Goal: Task Accomplishment & Management: Use online tool/utility

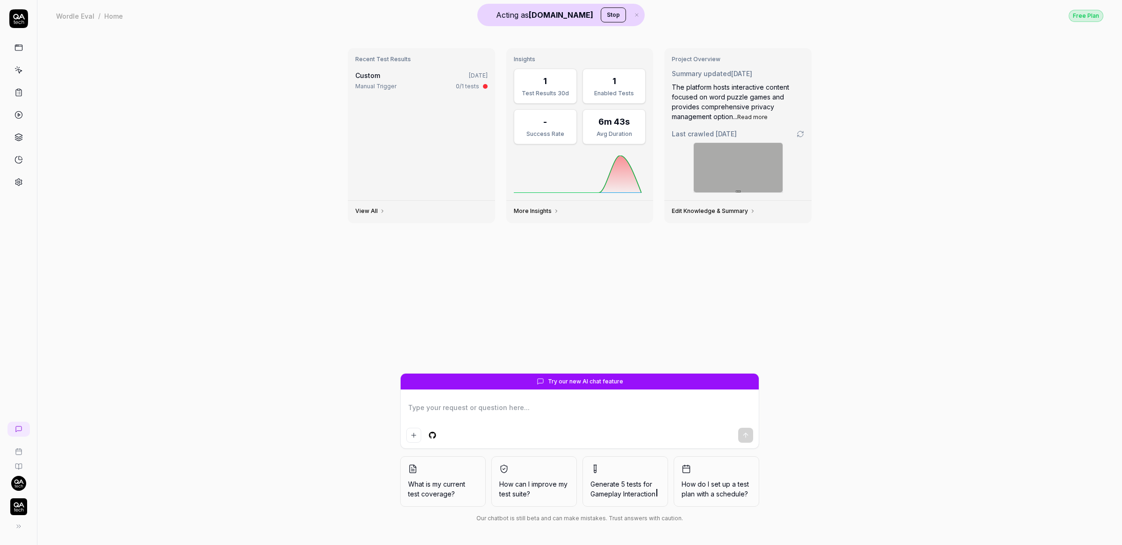
type textarea "*"
click at [247, 52] on div "Recent Test Results Custom 1 week ago Manual Trigger 0/1 tests View All Insight…" at bounding box center [579, 288] width 1084 height 514
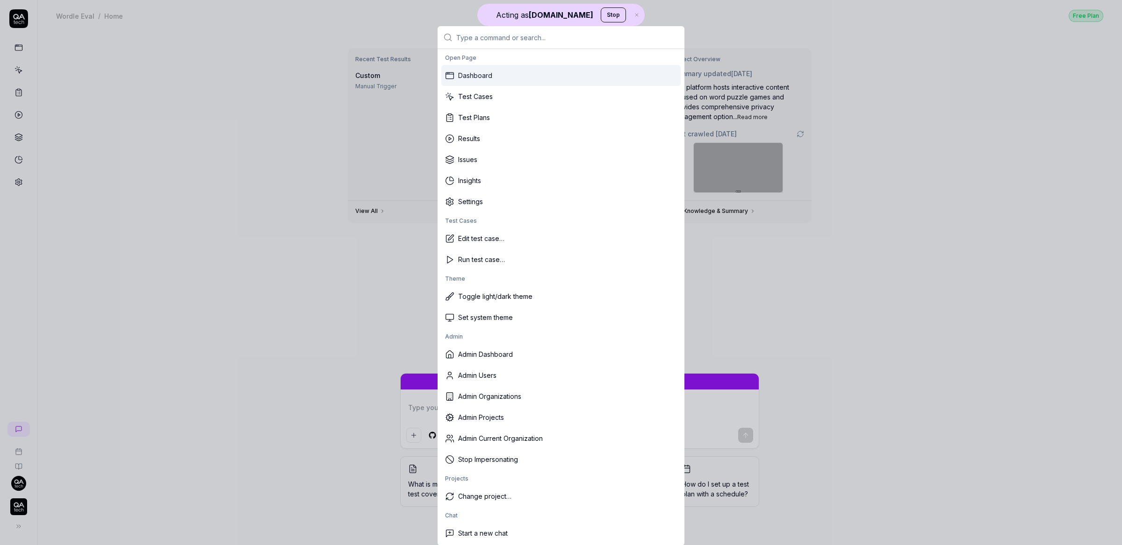
type textarea "*"
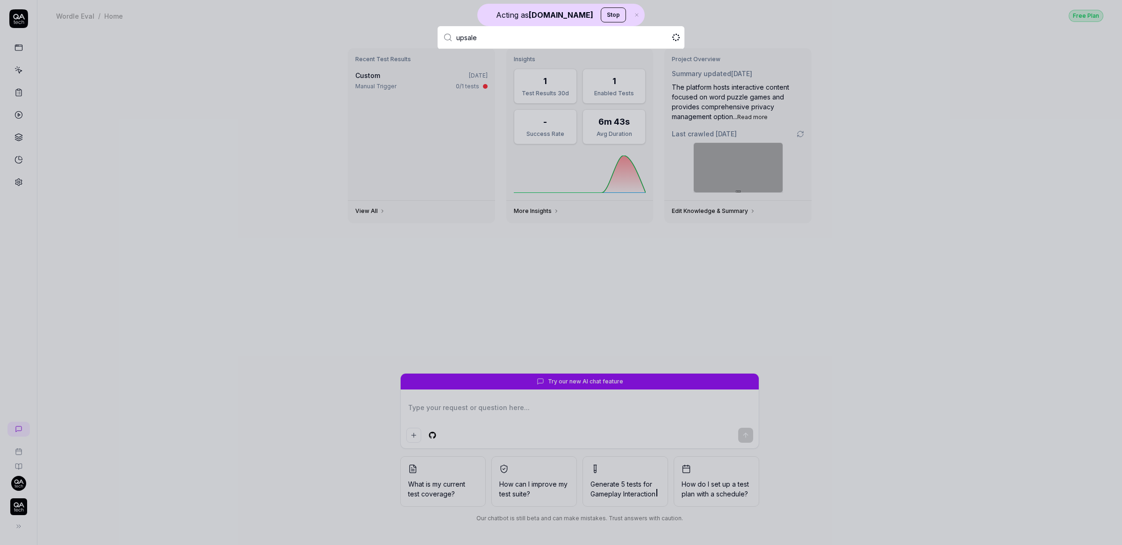
type input "upsales"
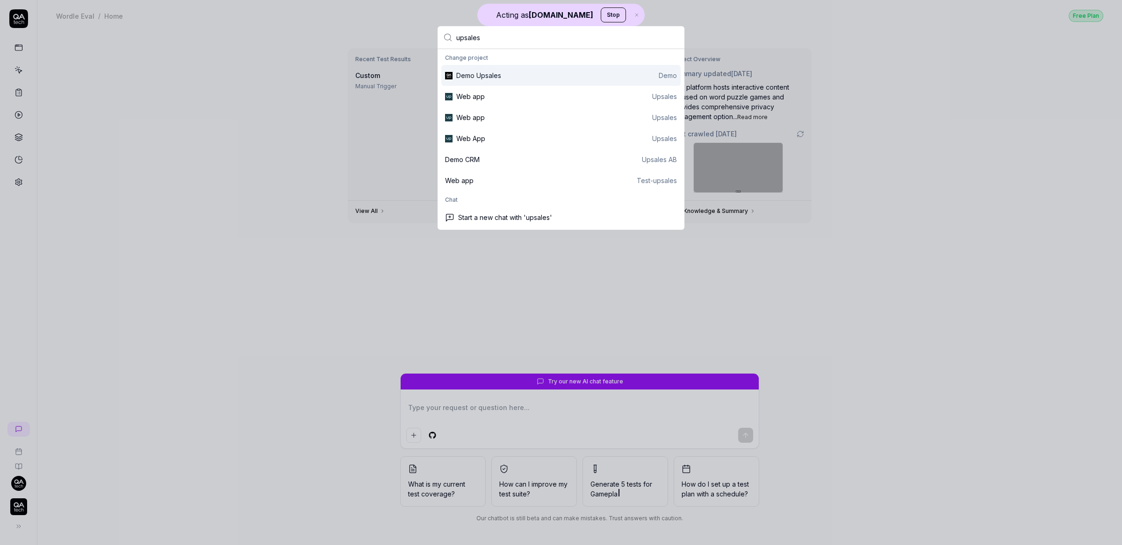
type textarea "*"
type input "upsales"
click at [495, 140] on div "Web App Upsales" at bounding box center [566, 139] width 221 height 10
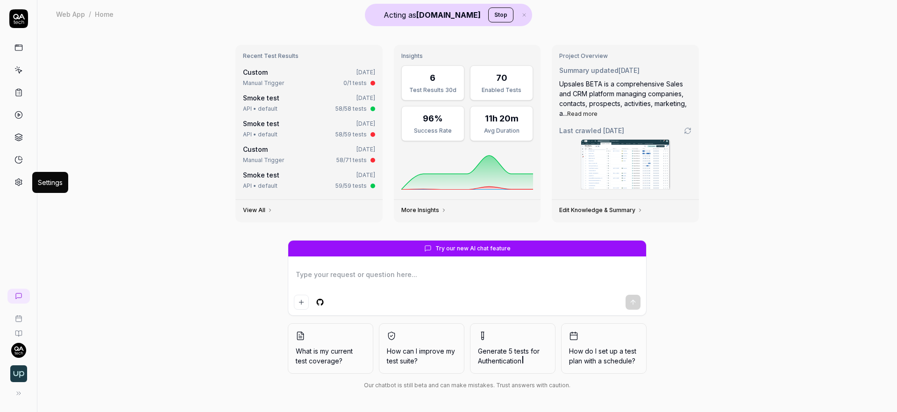
click at [19, 182] on icon at bounding box center [18, 182] width 8 height 8
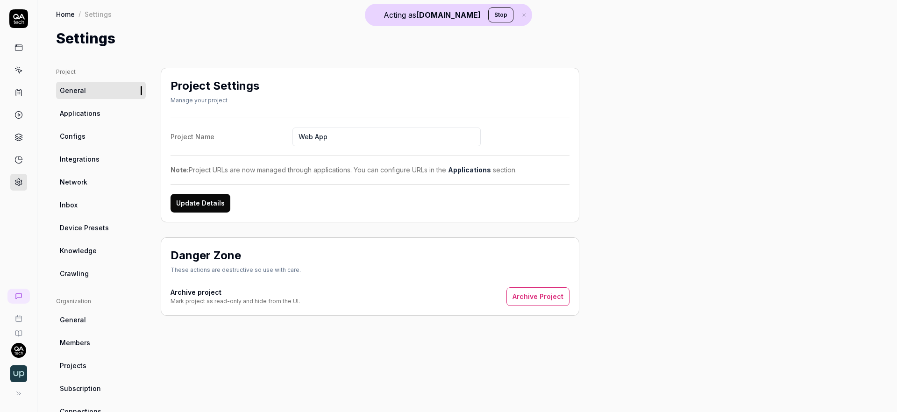
click at [93, 276] on link "Crawling" at bounding box center [101, 273] width 90 height 17
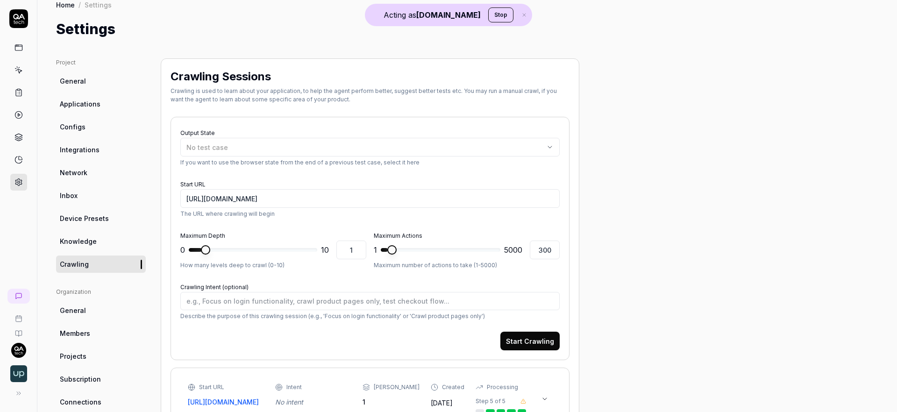
scroll to position [16, 0]
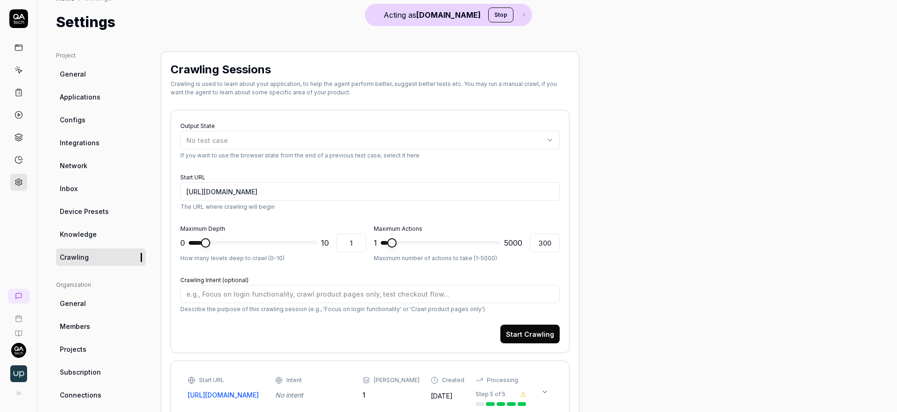
click at [96, 234] on link "Knowledge" at bounding box center [101, 234] width 90 height 17
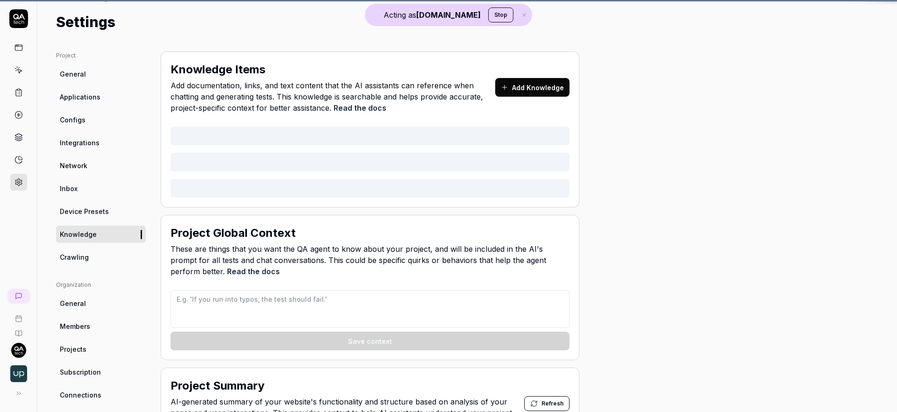
type textarea "*"
type textarea "## QA AI Agent Context for Upsales ### Data Input Rules - When generating names…"
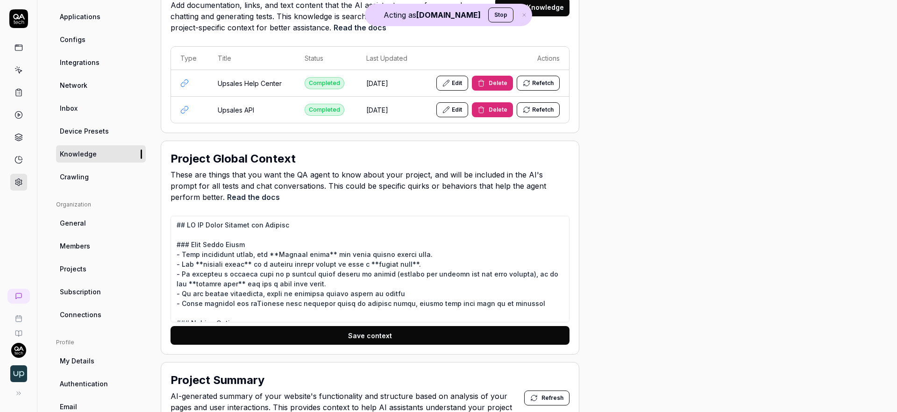
scroll to position [98, 0]
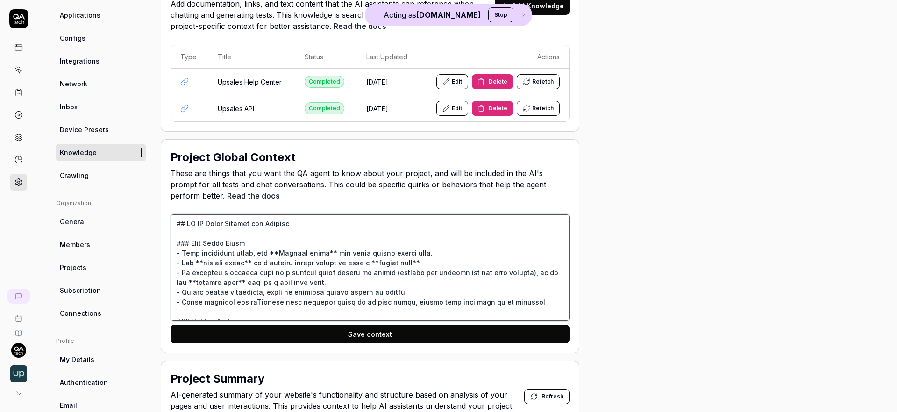
click at [422, 245] on textarea at bounding box center [370, 268] width 399 height 107
click at [16, 70] on icon at bounding box center [16, 70] width 0 height 1
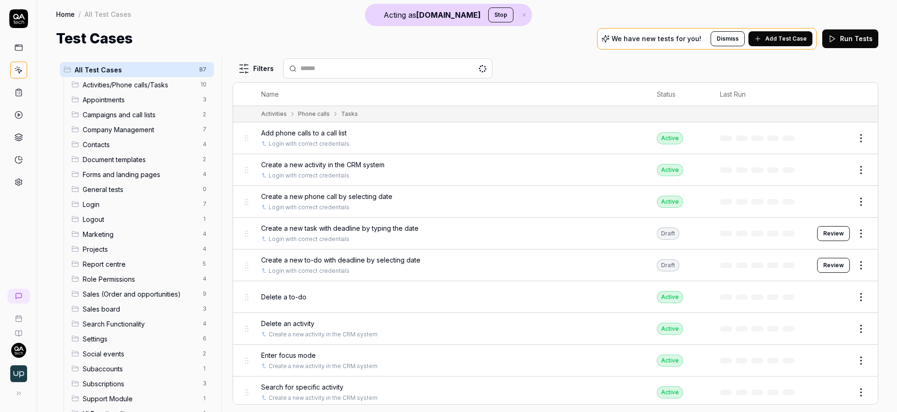
click at [18, 184] on icon at bounding box center [18, 182] width 8 height 8
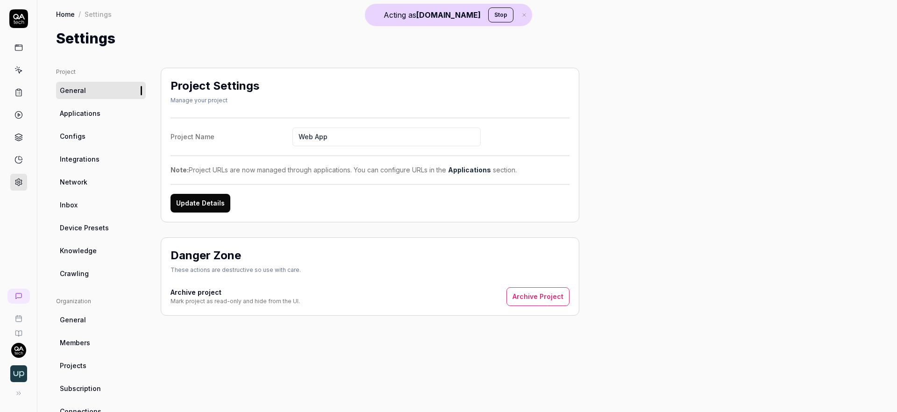
click at [94, 140] on link "Configs" at bounding box center [101, 136] width 90 height 17
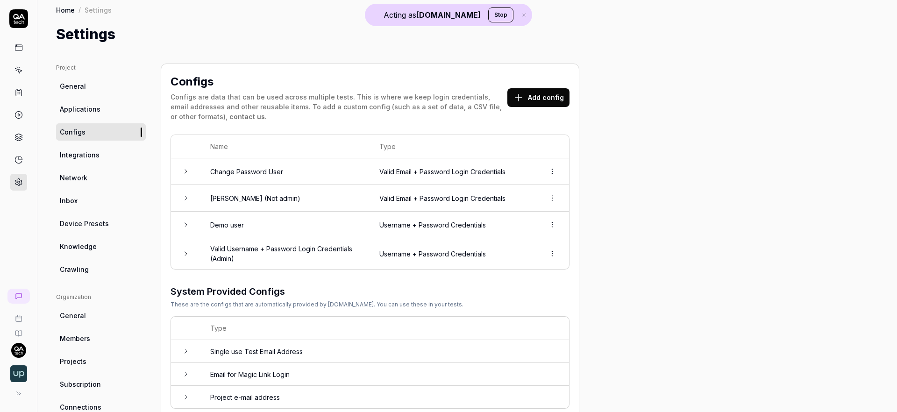
scroll to position [15, 0]
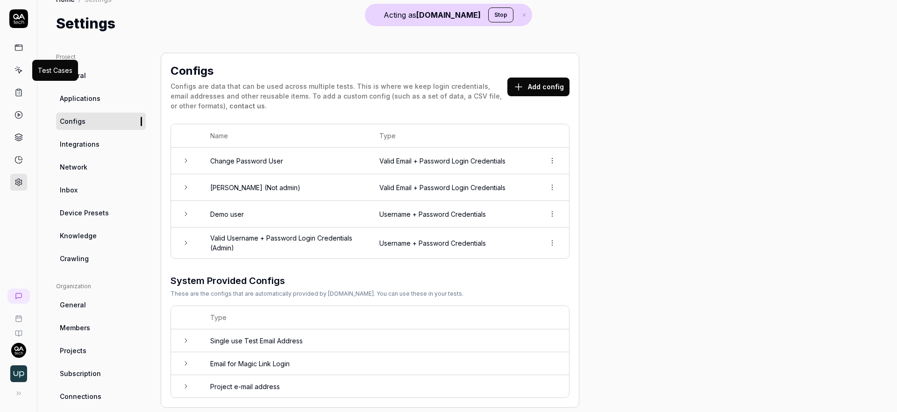
click at [16, 72] on icon at bounding box center [18, 70] width 8 height 8
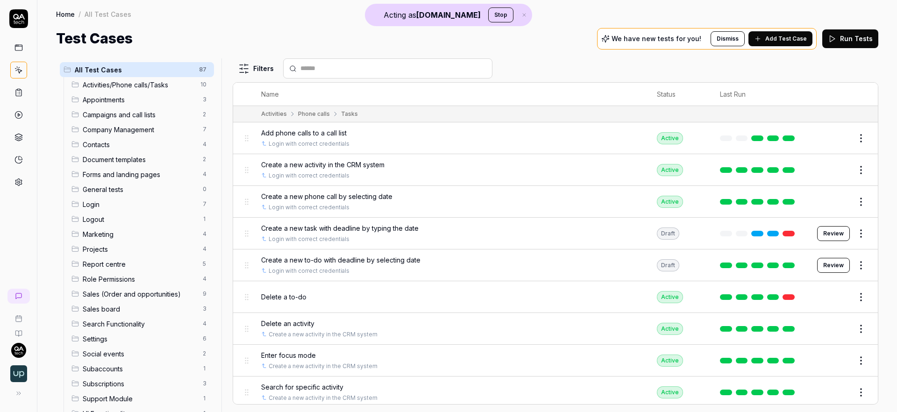
click at [771, 36] on span "Add Test Case" at bounding box center [787, 39] width 42 height 8
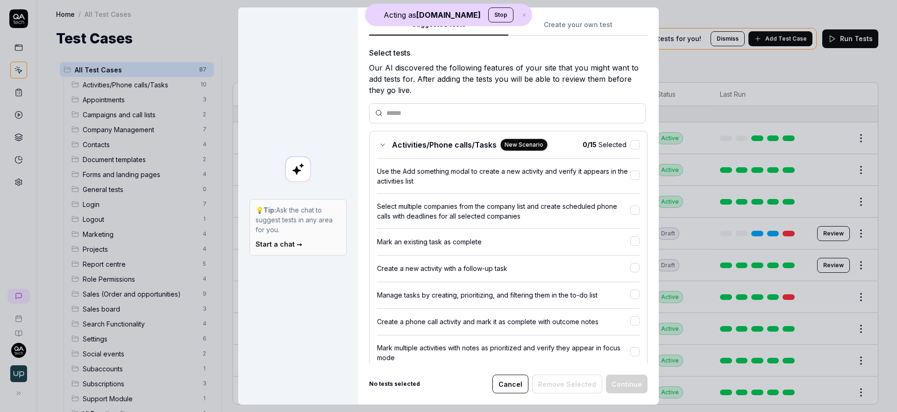
click at [591, 22] on div "Suggested tests Create your own test Select tests Our AI discovered the followi…" at bounding box center [508, 205] width 301 height 397
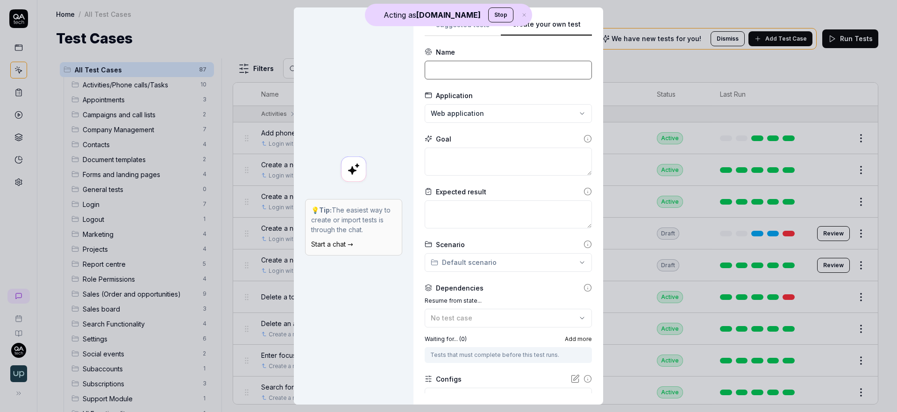
click at [492, 67] on input at bounding box center [508, 70] width 167 height 19
type input "Login to the app and create a deal"
click at [485, 161] on textarea at bounding box center [508, 162] width 167 height 28
paste textarea "Login to the app and create a deal"
type textarea "*"
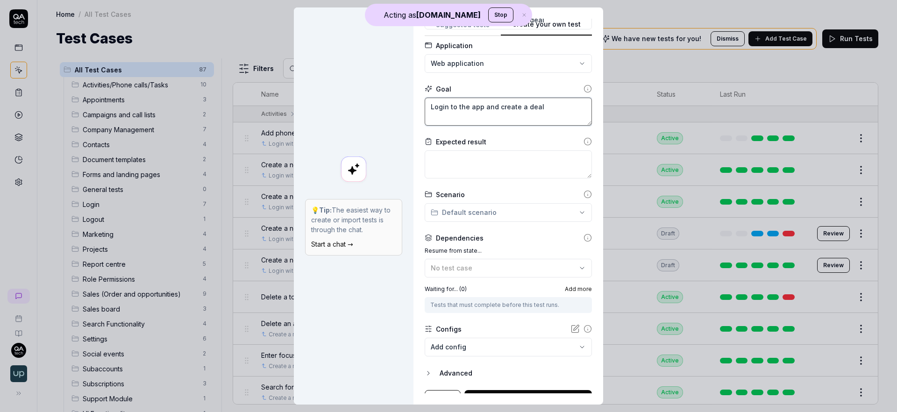
scroll to position [65, 0]
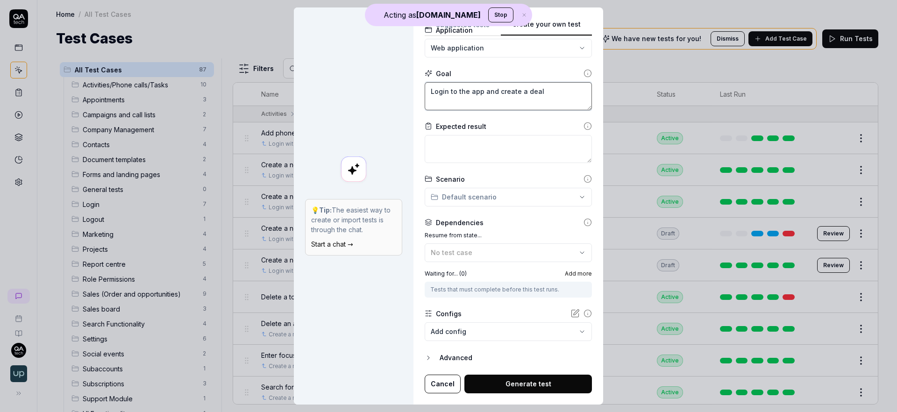
type textarea "Login to the app and create a deal"
click at [493, 127] on div "Expected result" at bounding box center [508, 127] width 167 height 10
click at [485, 143] on textarea at bounding box center [508, 149] width 167 height 28
click at [501, 328] on body "Acting as QA.tech Stop Home / All Test Cases Home / All Test Cases Test Cases W…" at bounding box center [448, 206] width 897 height 412
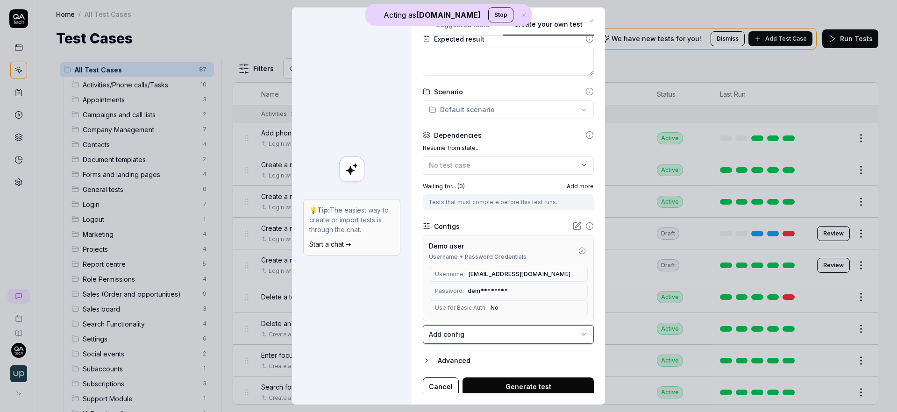
scroll to position [156, 0]
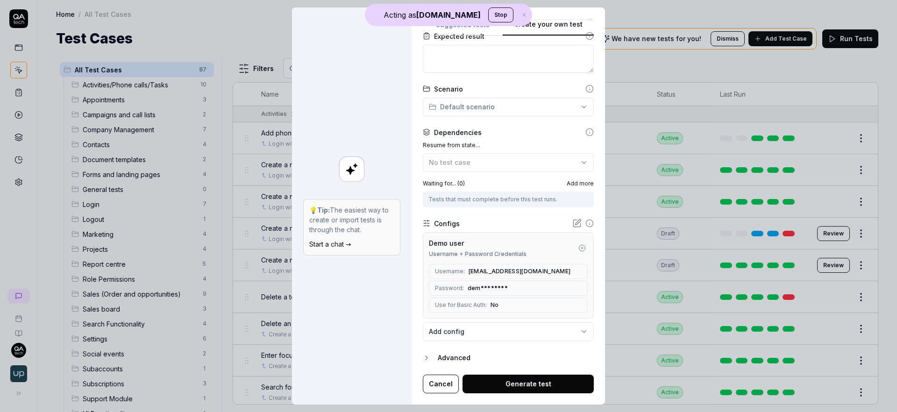
click at [537, 387] on button "Generate test" at bounding box center [528, 384] width 131 height 19
type textarea "*"
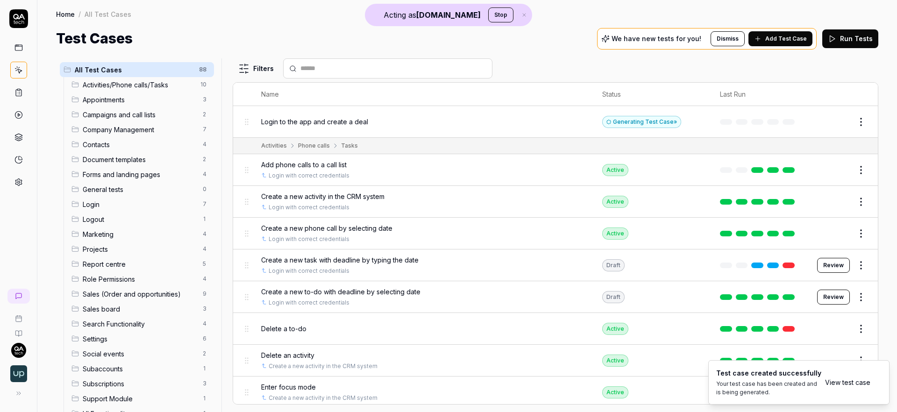
click at [772, 37] on span "Add Test Case" at bounding box center [787, 39] width 42 height 8
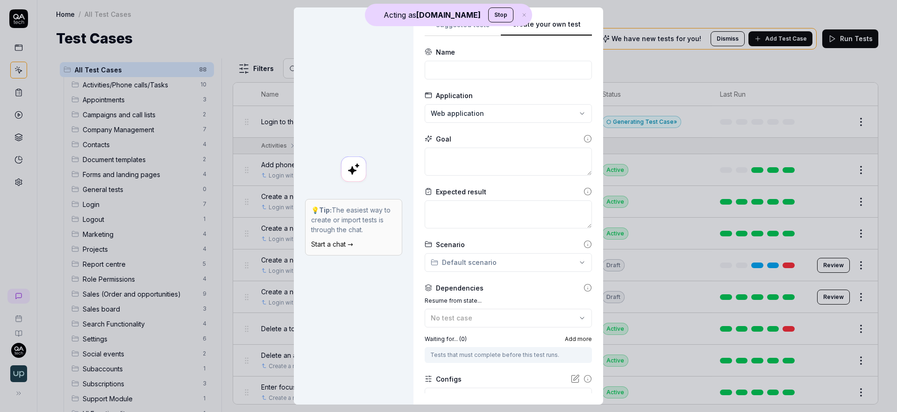
click at [472, 29] on button "Suggested tests" at bounding box center [463, 27] width 76 height 17
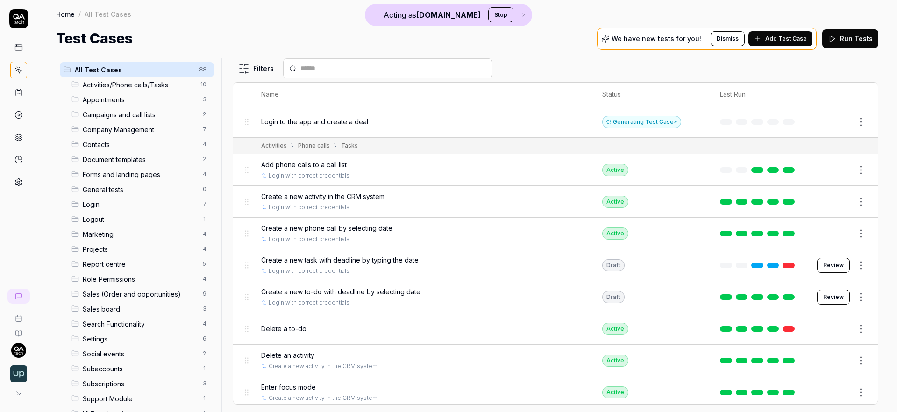
drag, startPoint x: 29, startPoint y: 292, endPoint x: 21, endPoint y: 296, distance: 8.4
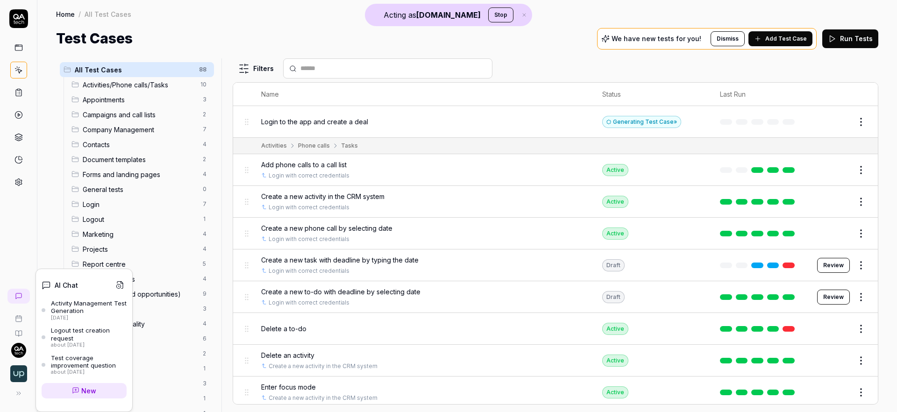
click at [21, 296] on icon at bounding box center [18, 296] width 7 height 7
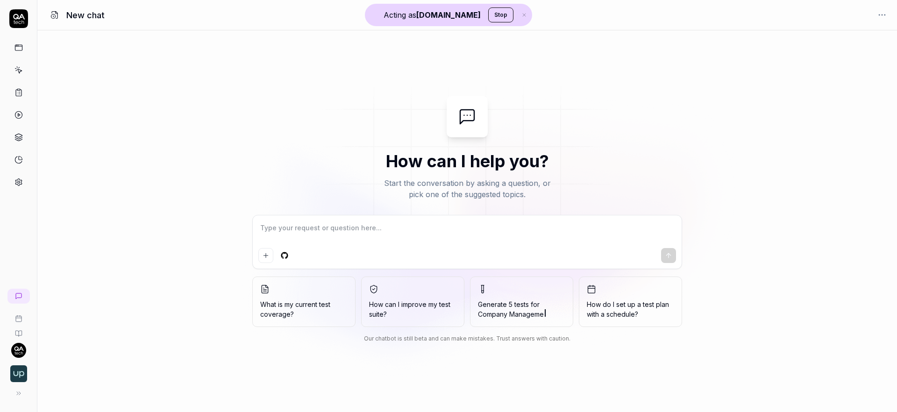
click at [16, 49] on icon at bounding box center [18, 47] width 8 height 8
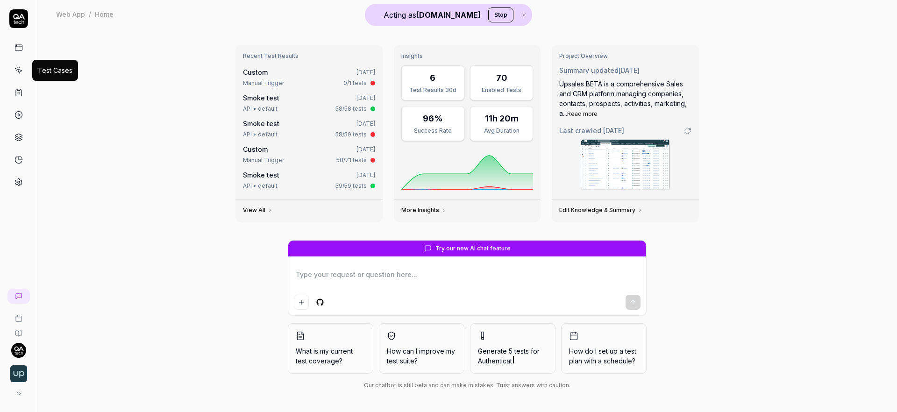
click at [15, 67] on icon at bounding box center [18, 70] width 8 height 8
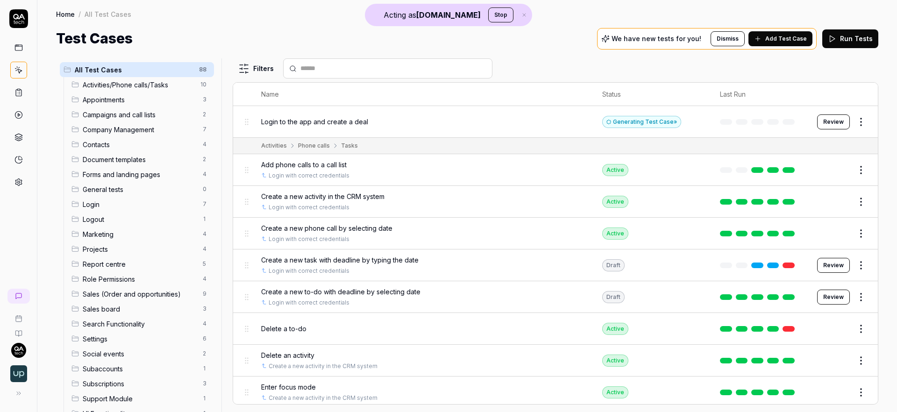
click at [856, 122] on html "Acting as QA.tech Stop Home / All Test Cases Home / All Test Cases Test Cases W…" at bounding box center [448, 206] width 897 height 412
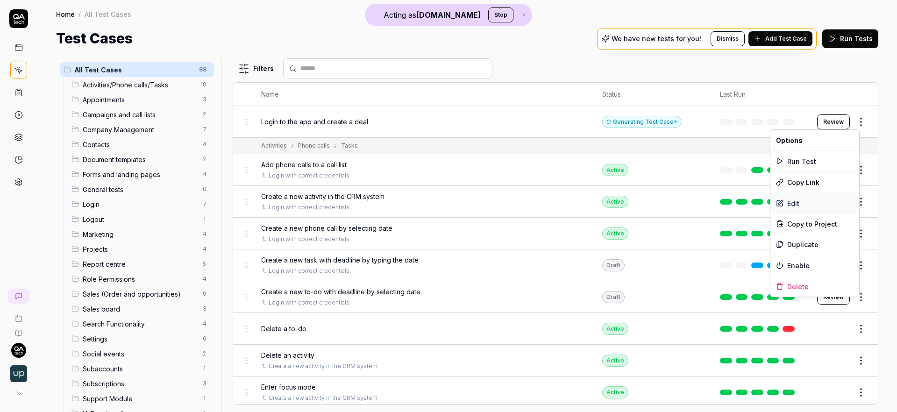
click at [798, 205] on div "Edit" at bounding box center [815, 203] width 89 height 21
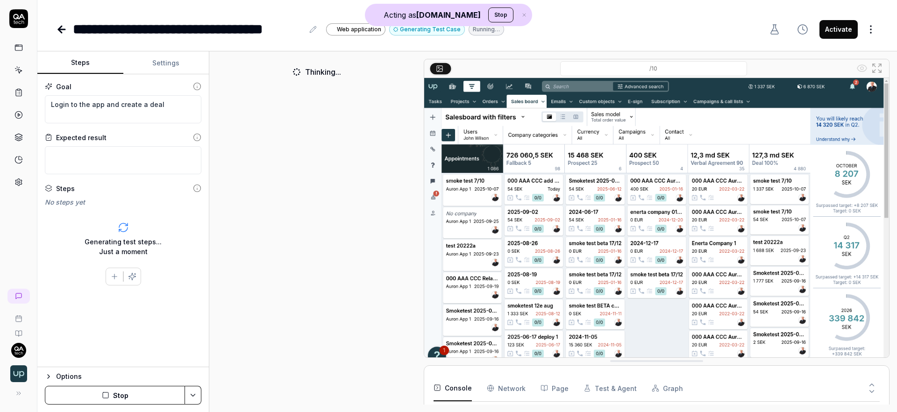
scroll to position [281, 0]
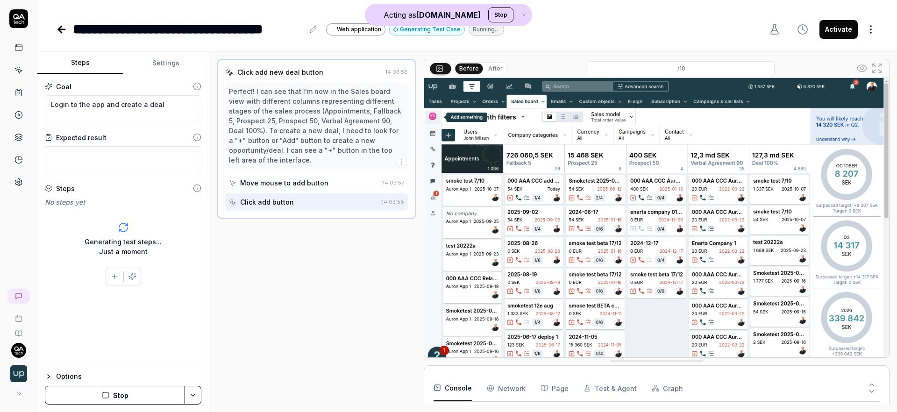
click at [306, 146] on div "Perfect! I can see that I'm now in the Sales board view with different columns …" at bounding box center [316, 125] width 175 height 79
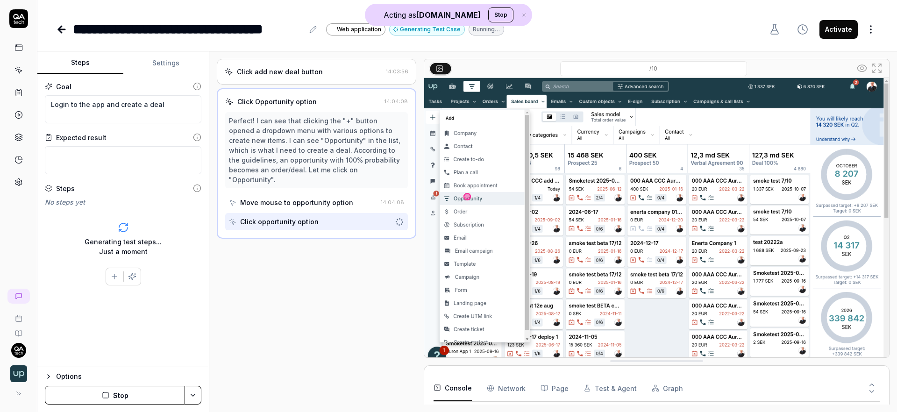
scroll to position [380, 0]
click at [325, 68] on div "Click add new deal button" at bounding box center [304, 72] width 158 height 10
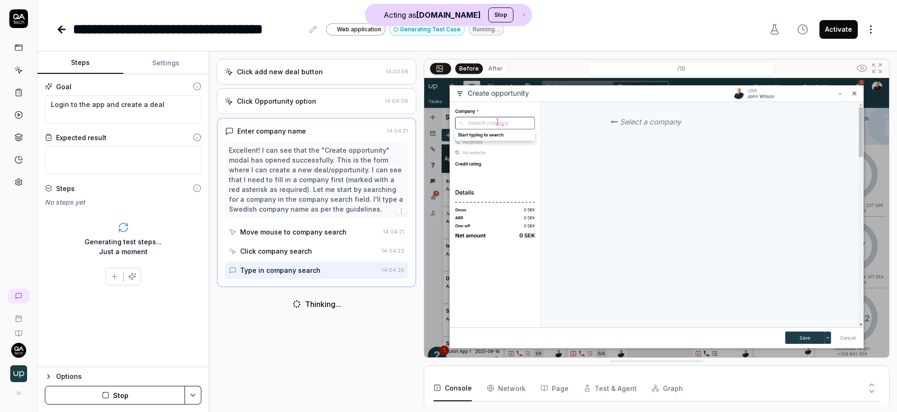
scroll to position [434, 0]
click at [22, 66] on icon at bounding box center [18, 70] width 8 height 8
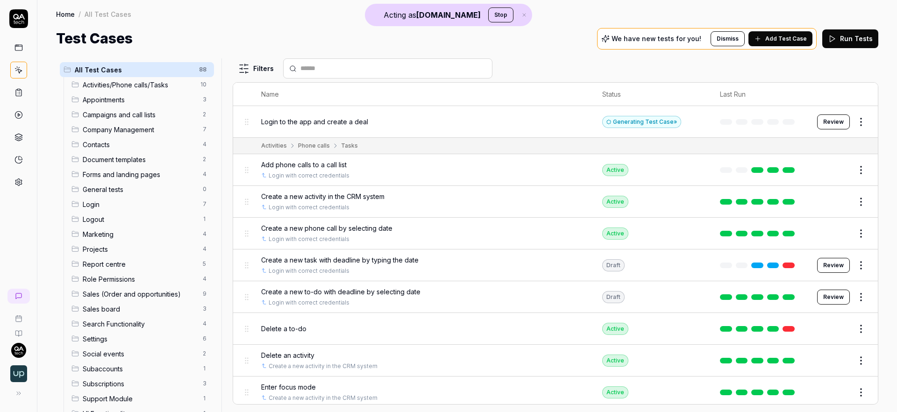
click at [856, 173] on html "Acting as QA.tech Stop Home / All Test Cases Home / All Test Cases Test Cases W…" at bounding box center [448, 206] width 897 height 412
click at [506, 186] on html "Acting as QA.tech Stop Home / All Test Cases Home / All Test Cases Test Cases W…" at bounding box center [448, 206] width 897 height 412
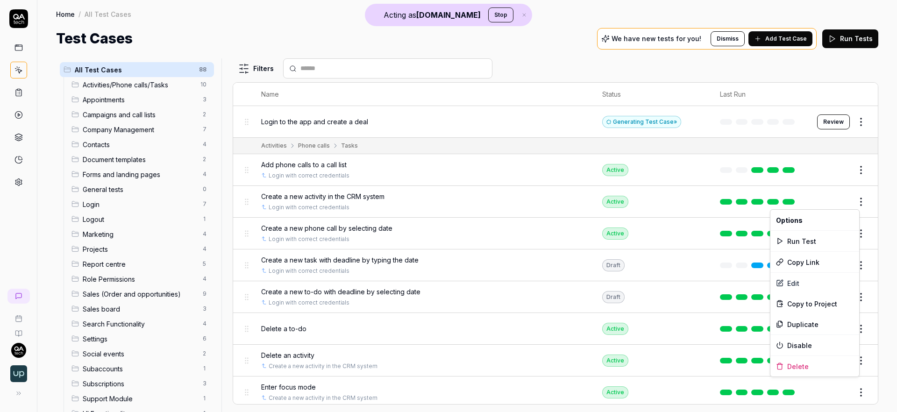
click at [851, 202] on html "Acting as QA.tech Stop Home / All Test Cases Home / All Test Cases Test Cases W…" at bounding box center [448, 206] width 897 height 412
click at [801, 283] on div "Edit" at bounding box center [815, 283] width 89 height 21
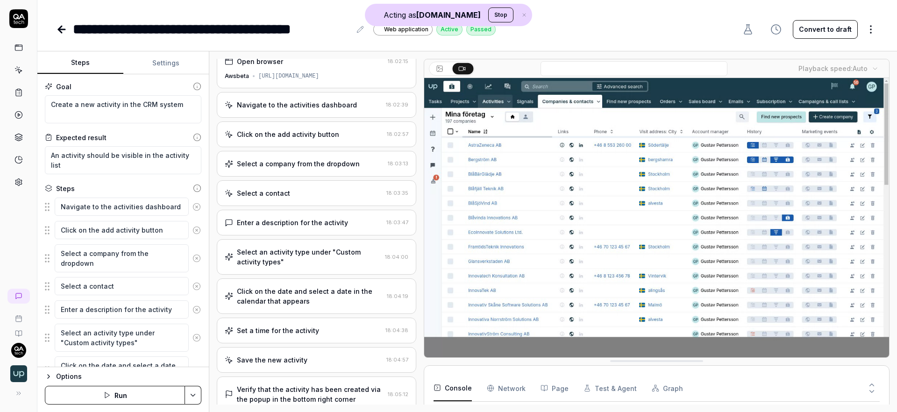
scroll to position [118, 0]
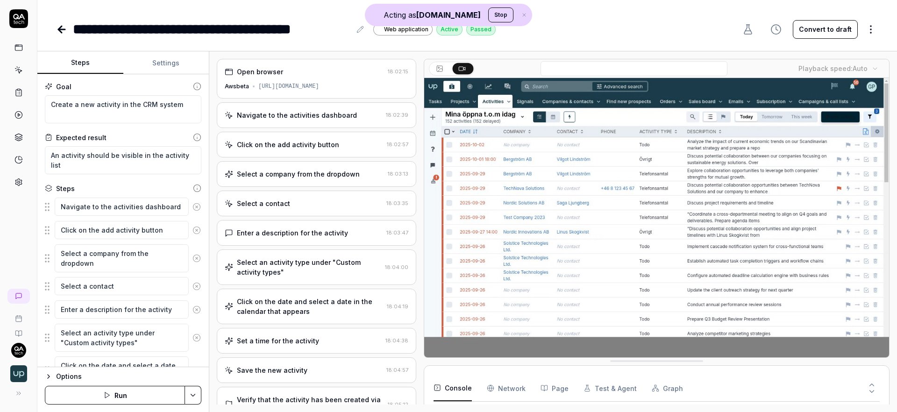
click at [310, 84] on div "https://awsbeta.upsales.com/#/companies?id=standard1" at bounding box center [288, 86] width 61 height 8
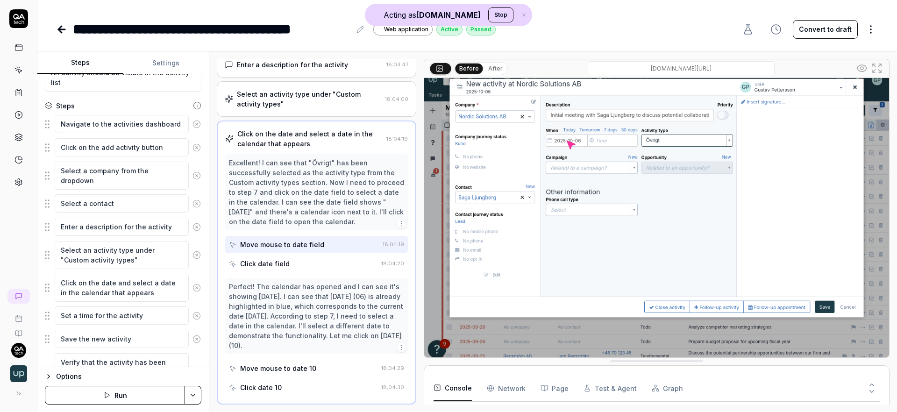
scroll to position [90, 0]
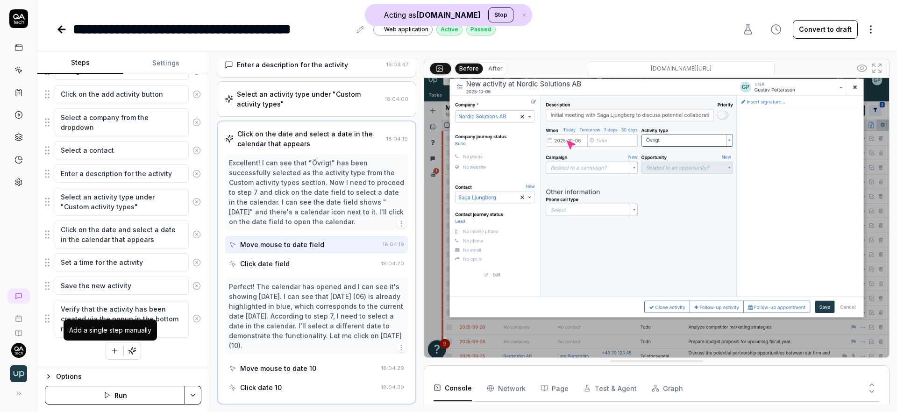
click at [110, 349] on icon "button" at bounding box center [114, 351] width 8 height 8
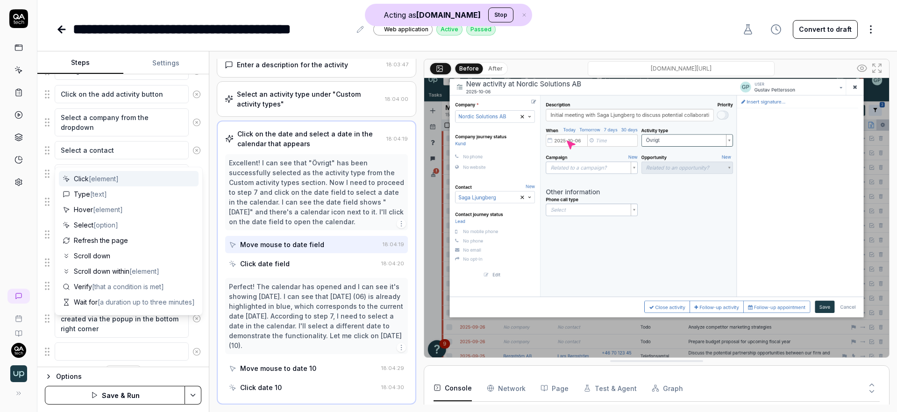
scroll to position [159, 0]
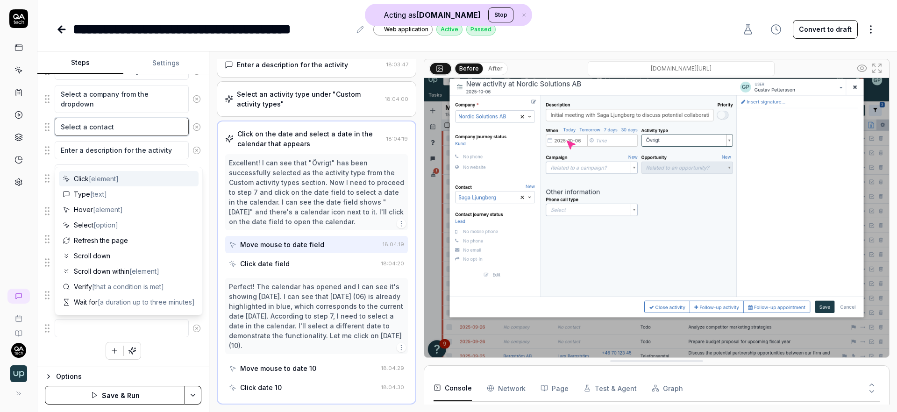
click at [89, 132] on textarea "Select a contact" at bounding box center [122, 127] width 134 height 18
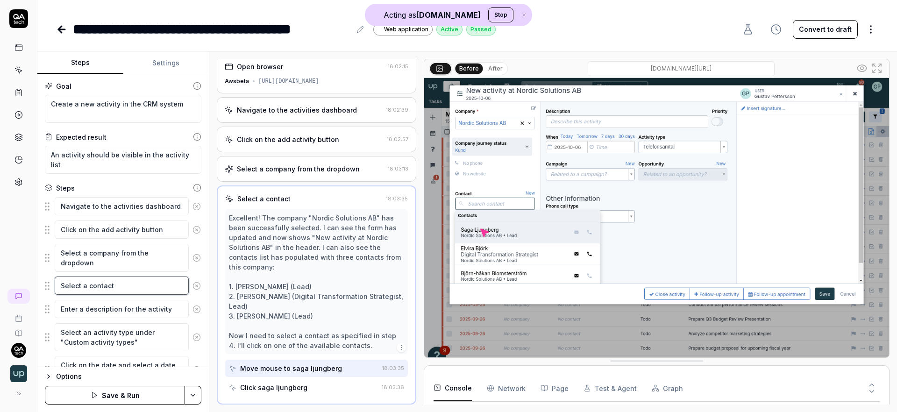
scroll to position [0, 0]
click at [182, 61] on button "Settings" at bounding box center [166, 63] width 86 height 22
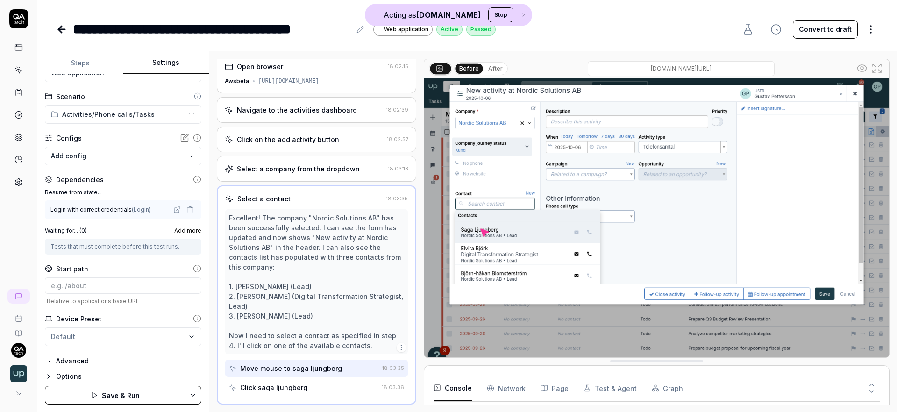
scroll to position [39, 0]
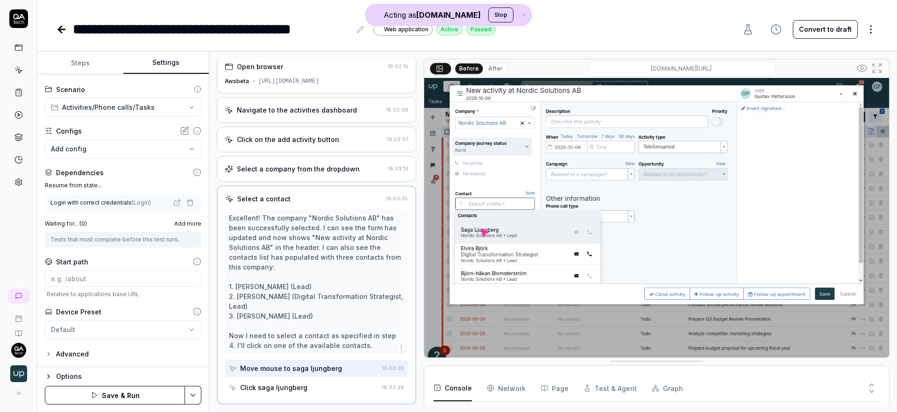
click at [85, 65] on button "Steps" at bounding box center [80, 63] width 86 height 22
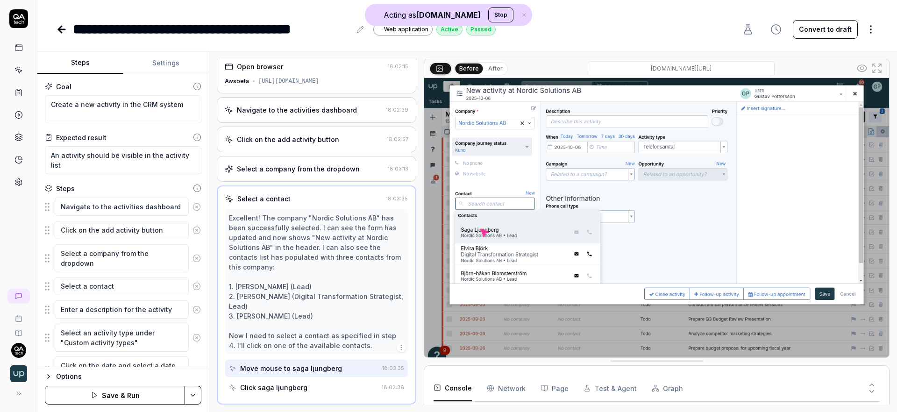
click at [16, 65] on link at bounding box center [18, 70] width 17 height 17
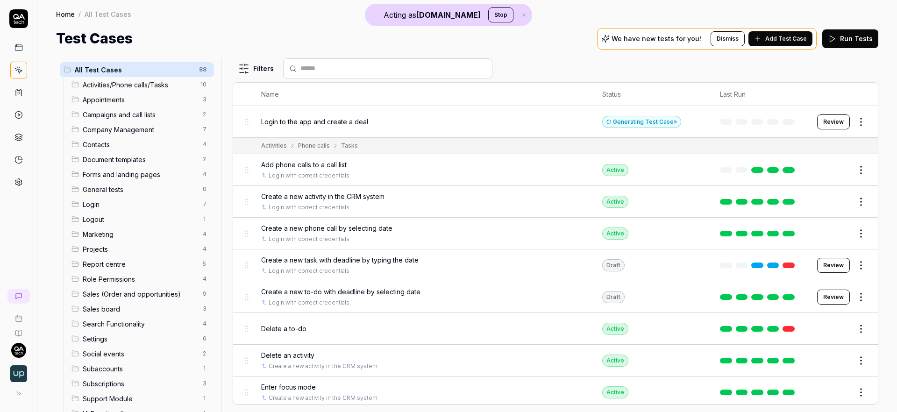
click at [16, 91] on icon at bounding box center [18, 92] width 8 height 8
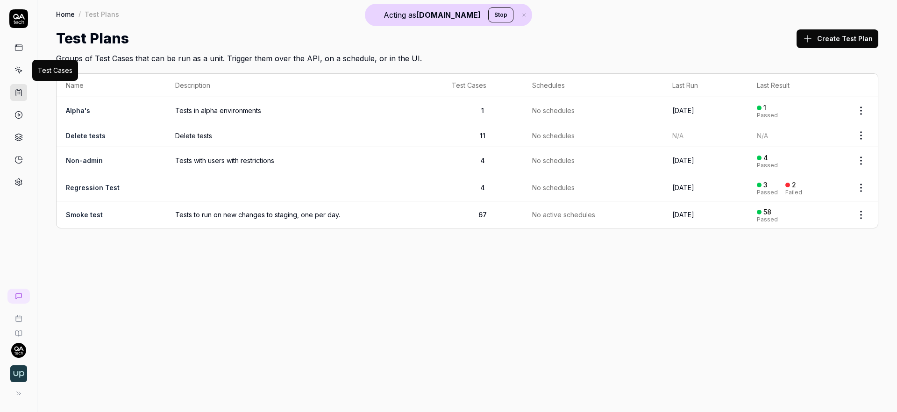
click at [16, 68] on icon at bounding box center [18, 70] width 8 height 8
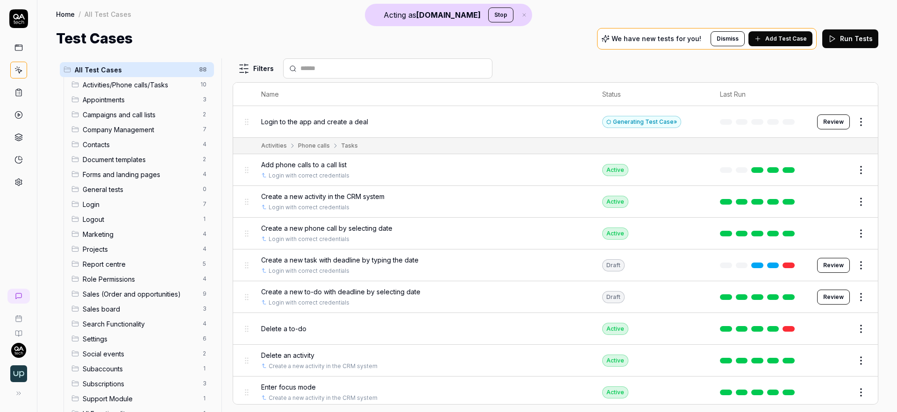
click at [14, 90] on icon at bounding box center [18, 92] width 8 height 8
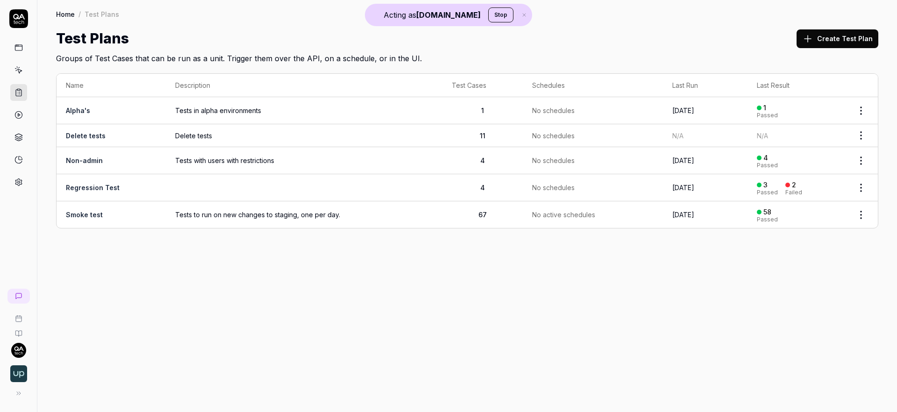
click at [21, 113] on circle at bounding box center [18, 115] width 7 height 7
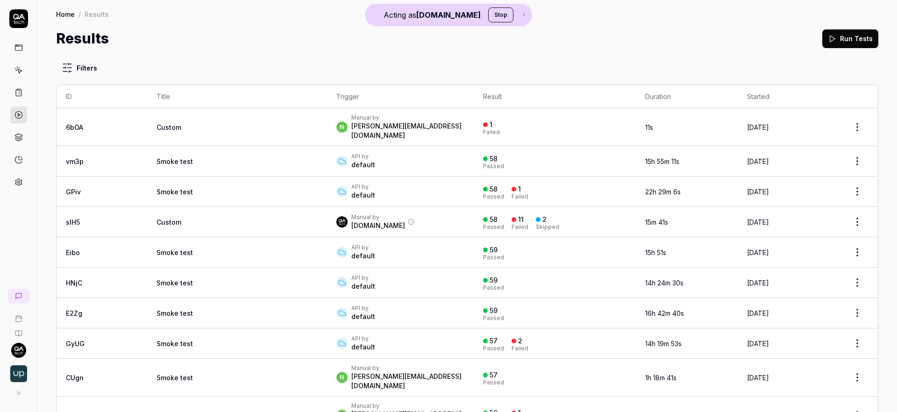
click at [182, 179] on td "Smoke test" at bounding box center [237, 192] width 180 height 30
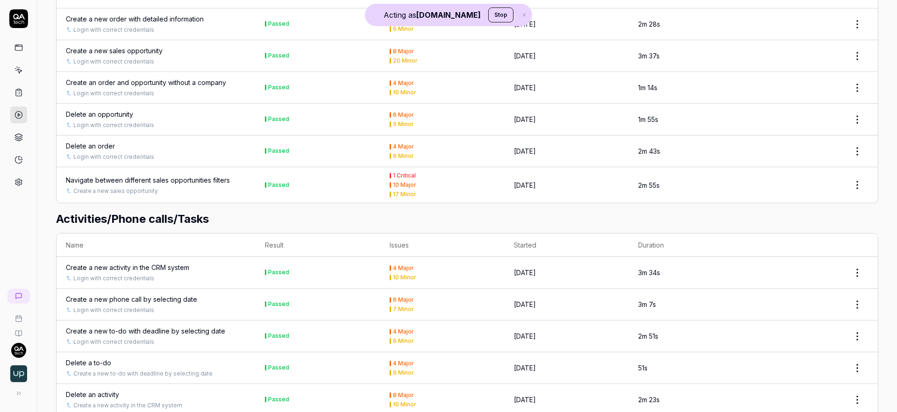
scroll to position [2249, 0]
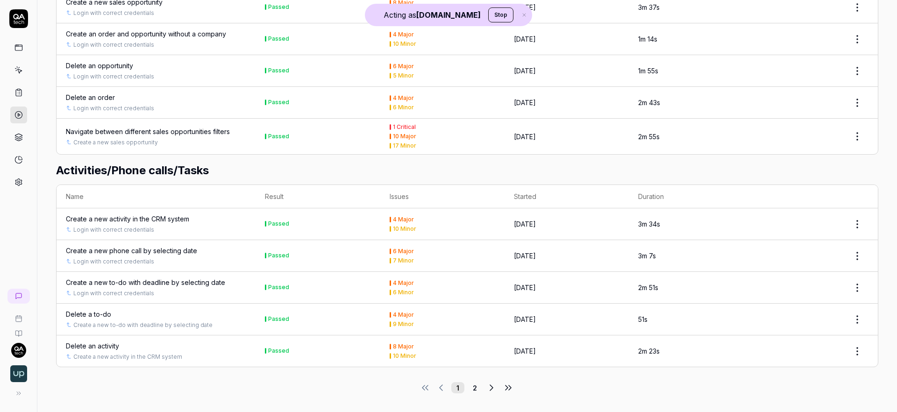
click at [473, 385] on button "2" at bounding box center [474, 387] width 13 height 11
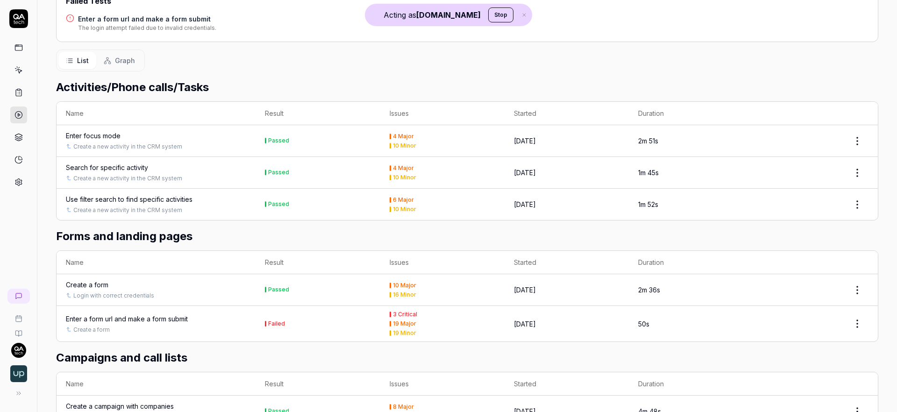
scroll to position [371, 0]
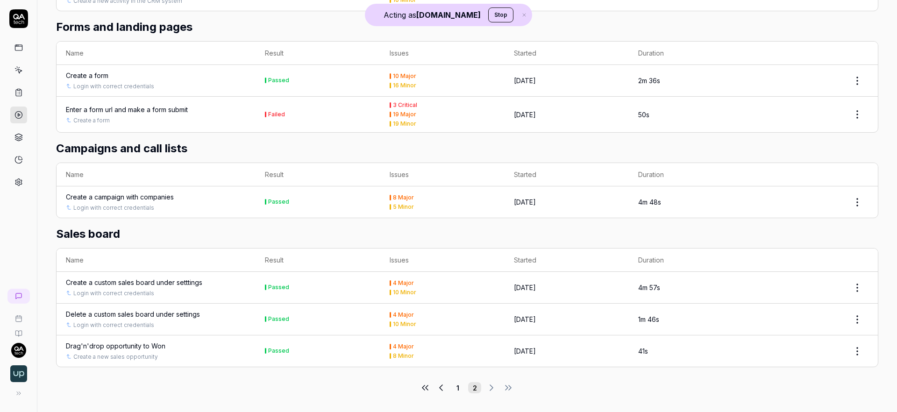
click at [165, 102] on td "Enter a form url and make a form submit Create a form" at bounding box center [156, 115] width 199 height 36
click at [161, 111] on div "Enter a form url and make a form submit" at bounding box center [127, 110] width 122 height 10
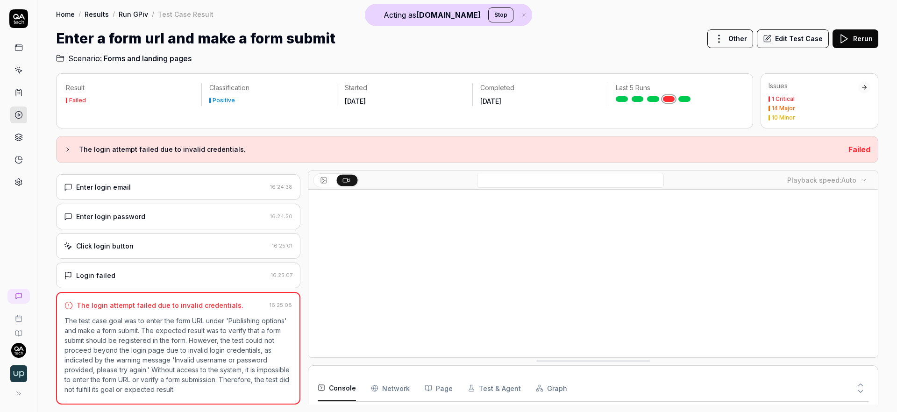
scroll to position [54, 0]
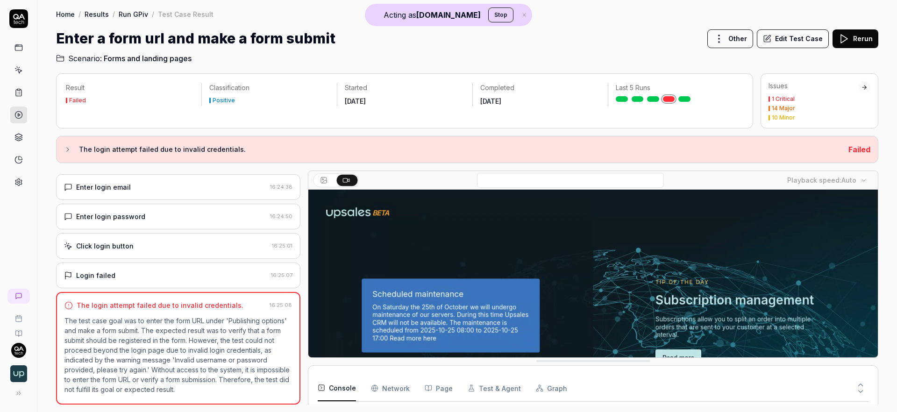
click at [19, 115] on icon at bounding box center [18, 115] width 8 height 8
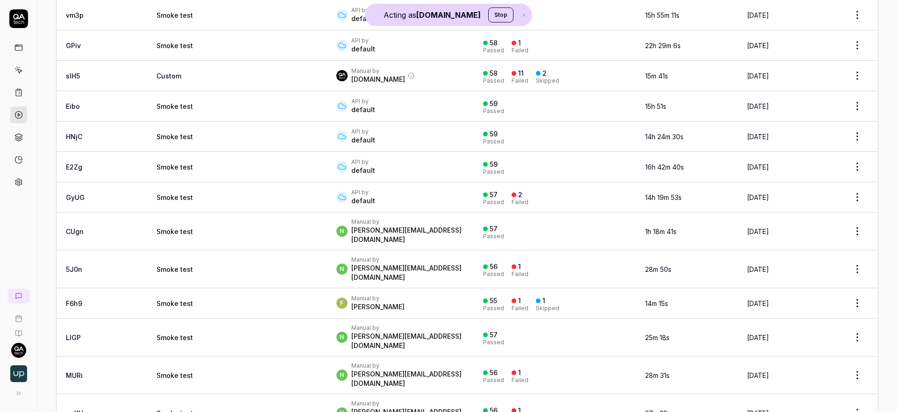
scroll to position [458, 0]
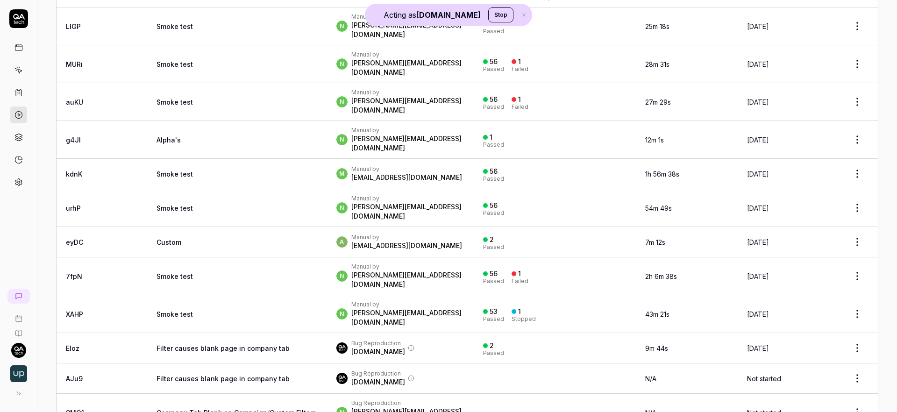
click at [197, 258] on td "Smoke test" at bounding box center [237, 277] width 180 height 38
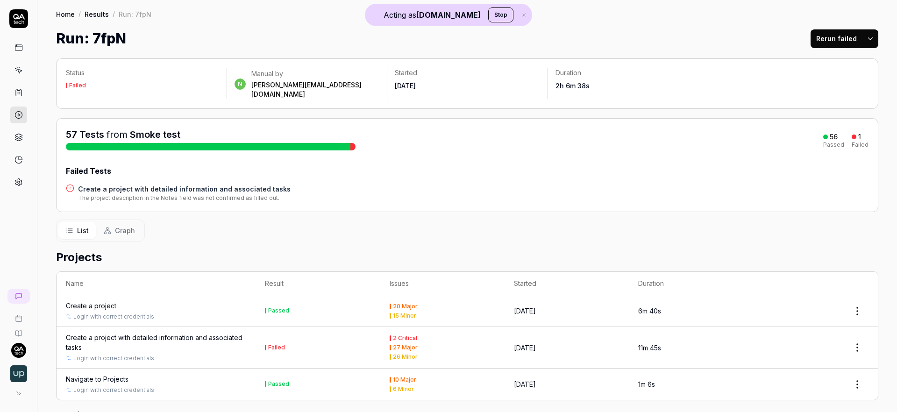
click at [127, 226] on span "Graph" at bounding box center [125, 231] width 20 height 10
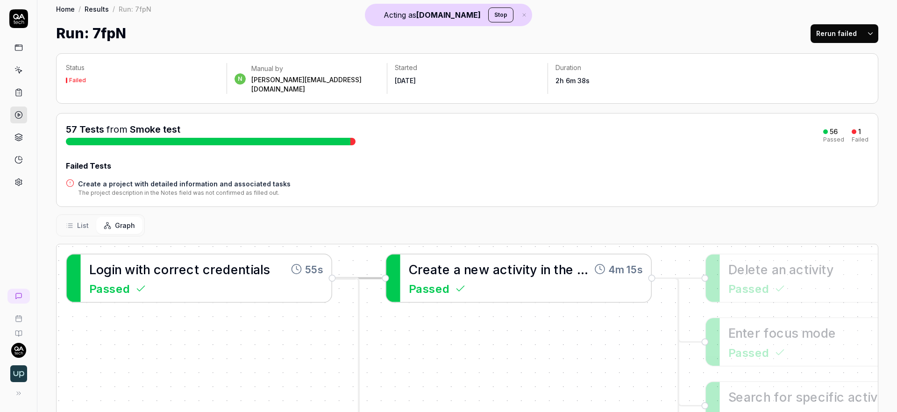
scroll to position [17, 0]
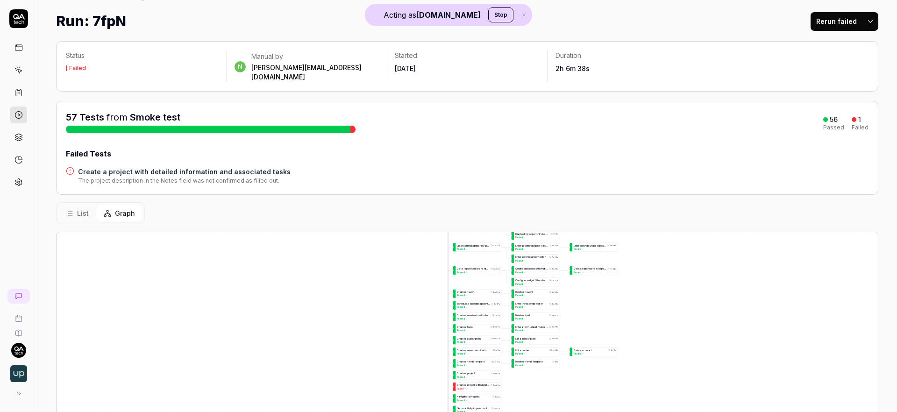
drag, startPoint x: 710, startPoint y: 211, endPoint x: 711, endPoint y: 230, distance: 19.7
click at [711, 232] on div "C r e a t e a p r o j e c t 6m 40s Passed L o g i n w i t h c o r r e c t c r e…" at bounding box center [468, 396] width 822 height 329
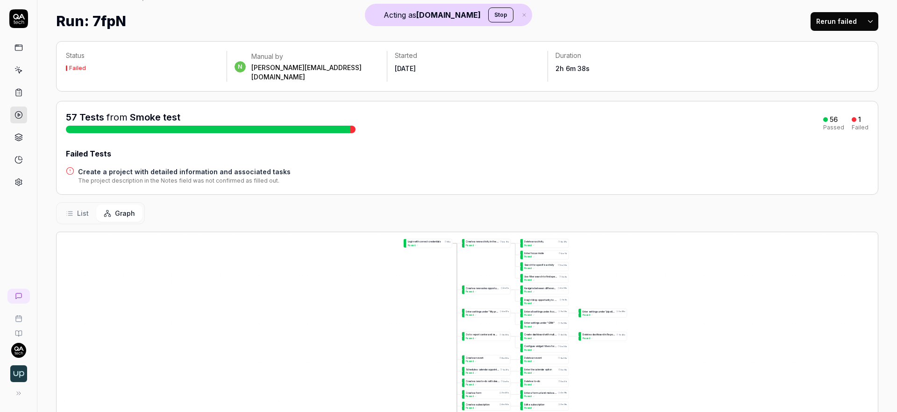
drag, startPoint x: 712, startPoint y: 254, endPoint x: 716, endPoint y: 262, distance: 9.4
click at [717, 264] on div "C r e a t e a p r o j e c t 6m 40s Passed L o g i n w i t h c o r r e c t c r e…" at bounding box center [468, 396] width 822 height 329
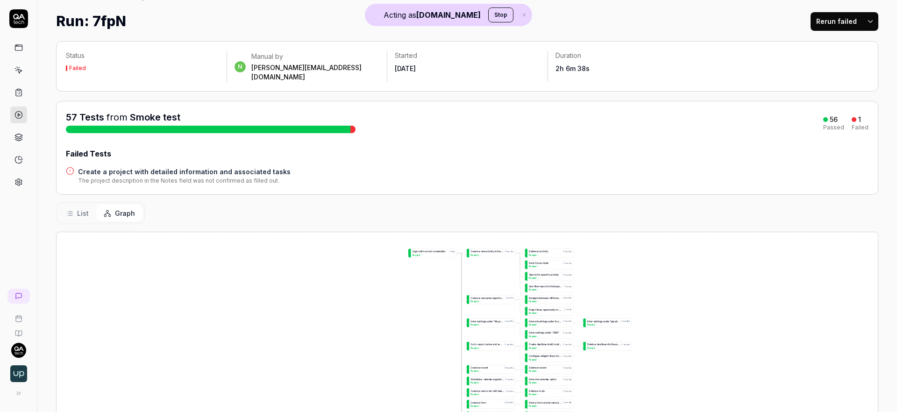
click at [22, 70] on link at bounding box center [18, 70] width 17 height 17
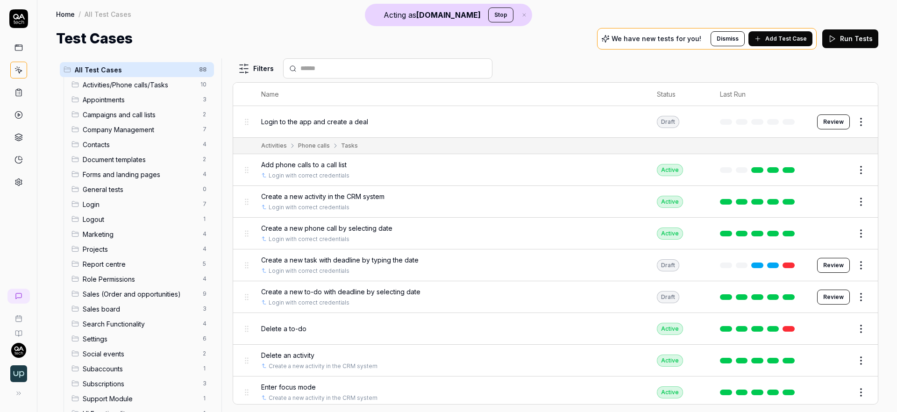
click at [849, 116] on html "Acting as QA.tech Stop Home / All Test Cases Home / All Test Cases Test Cases W…" at bounding box center [448, 206] width 897 height 412
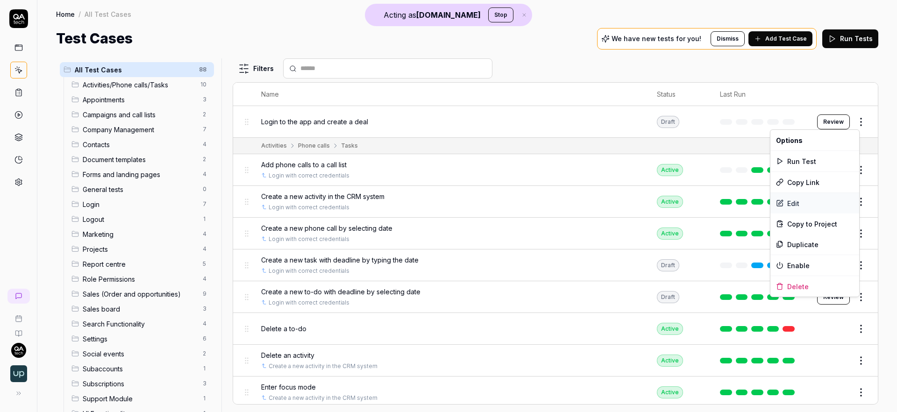
click at [795, 206] on div "Edit" at bounding box center [815, 203] width 89 height 21
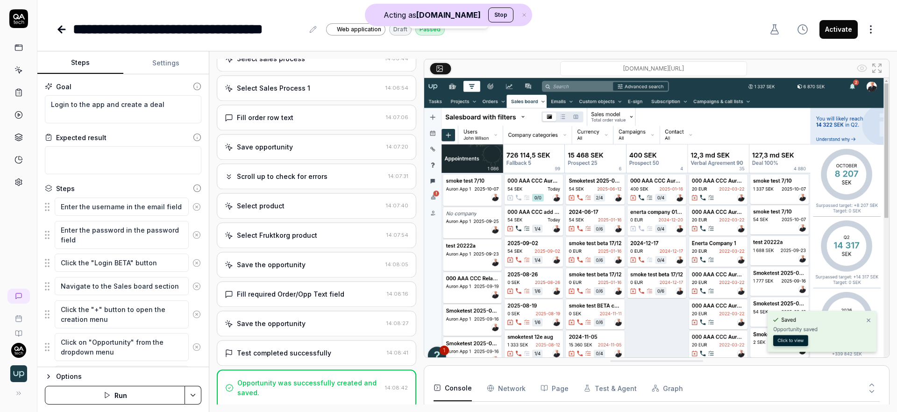
scroll to position [2530, 0]
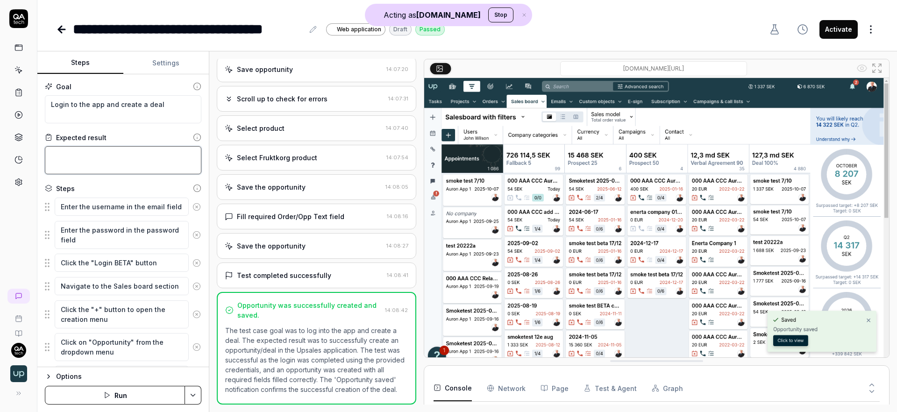
click at [84, 154] on textarea at bounding box center [123, 160] width 157 height 28
click at [20, 133] on icon at bounding box center [18, 137] width 8 height 8
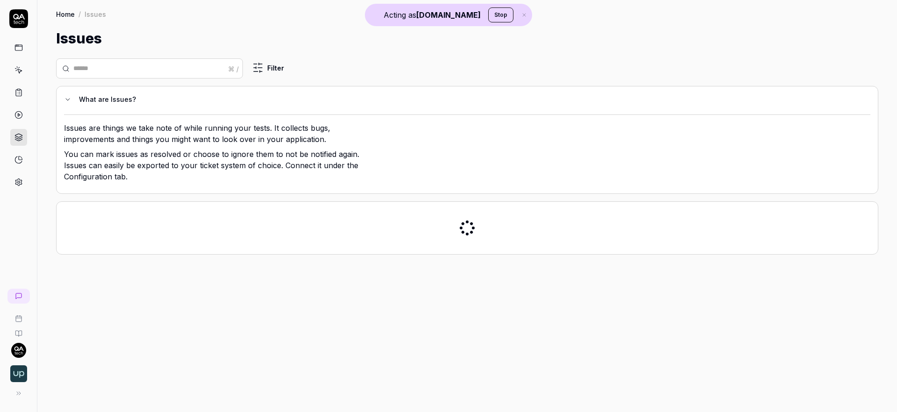
click at [21, 112] on icon at bounding box center [18, 115] width 8 height 8
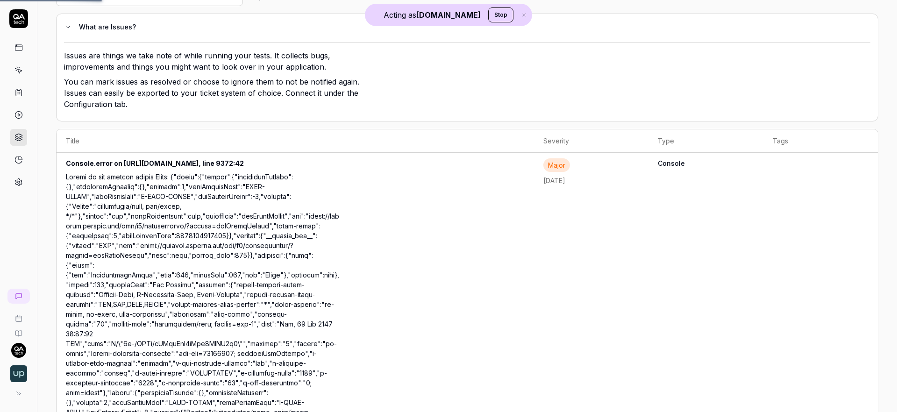
scroll to position [192, 0]
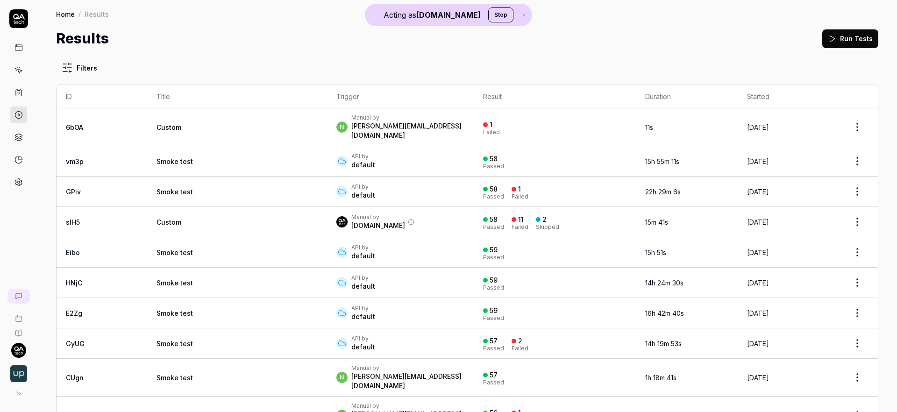
click at [416, 314] on div "API by default" at bounding box center [401, 313] width 129 height 17
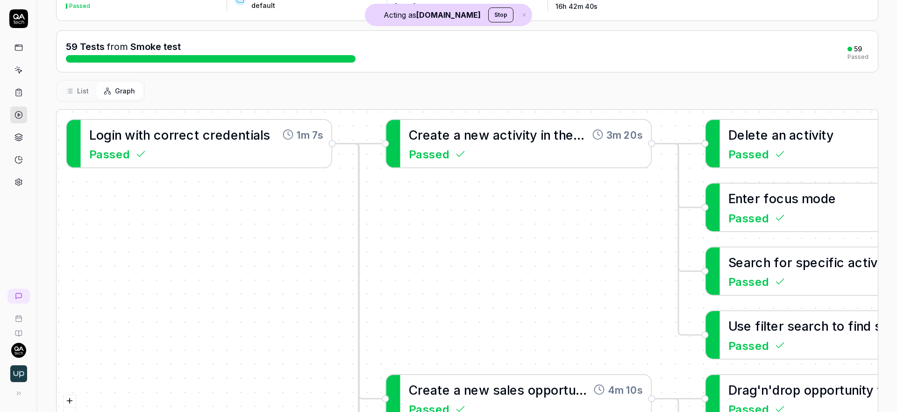
scroll to position [82, 0]
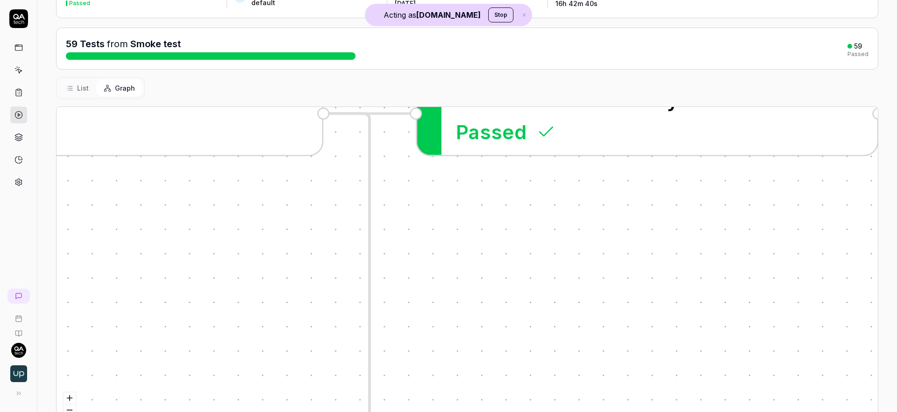
click at [73, 86] on button "List" at bounding box center [77, 87] width 38 height 17
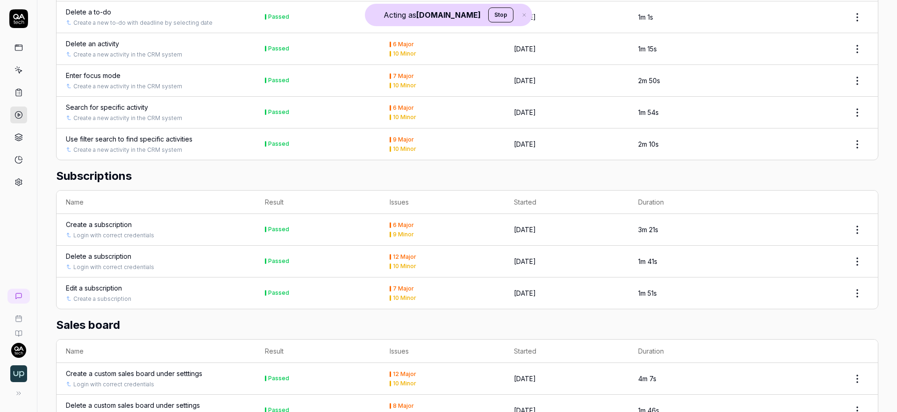
scroll to position [319, 0]
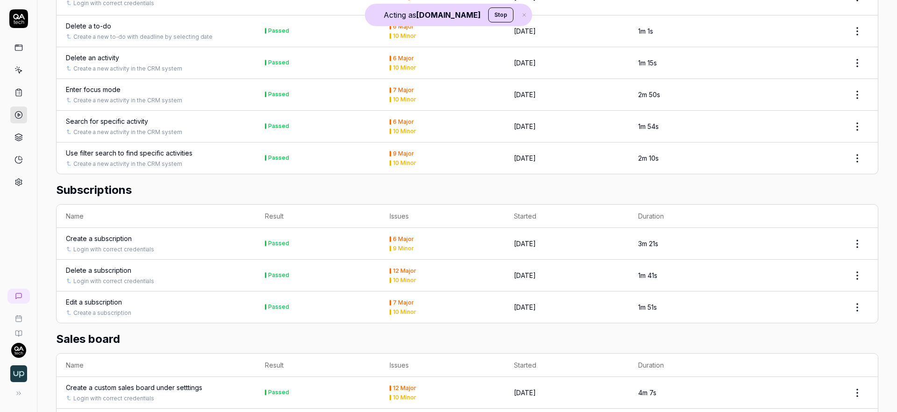
click at [19, 113] on icon at bounding box center [18, 115] width 8 height 8
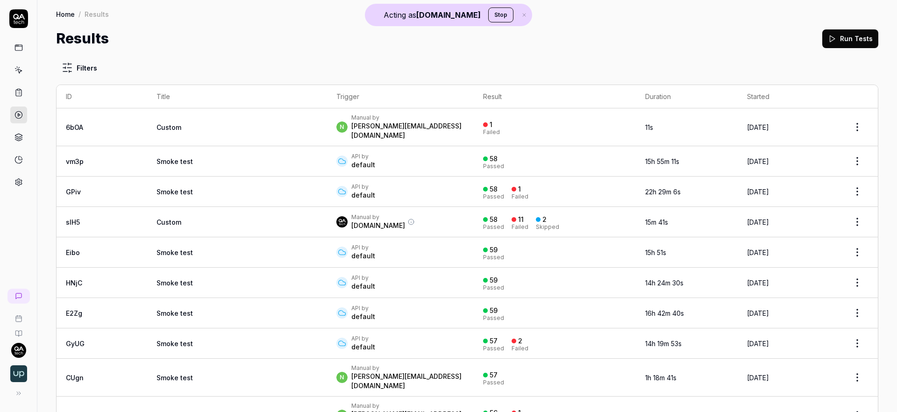
click at [13, 63] on link at bounding box center [18, 70] width 17 height 17
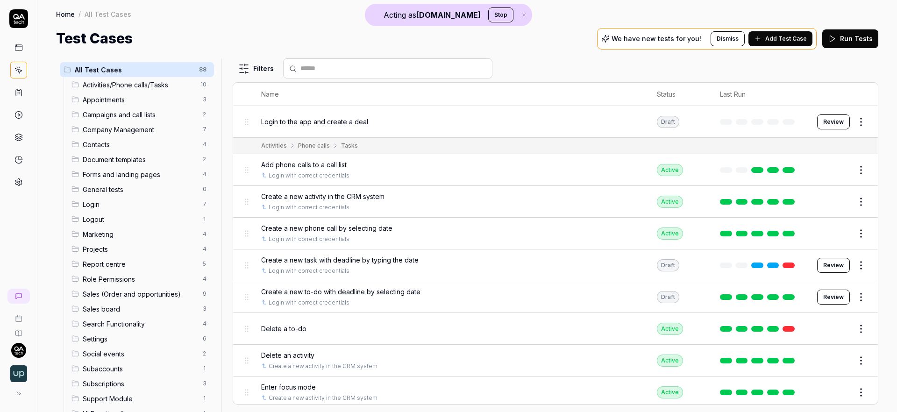
click at [849, 166] on html "Acting as QA.tech Stop Home / All Test Cases Home / All Test Cases Test Cases W…" at bounding box center [448, 206] width 897 height 412
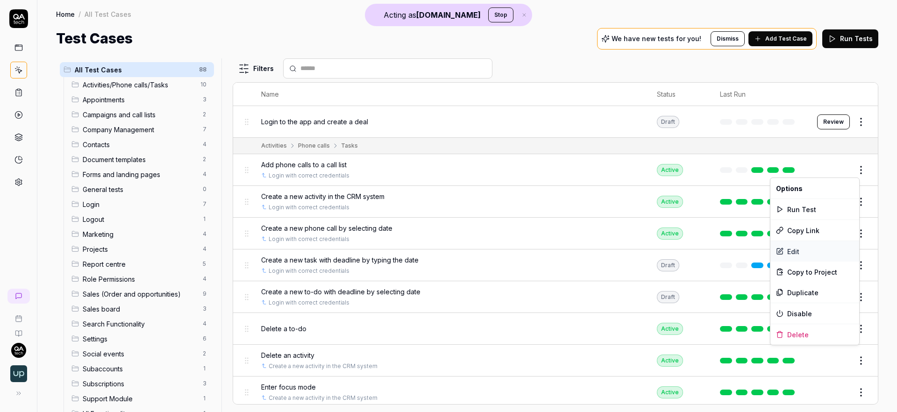
click at [796, 249] on div "Edit" at bounding box center [815, 251] width 89 height 21
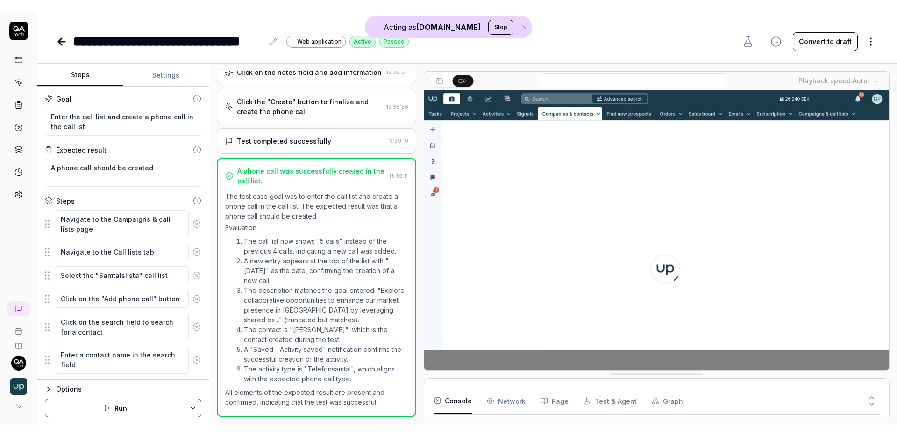
scroll to position [161, 0]
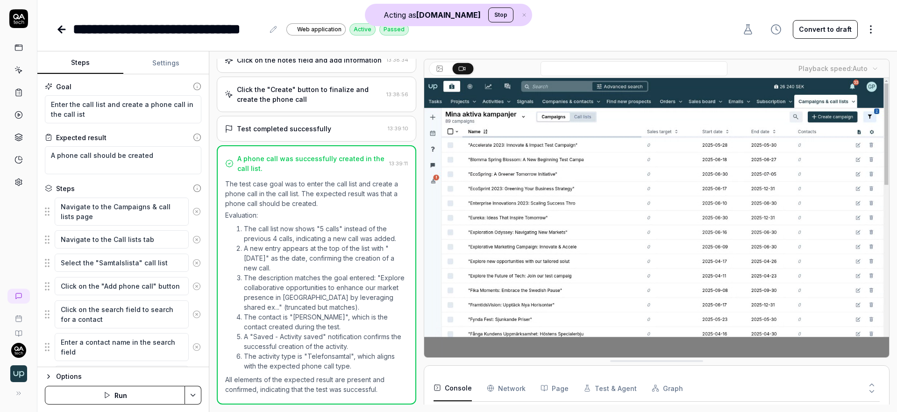
type textarea "*"
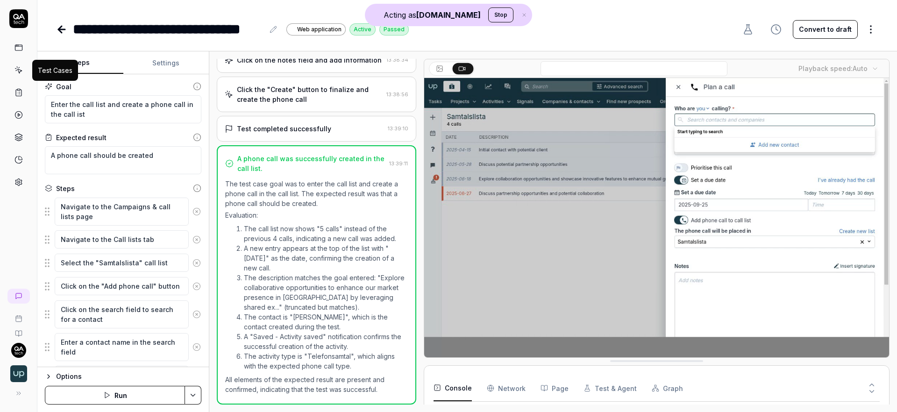
click at [19, 70] on icon at bounding box center [18, 70] width 8 height 8
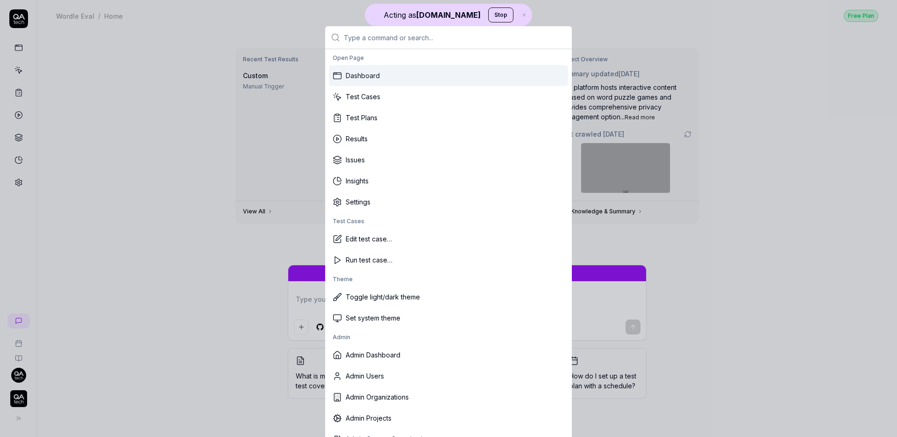
type textarea "*"
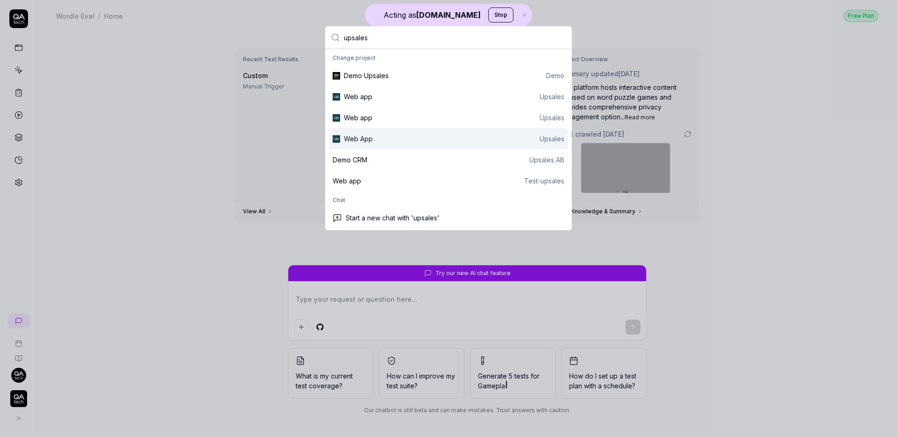
type input "upsales"
click at [385, 144] on div "Web App Upsales" at bounding box center [448, 138] width 239 height 21
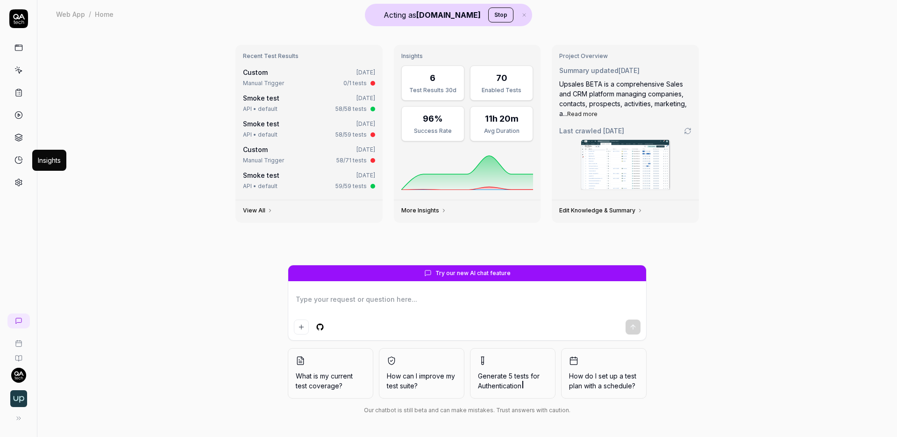
type textarea "*"
click at [19, 160] on icon at bounding box center [19, 158] width 3 height 3
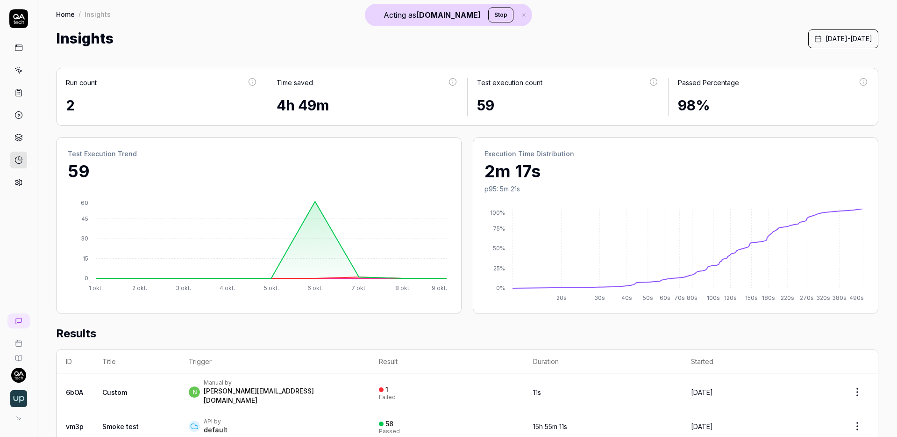
click at [826, 36] on span "October 1st, 2025 - October 9th, 2025" at bounding box center [849, 39] width 47 height 10
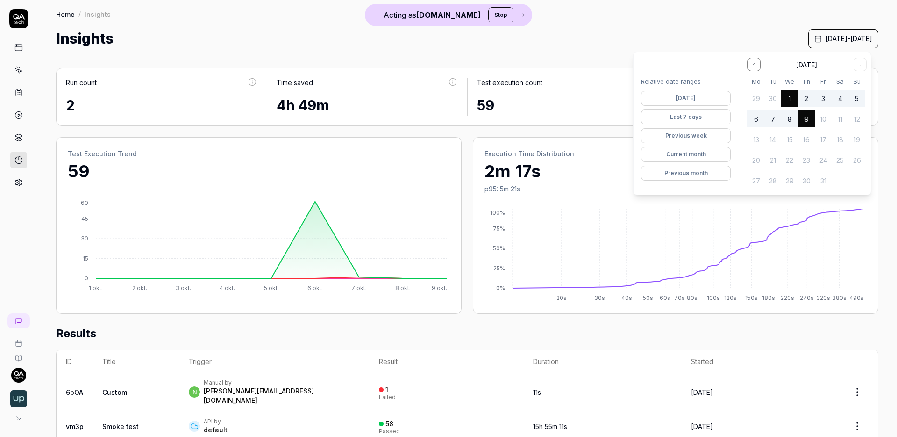
click at [686, 173] on button "Previous month" at bounding box center [686, 172] width 90 height 15
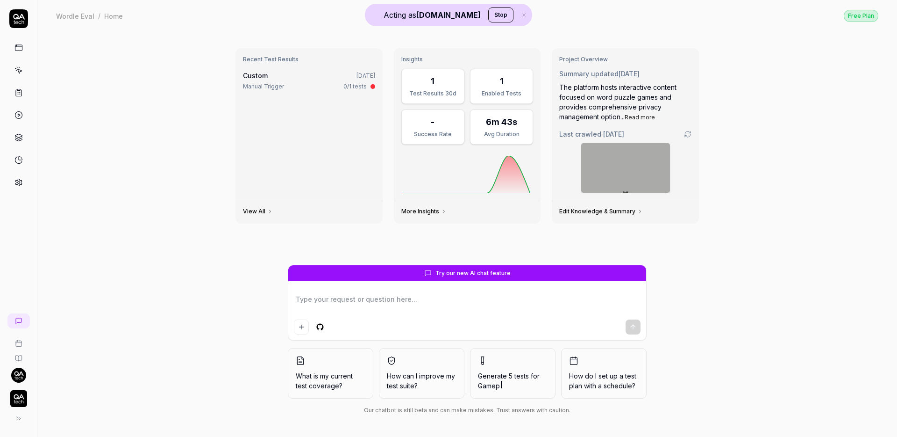
type textarea "*"
click at [19, 116] on icon at bounding box center [18, 115] width 8 height 8
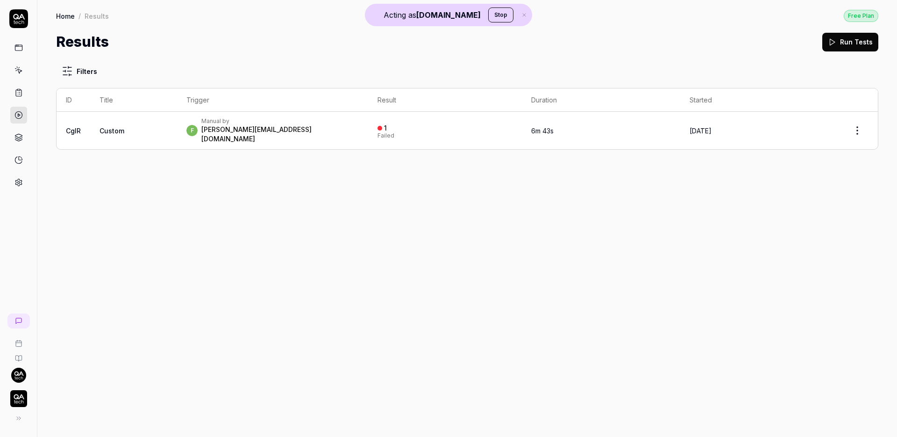
click at [249, 123] on div "Manual by" at bounding box center [279, 120] width 157 height 7
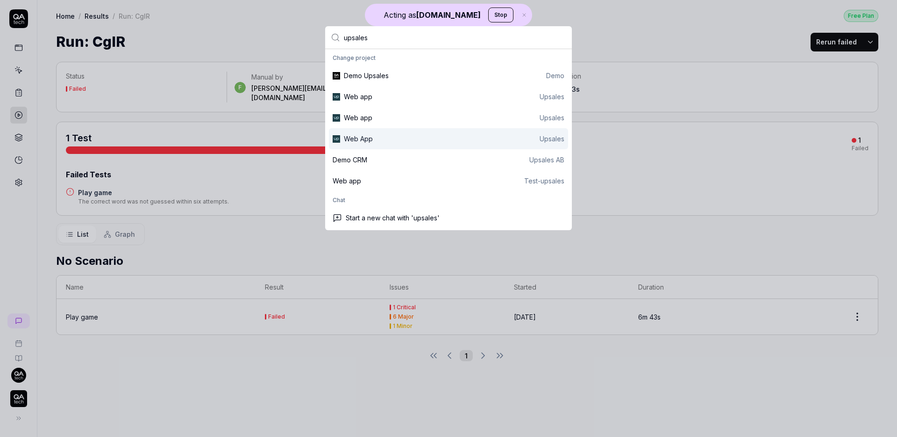
type input "upsales"
click at [373, 138] on div "Web App Upsales" at bounding box center [454, 139] width 221 height 10
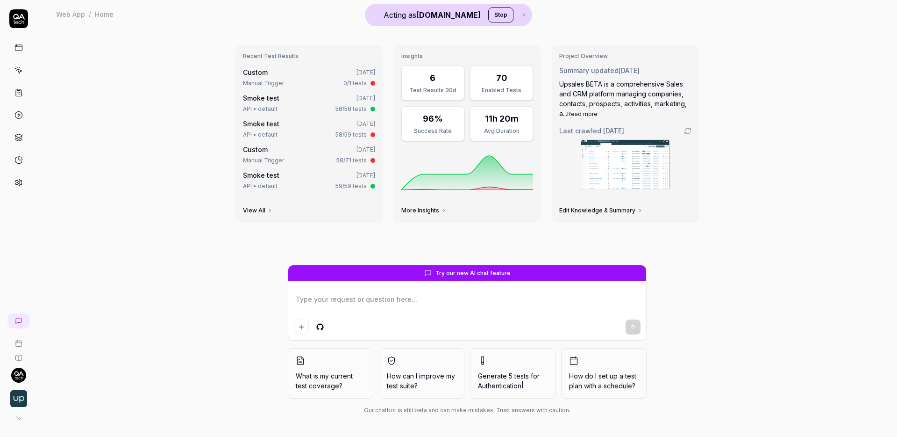
click at [87, 157] on div "Recent Test Results Custom 2 days ago Manual Trigger 0/1 tests Smoke test 2 day…" at bounding box center [467, 232] width 860 height 408
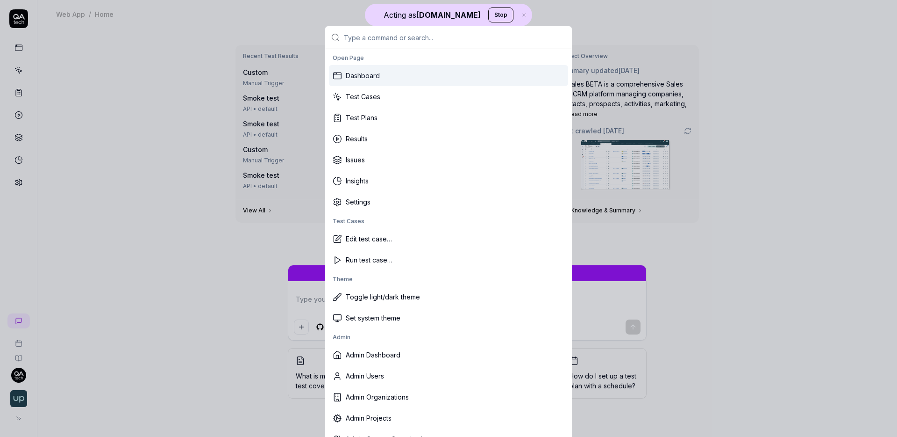
type textarea "*"
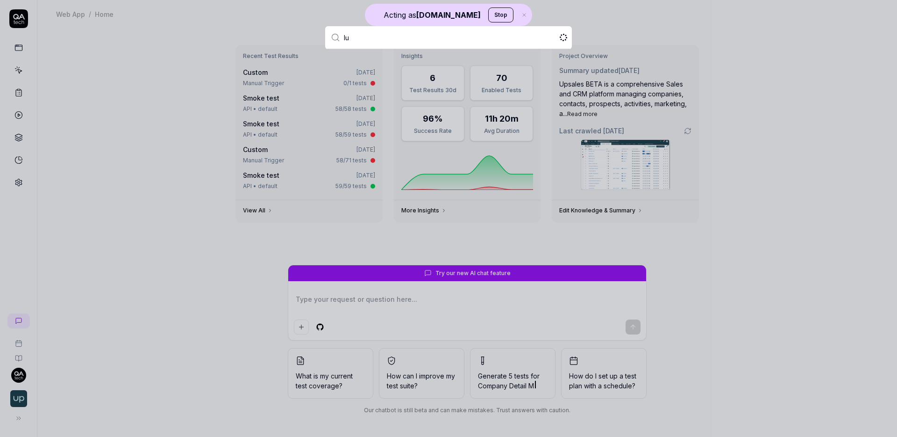
type input "l"
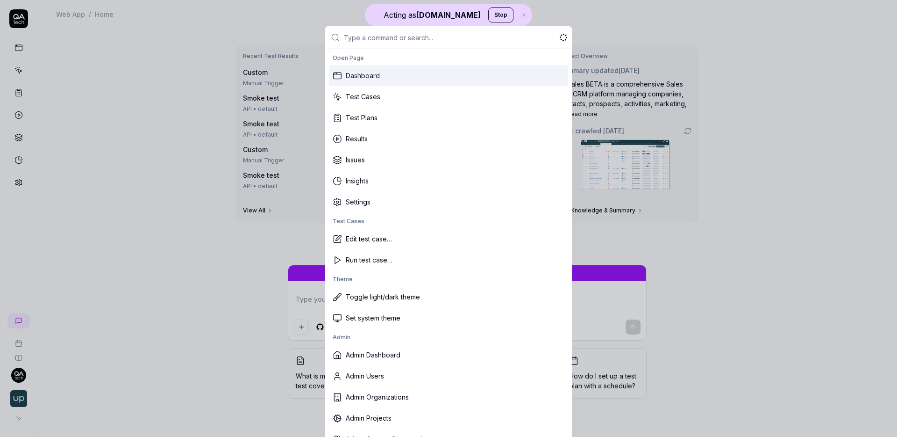
type textarea "*"
type input "u"
type input "t"
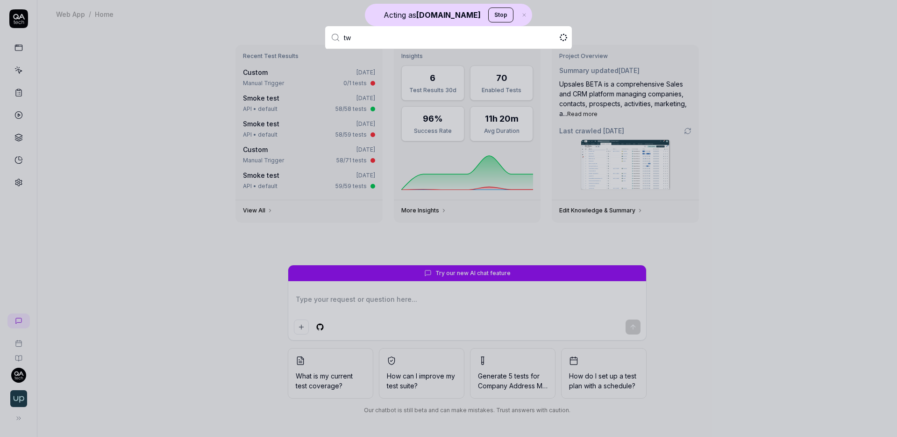
type input "twi"
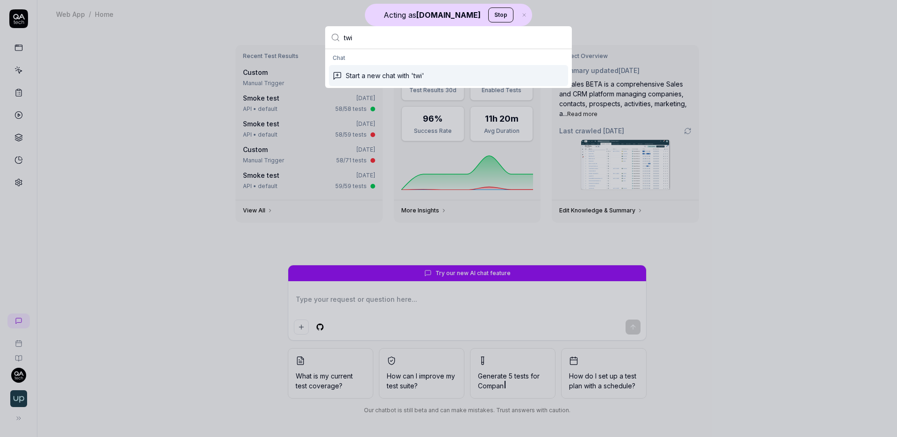
type textarea "*"
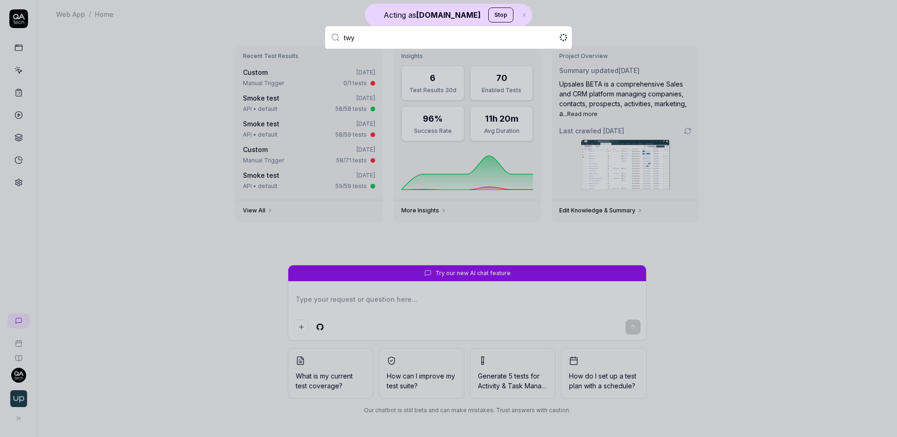
type input "twyn"
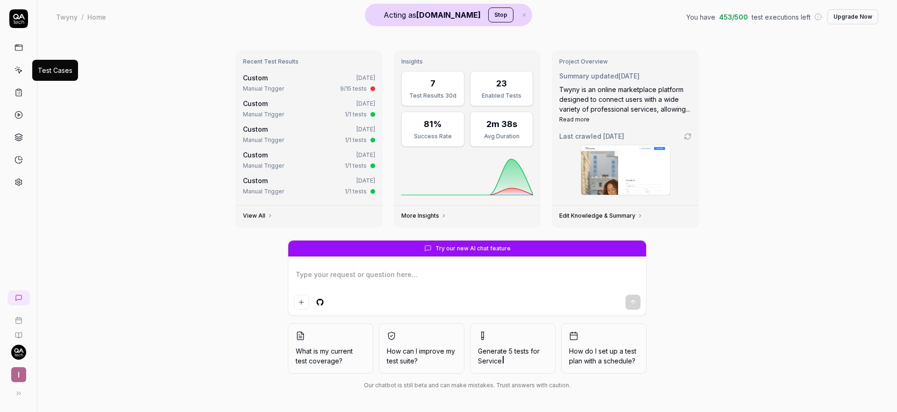
type textarea "*"
click at [17, 71] on icon at bounding box center [18, 70] width 8 height 8
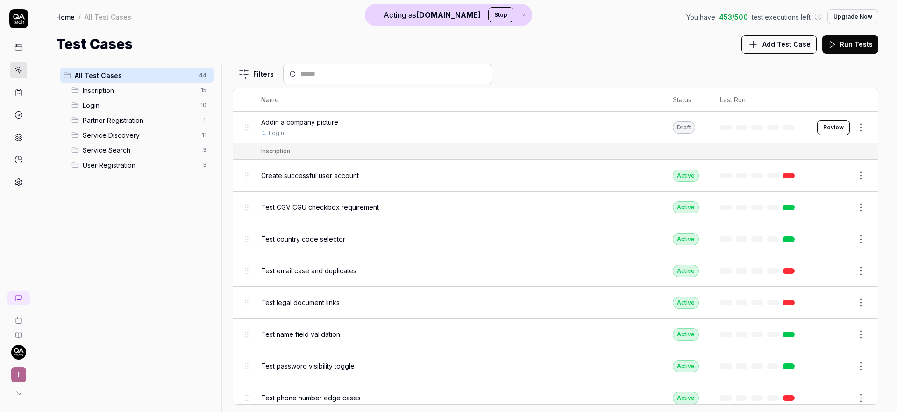
click at [16, 91] on icon at bounding box center [18, 92] width 8 height 8
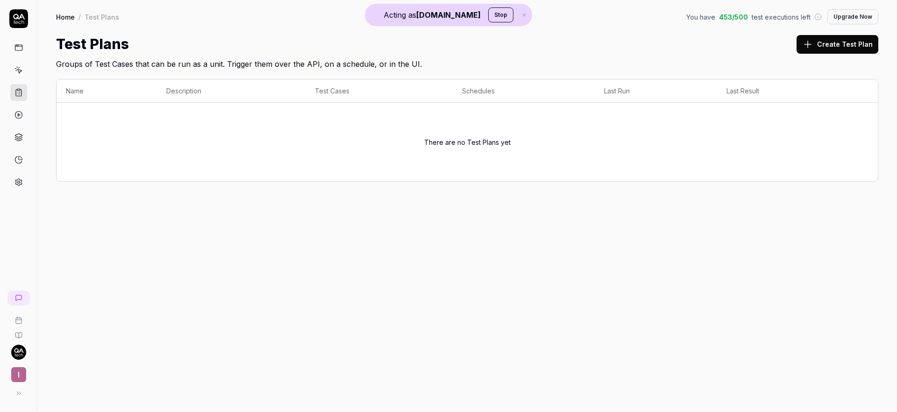
click at [18, 108] on link at bounding box center [18, 115] width 17 height 17
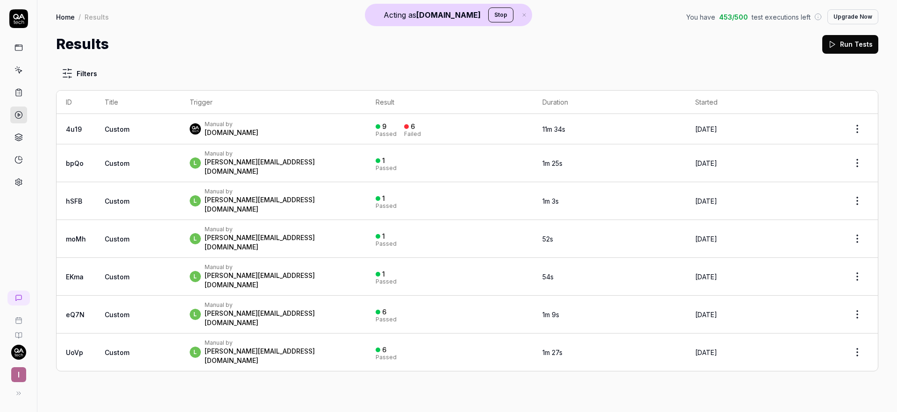
click at [300, 122] on div "Manual by QA.tech" at bounding box center [273, 129] width 167 height 17
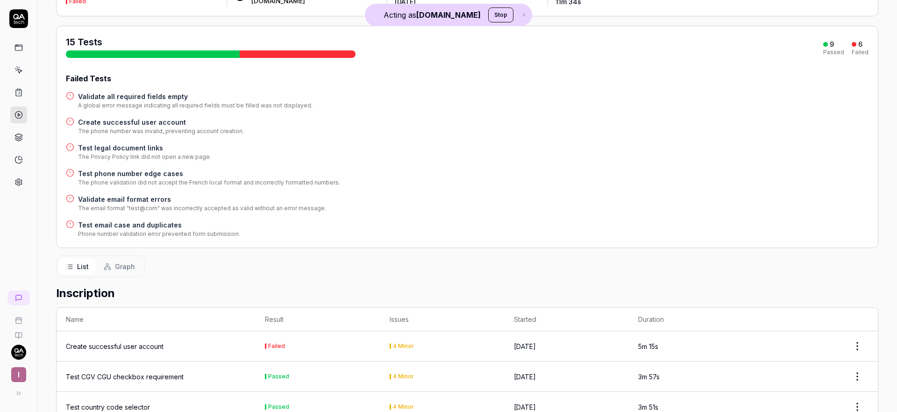
scroll to position [290, 0]
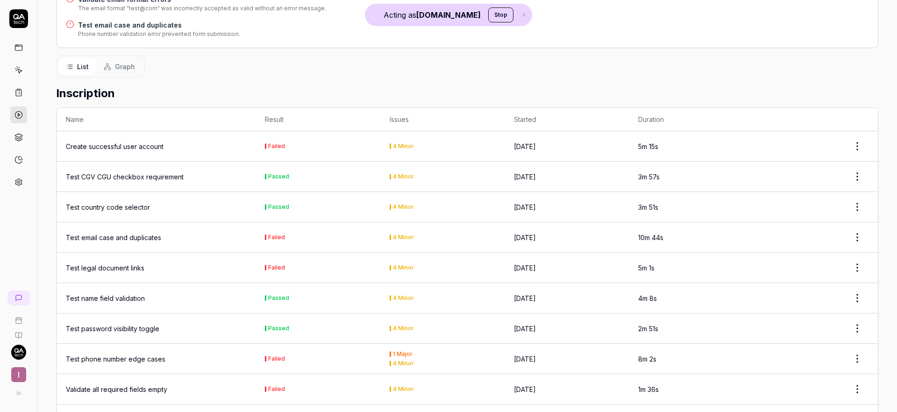
click at [227, 148] on div "Create successful user account" at bounding box center [156, 147] width 180 height 10
click at [127, 146] on div "Create successful user account" at bounding box center [115, 147] width 98 height 10
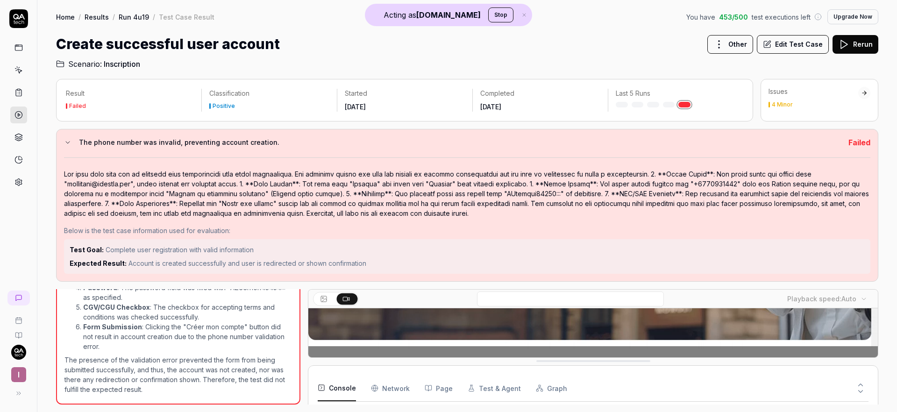
scroll to position [302, 0]
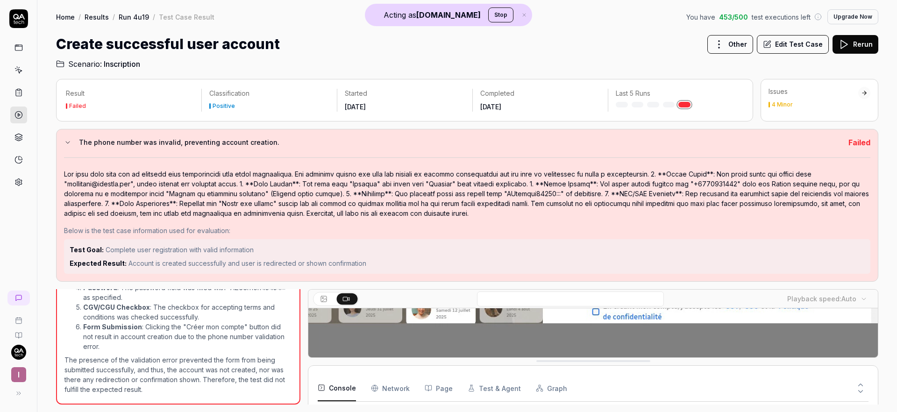
click at [16, 113] on icon at bounding box center [18, 115] width 8 height 8
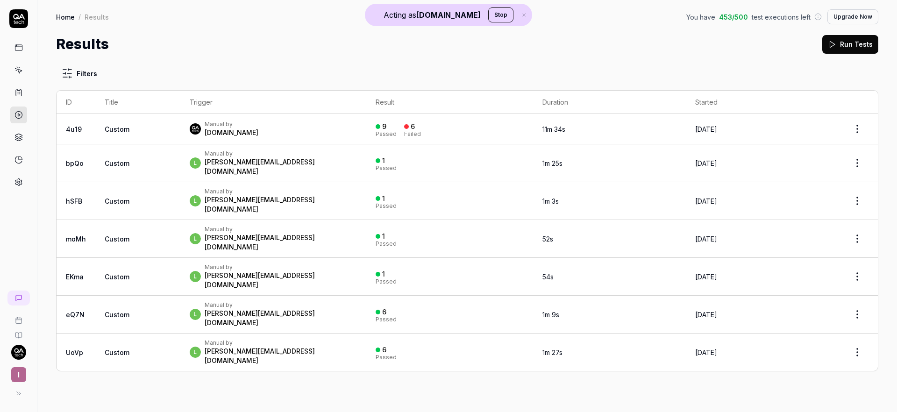
click at [177, 152] on td "Custom" at bounding box center [137, 163] width 85 height 38
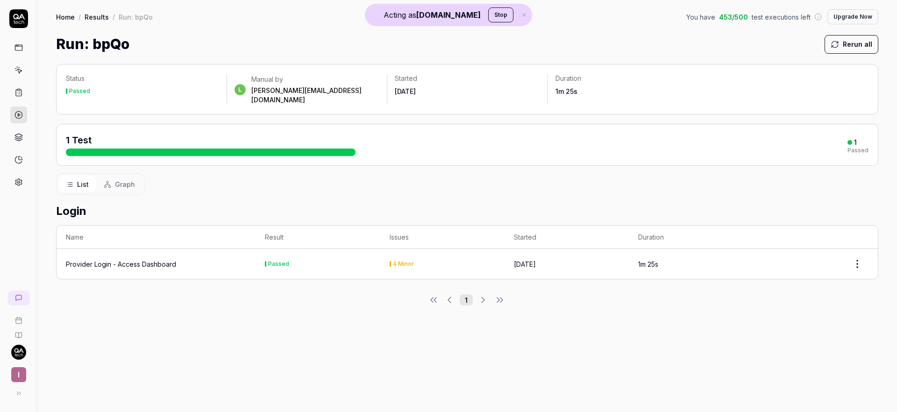
click at [126, 259] on div "Provider Login - Access Dashboard" at bounding box center [121, 264] width 110 height 10
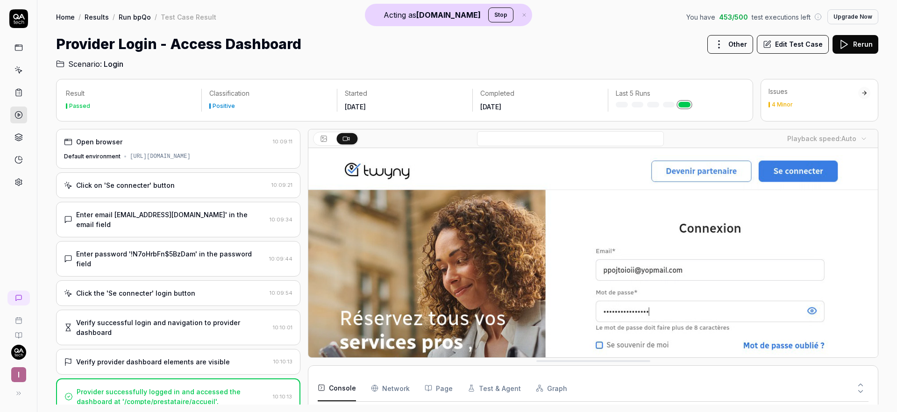
click at [193, 185] on div "Click on 'Se connecter' button" at bounding box center [166, 185] width 204 height 10
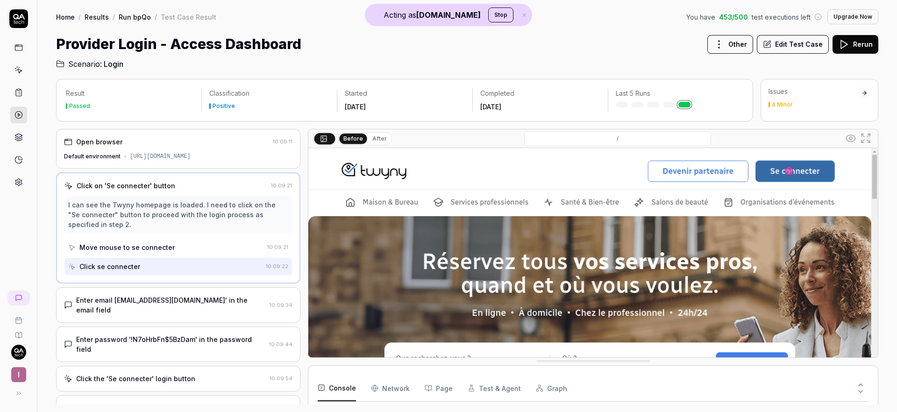
click at [199, 298] on div "Enter email 'ppojtoioii@yopmail.com' in the email field" at bounding box center [171, 305] width 190 height 20
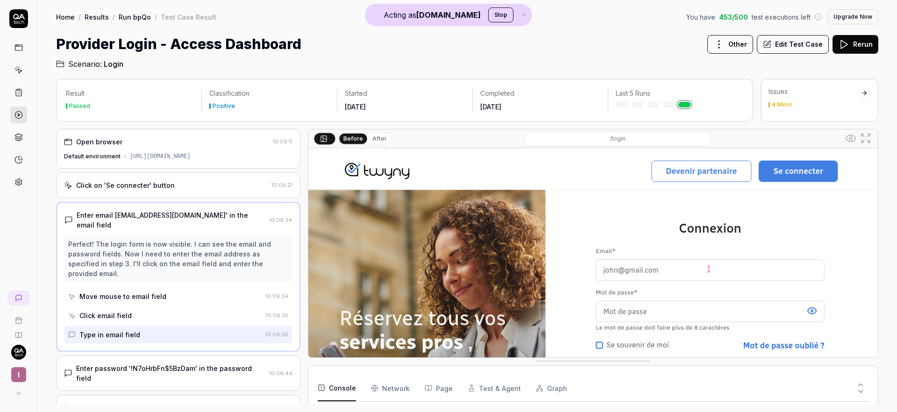
click at [192, 364] on div "Enter password '!N7oHrbFn$5BzDam' in the password field" at bounding box center [170, 374] width 189 height 20
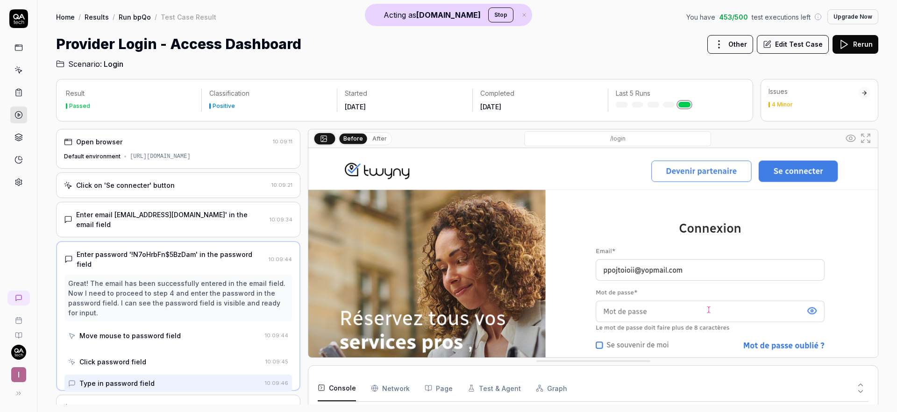
click at [202, 395] on div "Click the 'Se connecter' login button 10:09:54" at bounding box center [178, 408] width 244 height 26
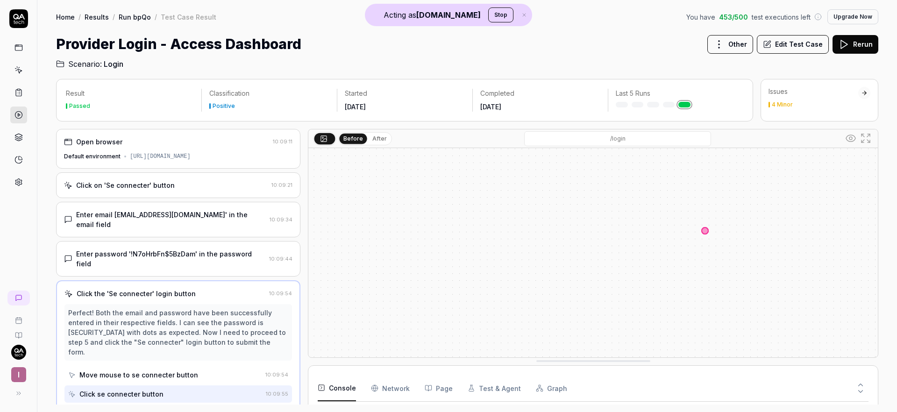
scroll to position [142, 0]
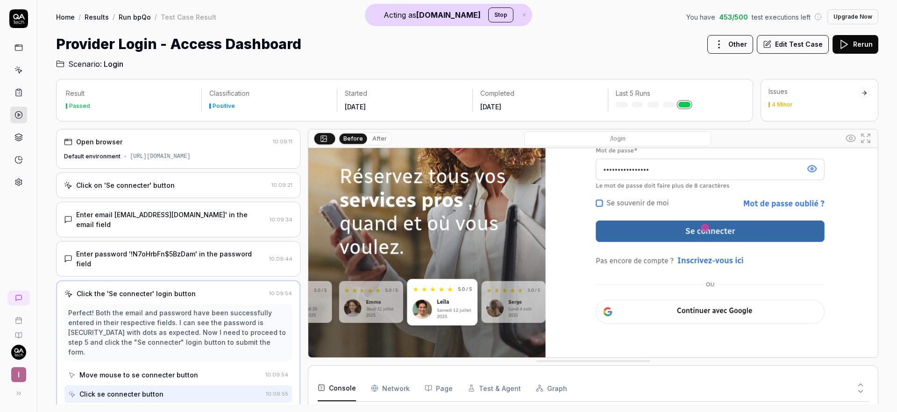
click at [21, 166] on link at bounding box center [18, 159] width 17 height 17
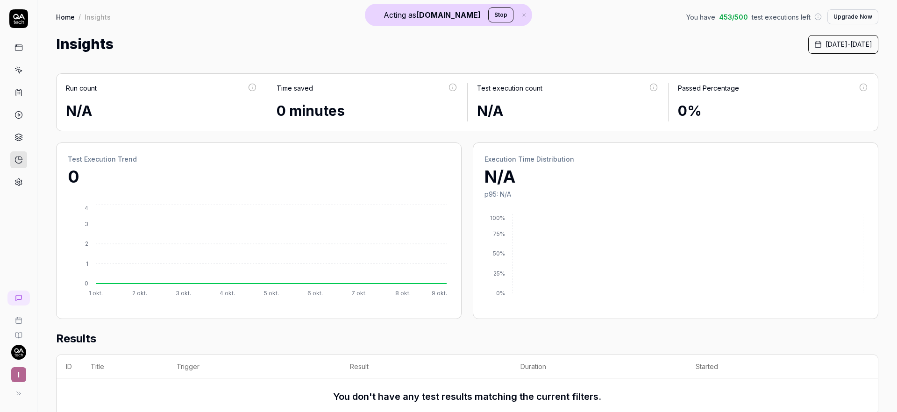
click at [826, 43] on span "October 1st, 2025 - October 9th, 2025" at bounding box center [849, 44] width 47 height 10
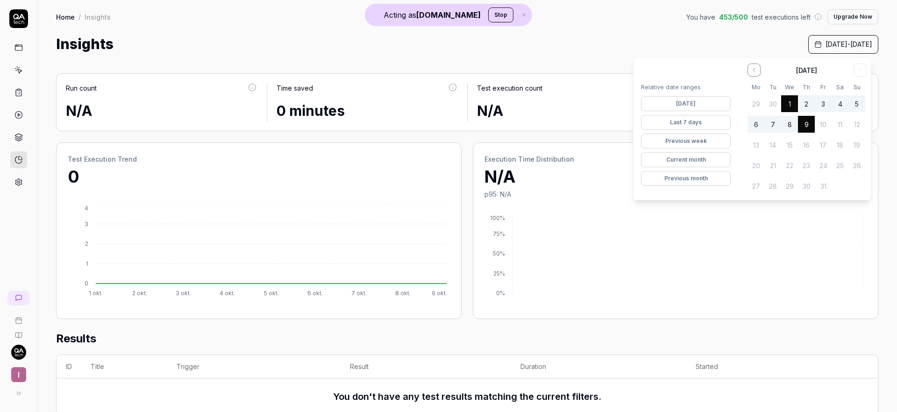
click at [686, 178] on button "Previous month" at bounding box center [686, 178] width 90 height 15
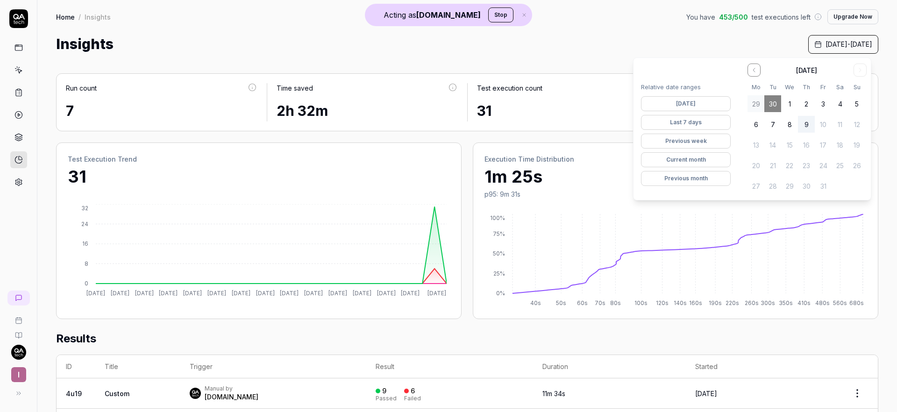
click at [13, 110] on link at bounding box center [18, 115] width 17 height 17
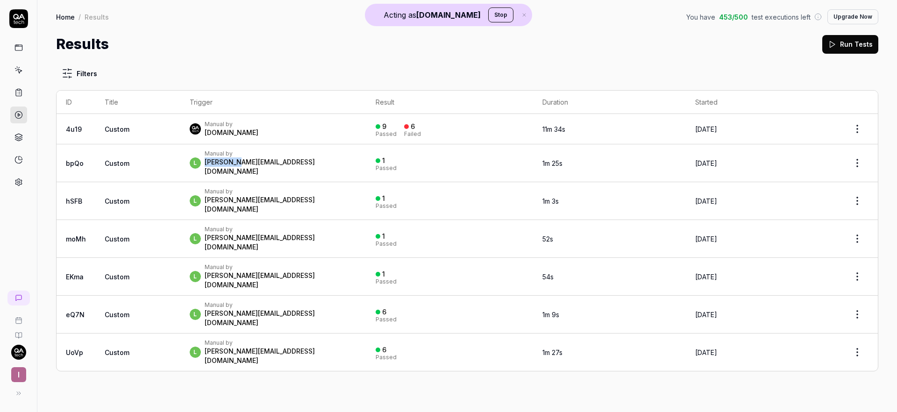
drag, startPoint x: 232, startPoint y: 155, endPoint x: 238, endPoint y: 160, distance: 8.3
click at [238, 161] on div "Manual by lucas@ia4ops.com" at bounding box center [281, 163] width 152 height 26
click at [252, 123] on div "Manual by QA.tech" at bounding box center [273, 129] width 167 height 17
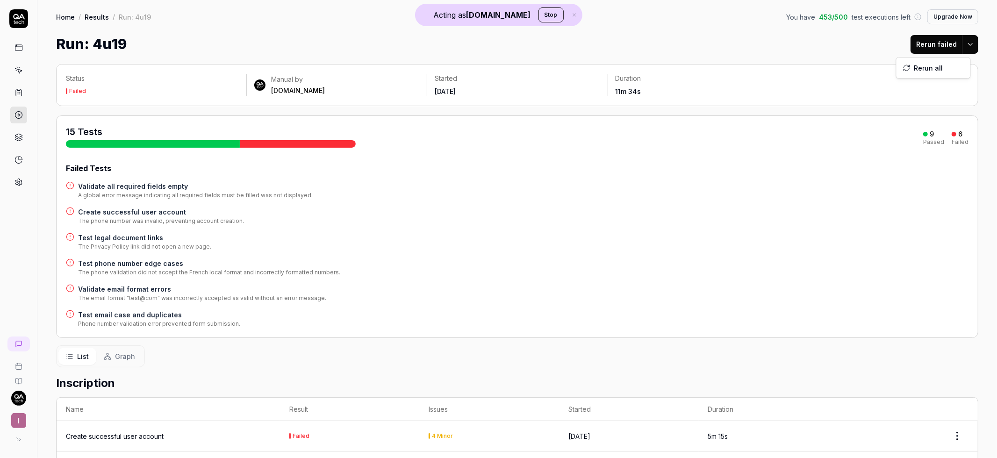
click at [897, 48] on html "Acting as QA.tech Stop I Home / Results / Run: 4u19 You have 453 / 500 test exe…" at bounding box center [498, 229] width 997 height 458
click at [817, 36] on html "Acting as QA.tech Stop I Home / Results / Run: 4u19 You have 453 / 500 test exe…" at bounding box center [498, 229] width 997 height 458
click at [105, 185] on h4 "Validate all required fields empty" at bounding box center [195, 186] width 235 height 10
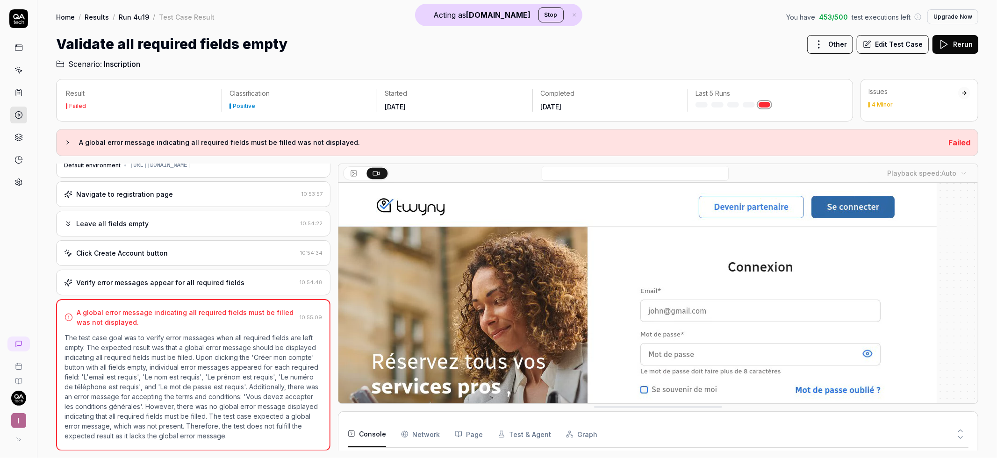
scroll to position [15, 0]
click at [21, 116] on icon at bounding box center [18, 115] width 8 height 8
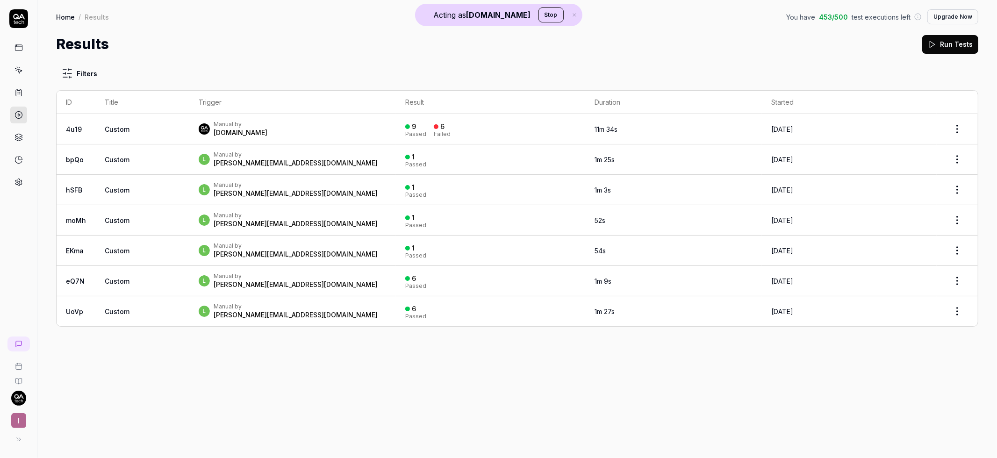
click at [148, 126] on td "Custom" at bounding box center [142, 129] width 94 height 30
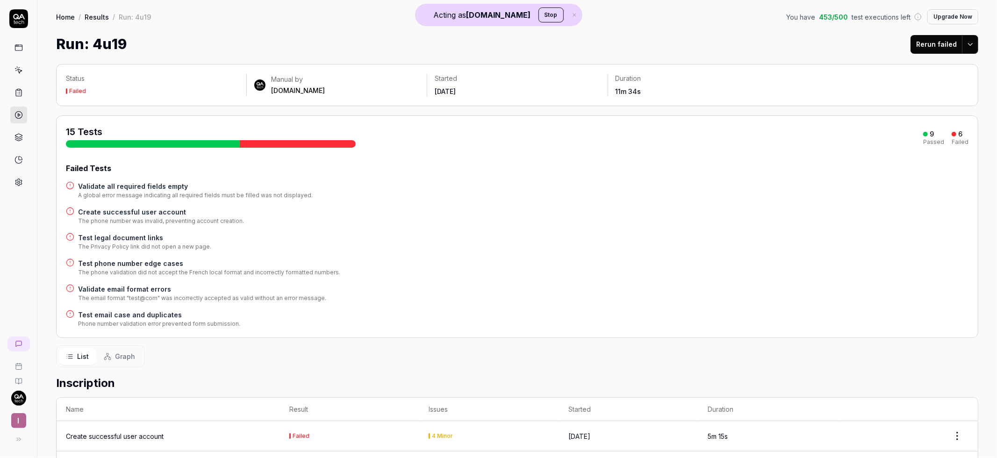
scroll to position [222, 0]
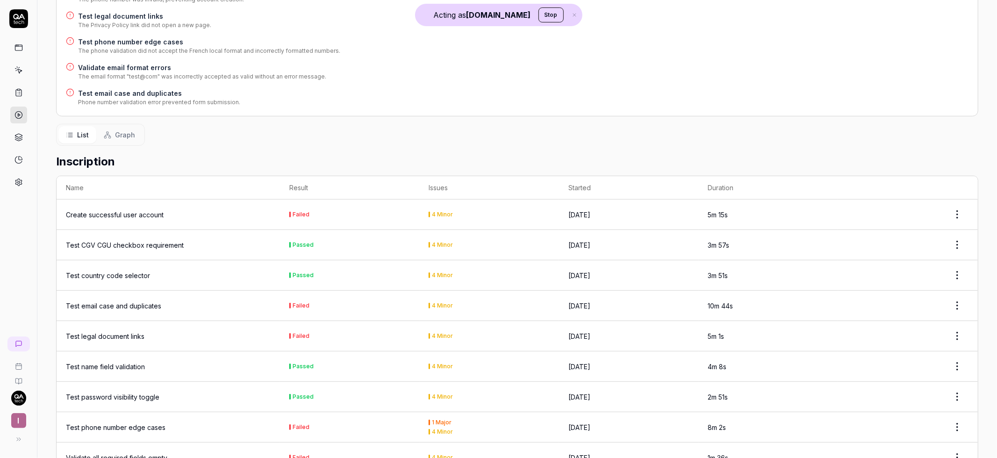
click at [194, 269] on td "Test country code selector" at bounding box center [168, 275] width 223 height 30
click at [159, 306] on div "Test email case and duplicates" at bounding box center [113, 306] width 95 height 10
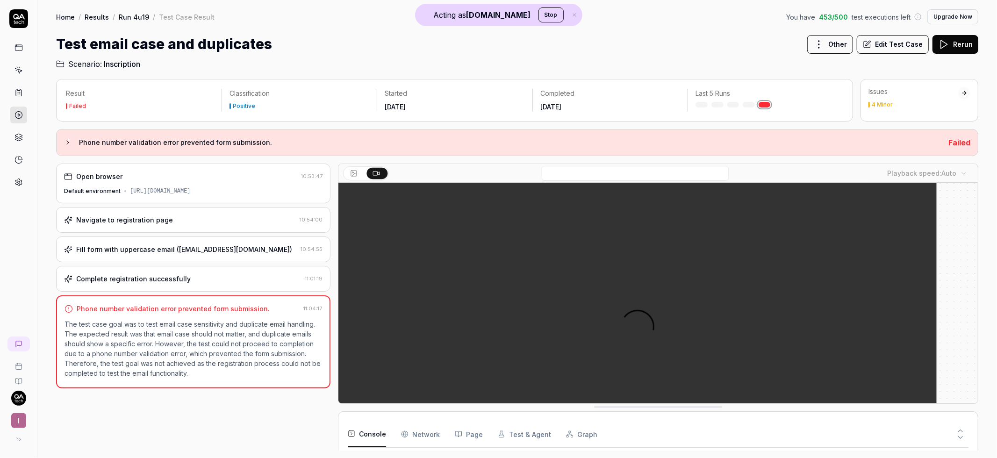
scroll to position [15, 0]
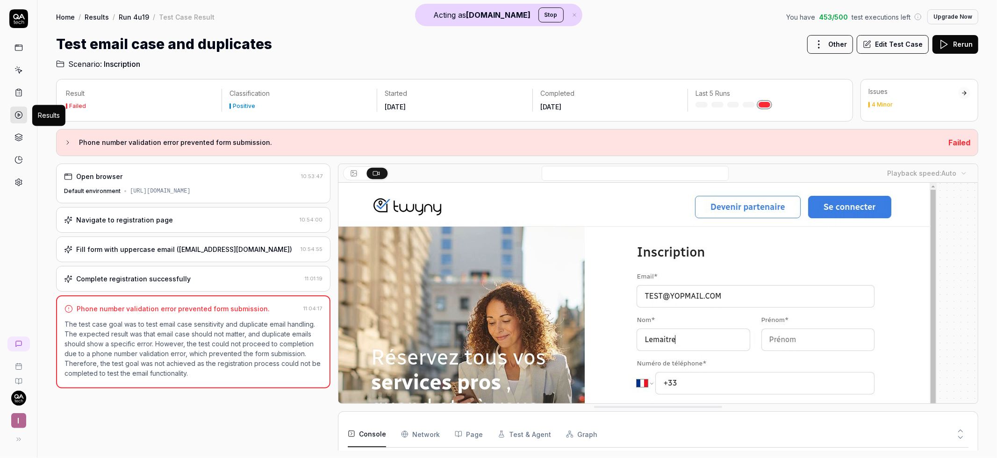
click at [20, 113] on icon at bounding box center [18, 115] width 8 height 8
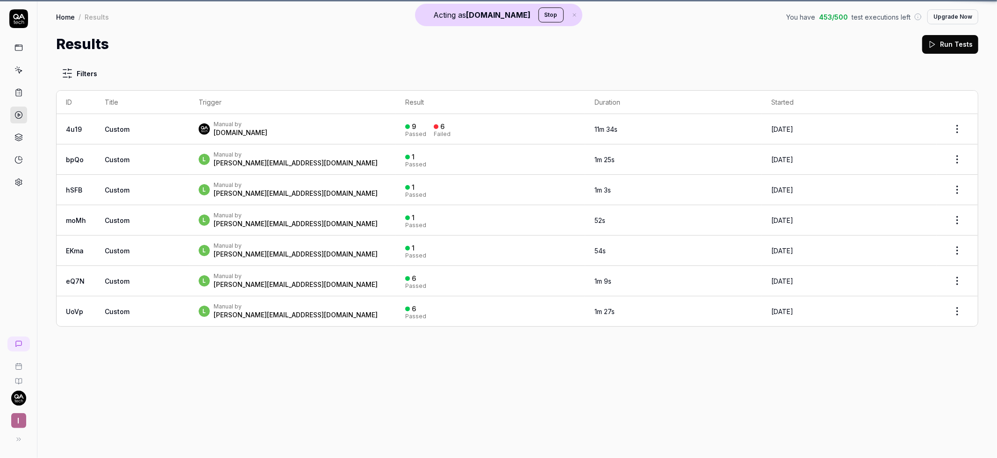
click at [21, 116] on icon at bounding box center [18, 115] width 8 height 8
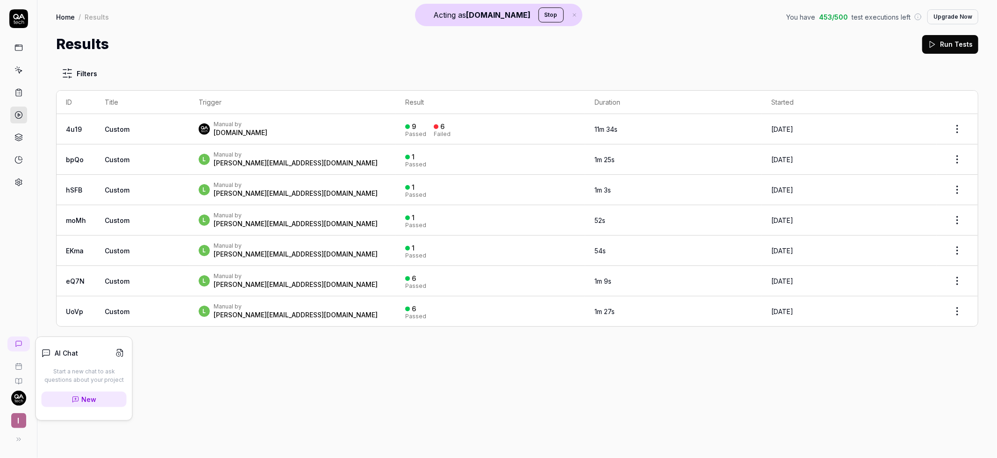
click at [22, 340] on icon at bounding box center [18, 343] width 7 height 7
click at [98, 402] on link "New" at bounding box center [84, 399] width 85 height 15
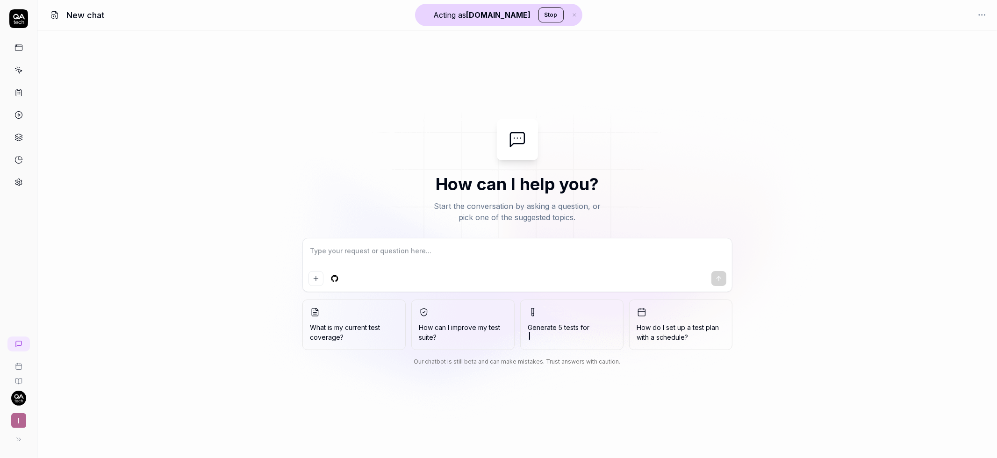
click at [564, 327] on span "Generate 5 tests for" at bounding box center [571, 332] width 87 height 20
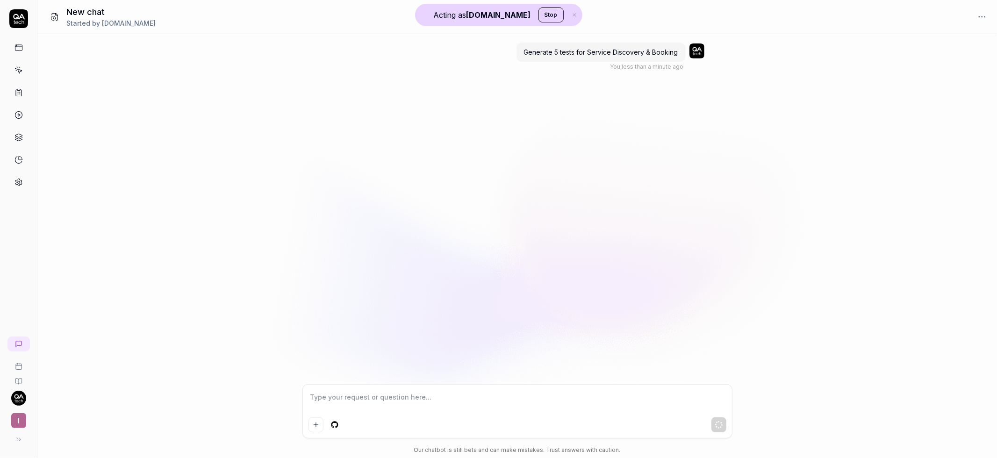
drag, startPoint x: 499, startPoint y: 392, endPoint x: 401, endPoint y: 391, distance: 98.2
click at [499, 392] on div at bounding box center [517, 411] width 429 height 53
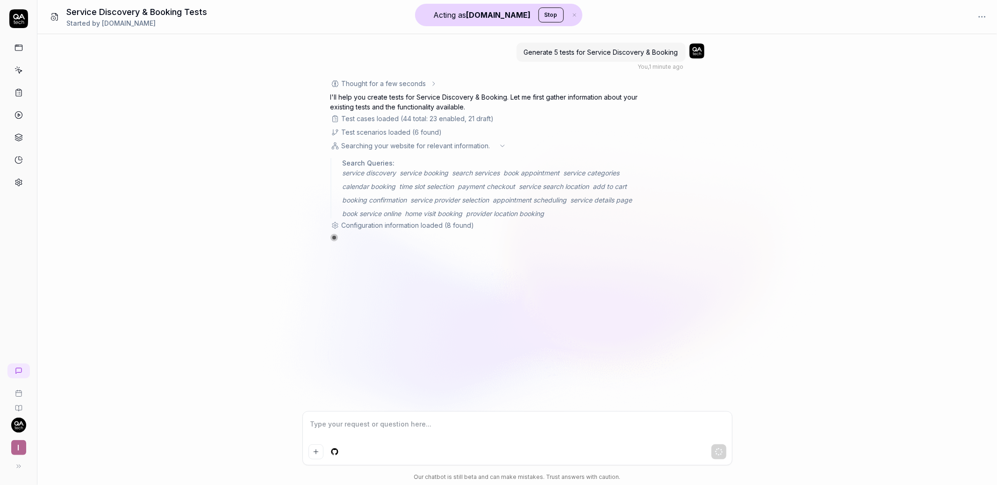
type textarea "*"
click at [23, 373] on link at bounding box center [18, 370] width 22 height 15
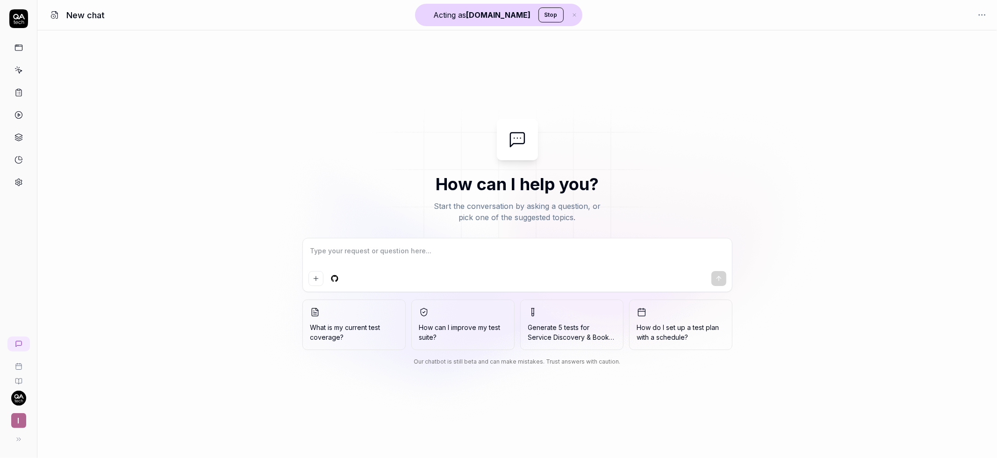
type textarea "*"
click at [425, 253] on textarea at bounding box center [517, 255] width 418 height 23
paste textarea "Dashboard: stats consistency (revenue, bookings, reviews – empty vs filled case…"
type textarea "Dashboard: stats consistency (revenue, bookings, reviews – empty vs filled case…"
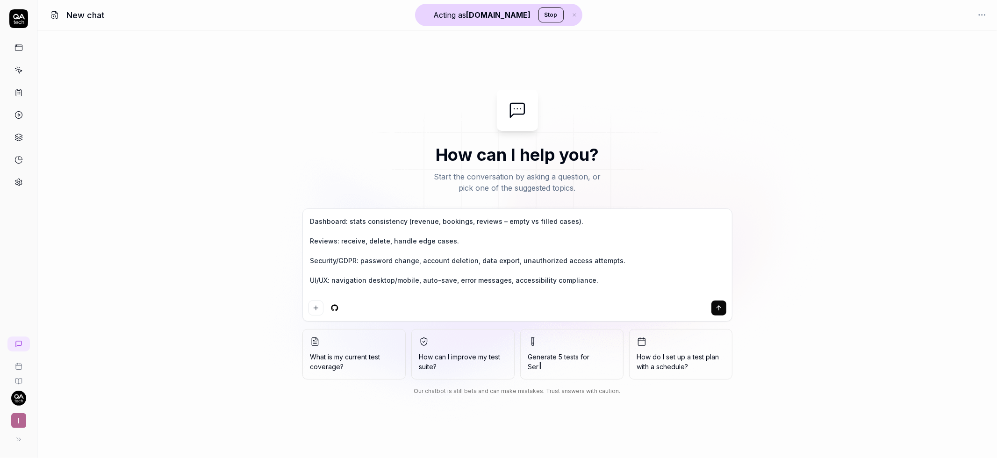
type textarea "*"
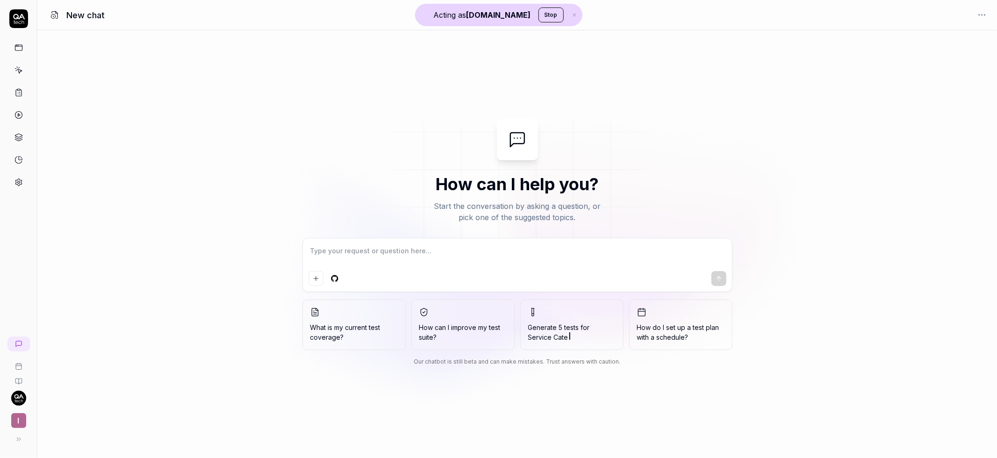
type textarea "H"
type textarea "*"
type textarea "He"
type textarea "*"
type textarea "Hel"
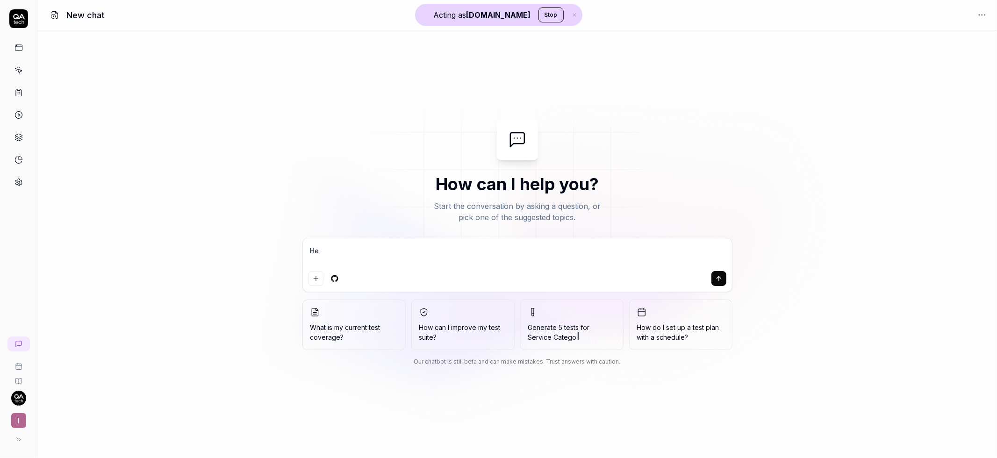
type textarea "*"
type textarea "Hell"
type textarea "*"
type textarea "Hello"
type textarea "*"
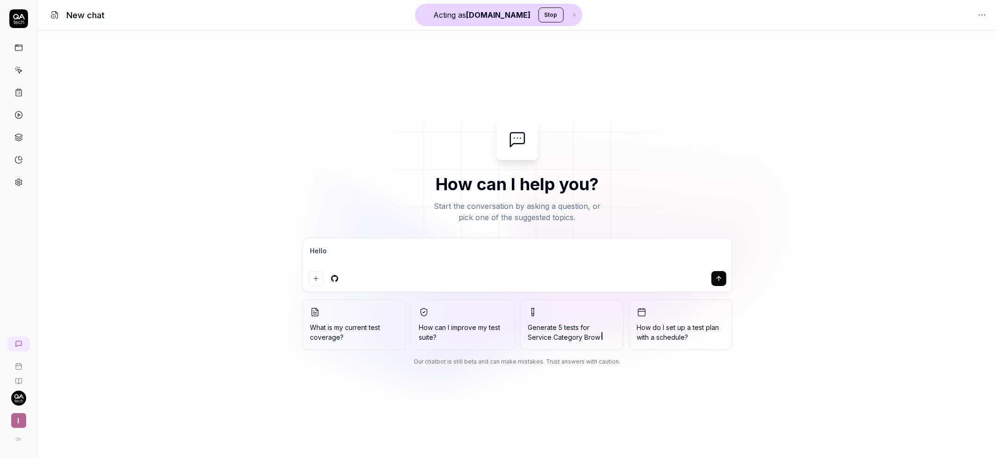
type textarea "Hello"
type textarea "*"
type textarea "Hello c"
type textarea "*"
type textarea "Hello ca"
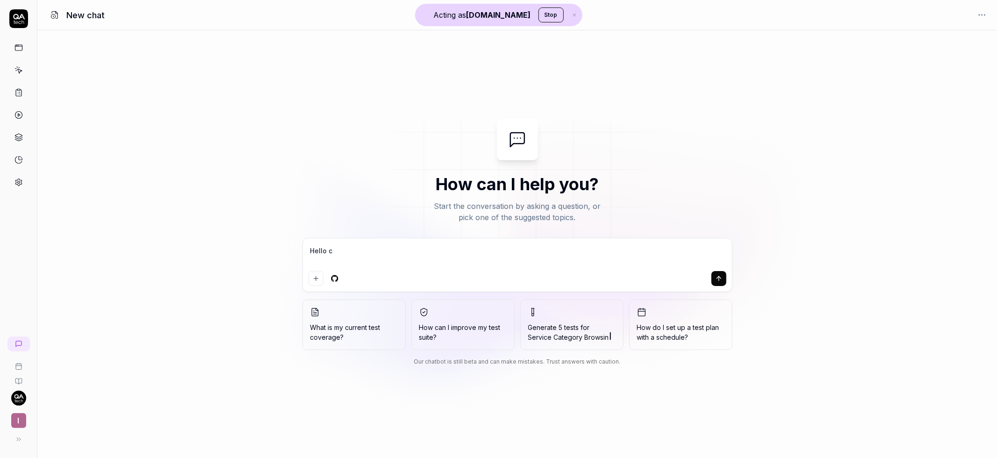
type textarea "*"
type textarea "Hello can"
type textarea "*"
type textarea "Hello can"
type textarea "*"
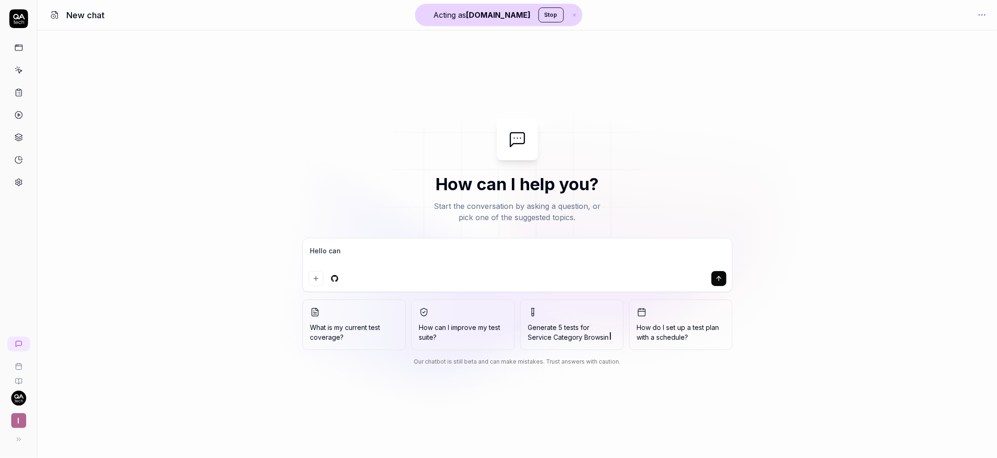
type textarea "Hello can y"
type textarea "*"
type textarea "Hello can yo"
type textarea "*"
type textarea "Hello can you"
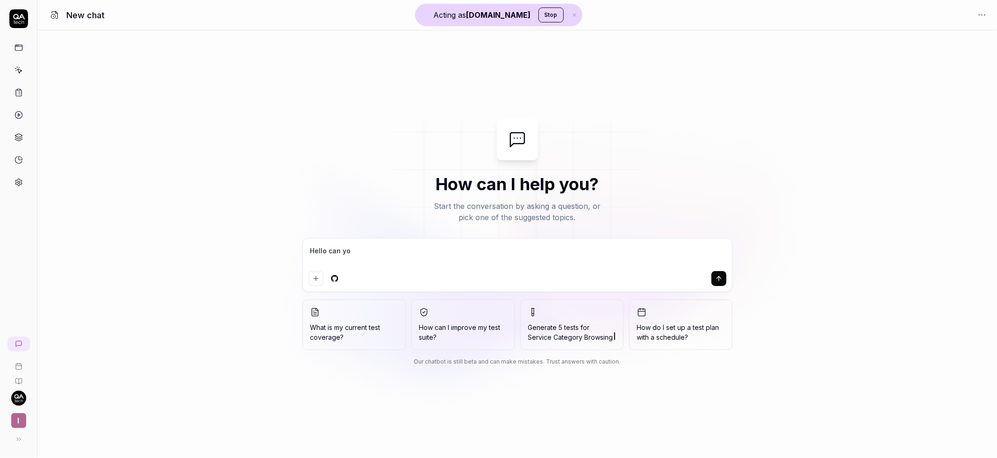
type textarea "*"
type textarea "Hello can you"
type textarea "*"
type textarea "Hello can you h"
type textarea "*"
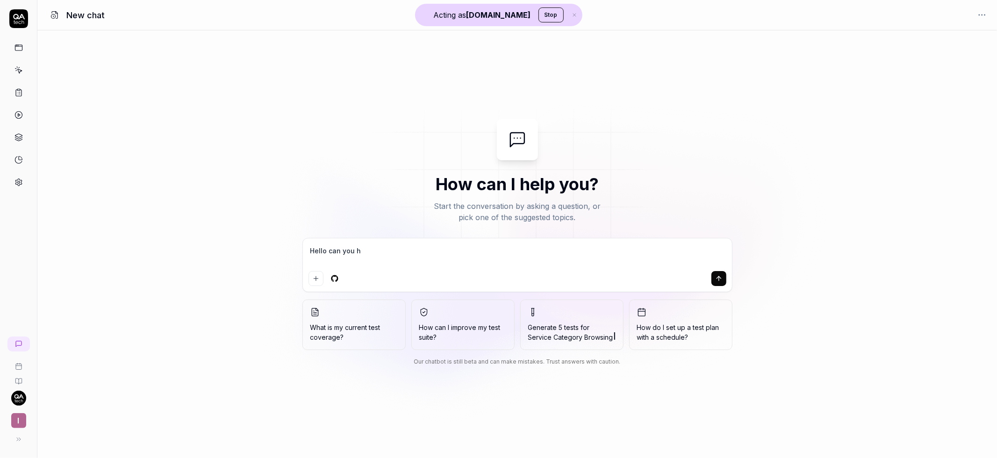
type textarea "Hello can you he"
type textarea "*"
type textarea "Hello can you [PERSON_NAME]"
type textarea "*"
type textarea "Hello can you help"
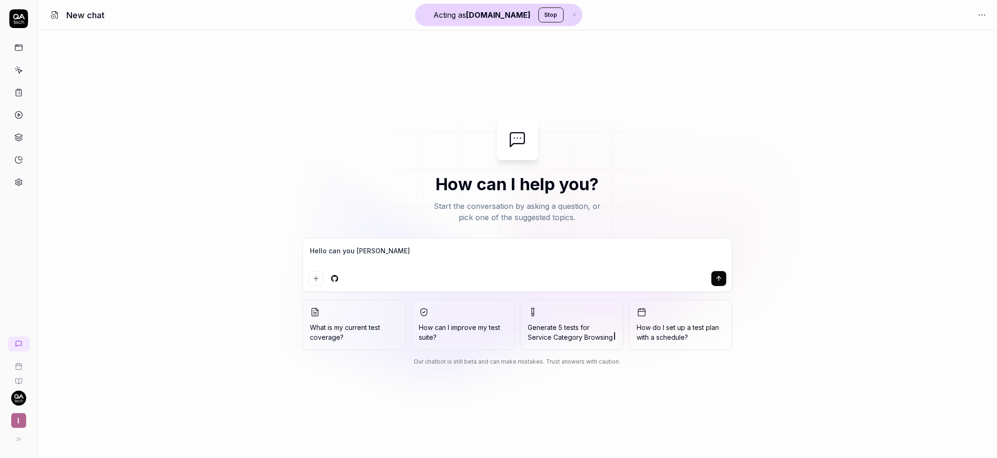
type textarea "*"
type textarea "Hello can you help"
type textarea "*"
type textarea "Hello can you help m"
type textarea "*"
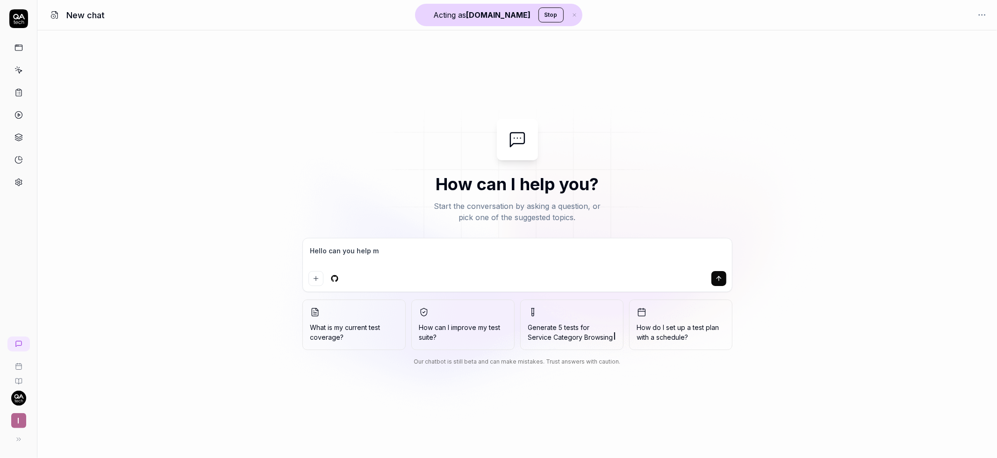
type textarea "Hello can you help me"
type textarea "*"
type textarea "Hello can you help me"
type textarea "*"
type textarea "Hello can you help me c"
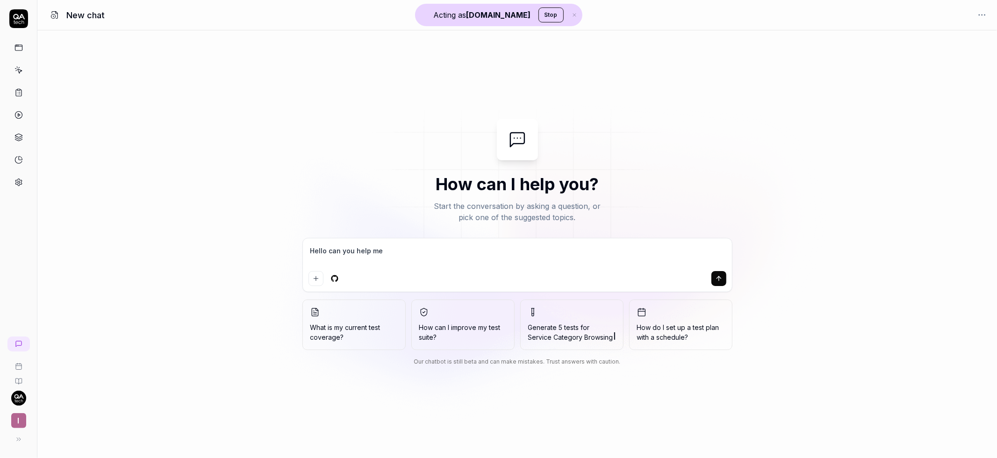
type textarea "*"
type textarea "Hello can you help me cr"
type textarea "*"
type textarea "Hello can you help me cre"
type textarea "*"
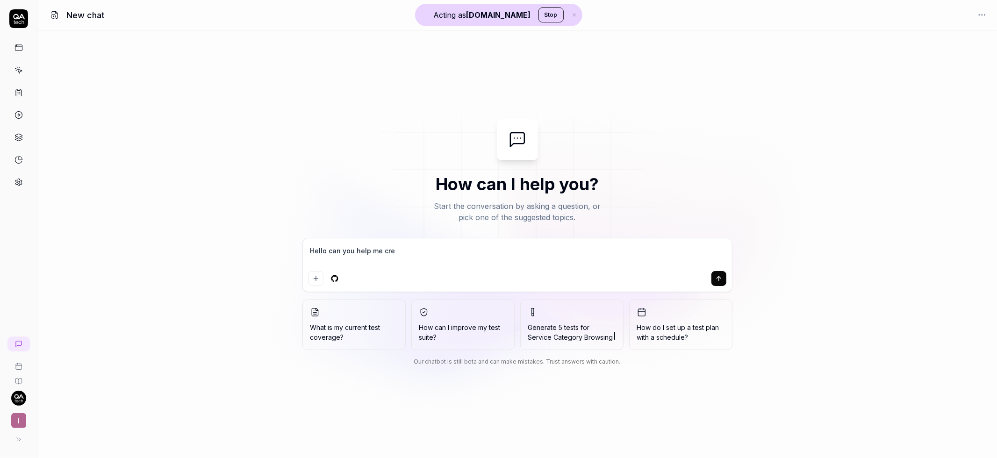
type textarea "Hello can you help me crea"
type textarea "*"
type textarea "Hello can you help me creat"
type textarea "*"
type textarea "Hello can you help me create"
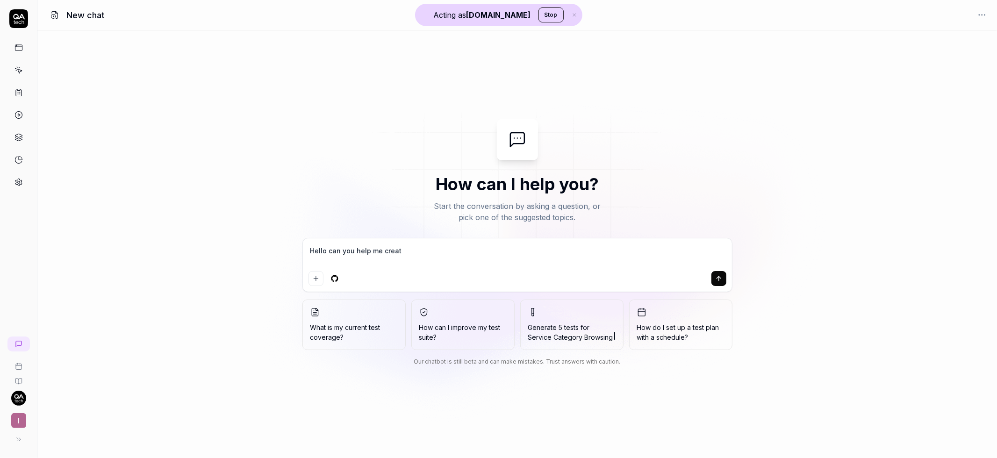
type textarea "*"
type textarea "Hello can you help me create"
type textarea "*"
type textarea "Hello can you help me create t"
type textarea "*"
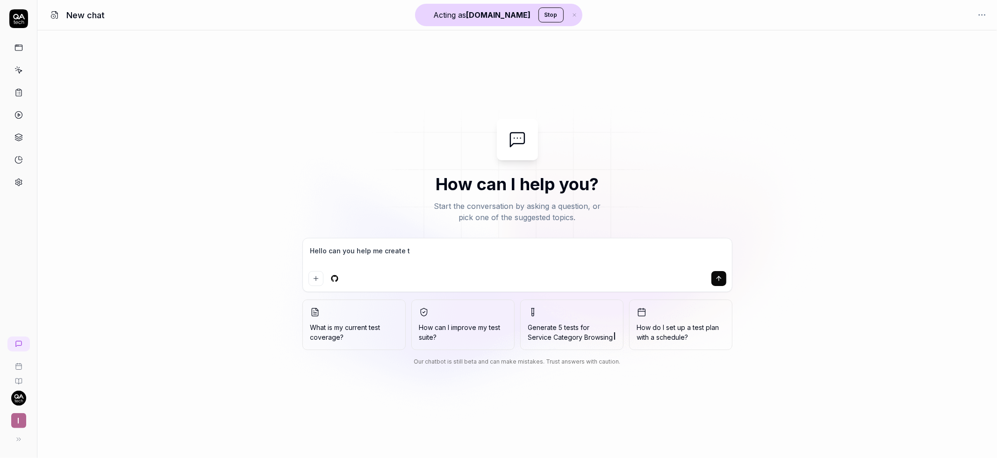
type textarea "Hello can you help me create te"
type textarea "*"
type textarea "Hello can you help me create tes"
type textarea "*"
type textarea "Hello can you help me create test"
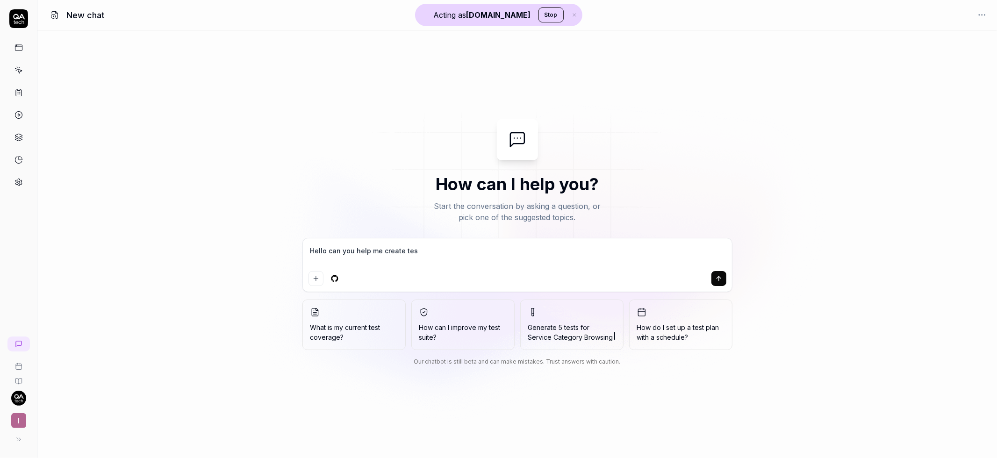
type textarea "*"
type textarea "Hello can you help me create test"
type textarea "*"
type textarea "Hello can you help me create test c"
type textarea "*"
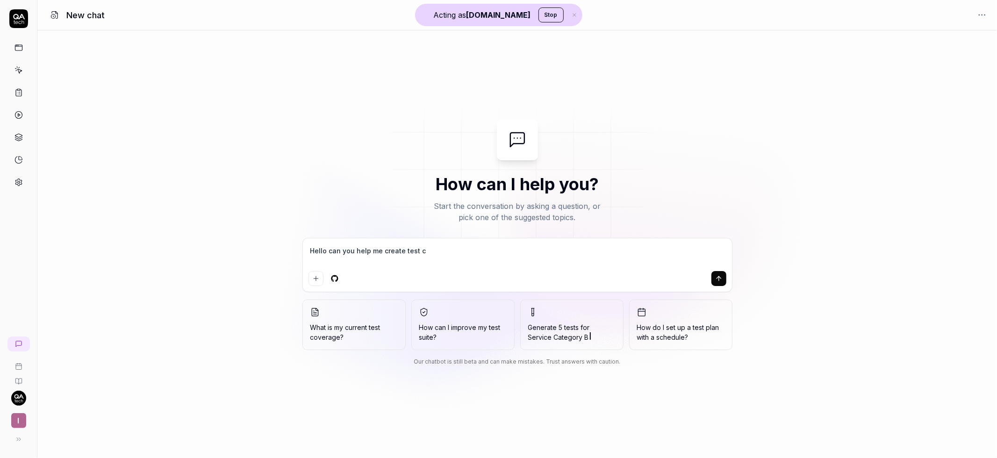
type textarea "Hello can you help me create test ca"
type textarea "*"
type textarea "Hello can you help me create test cas"
type textarea "*"
type textarea "Hello can you help me create test case"
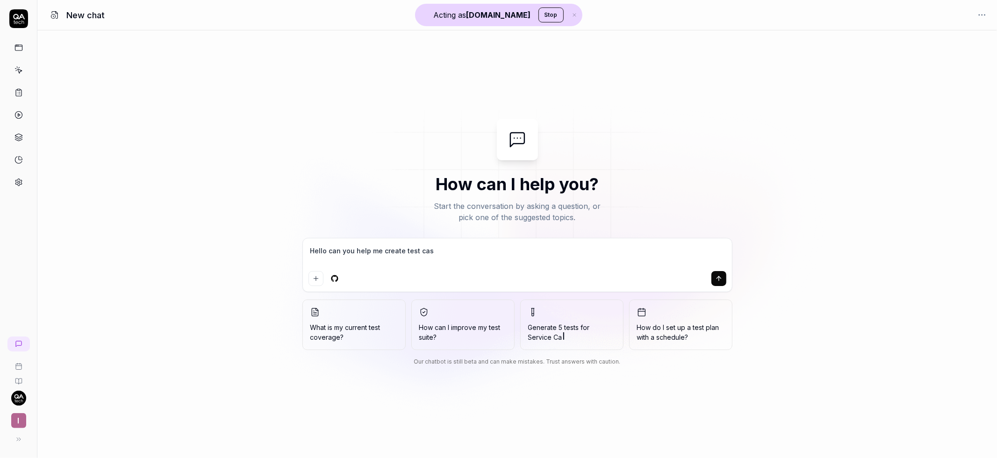
type textarea "*"
type textarea "Hello can you help me create test cases"
type textarea "*"
type textarea "Hello can you help me create test cases"
type textarea "*"
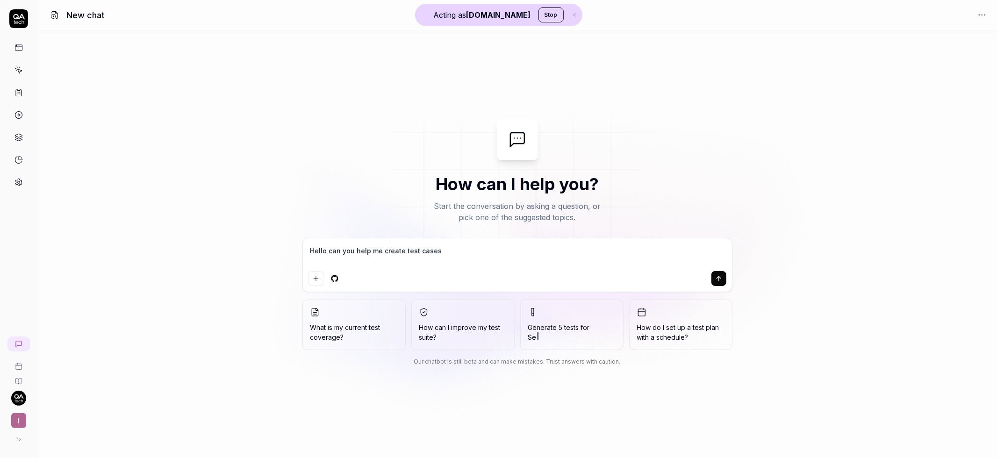
type textarea "Hello can you help me create test cases f"
type textarea "*"
type textarea "Hello can you help me create test cases fo"
type textarea "*"
type textarea "Hello can you help me create test cases for"
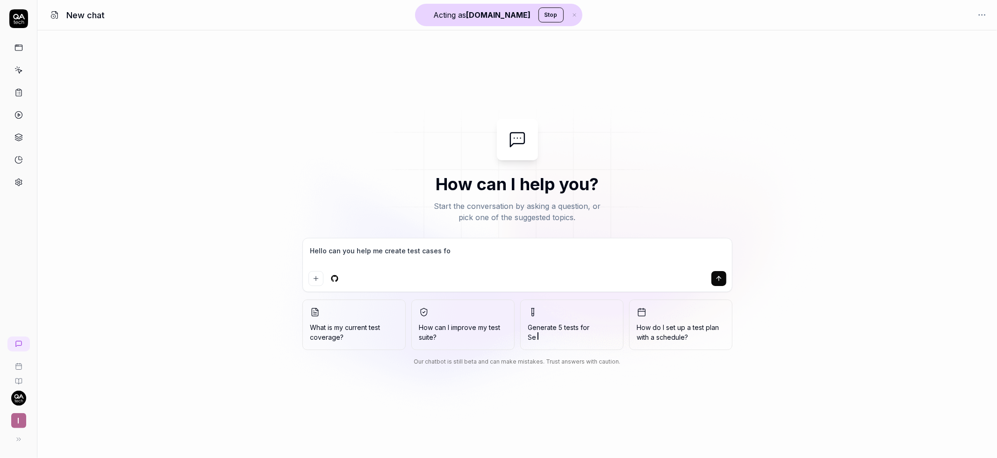
type textarea "*"
type textarea "Hello can you help me create test cases for"
type textarea "*"
type textarea "Hello can you help me create test cases for t"
type textarea "*"
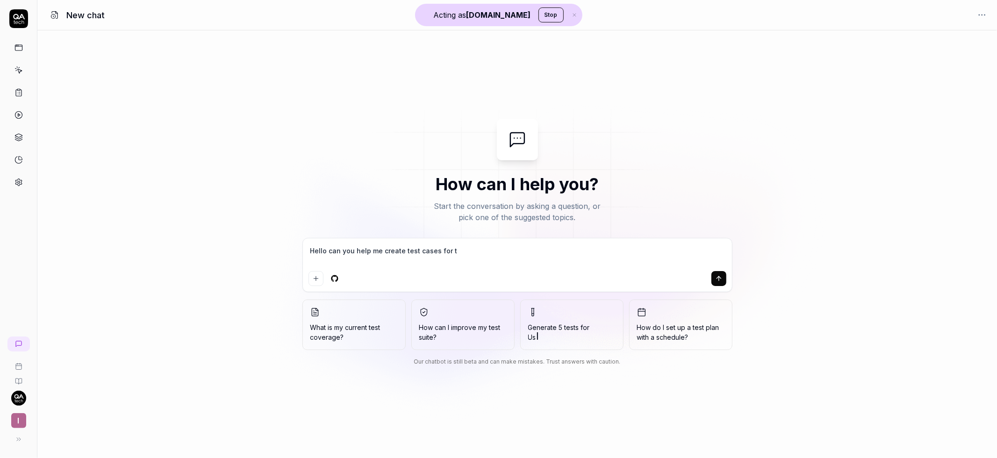
type textarea "Hello can you help me create test cases for th"
type textarea "*"
type textarea "Hello can you help me create test cases for the"
type textarea "*"
type textarea "Hello can you help me create test cases for thes"
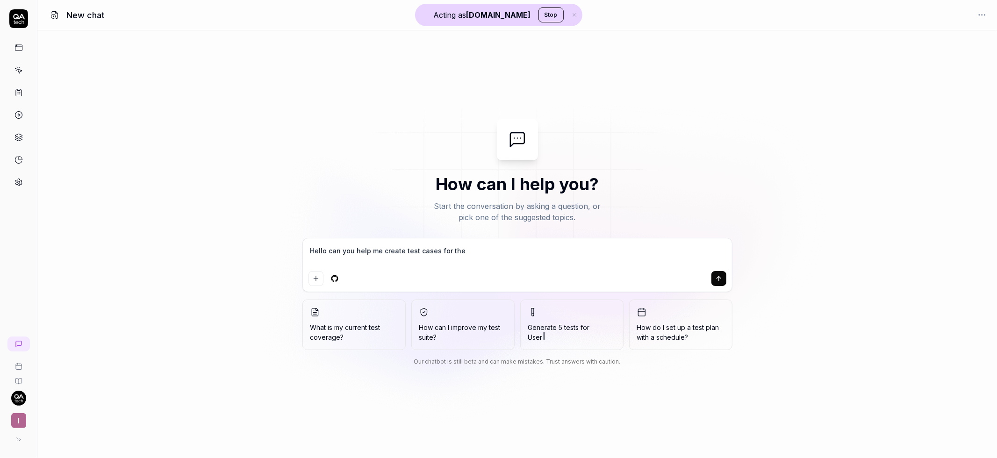
type textarea "*"
type textarea "Hello can you help me create test cases for these"
type textarea "*"
type textarea "Hello can you help me create test cases for these"
type textarea "*"
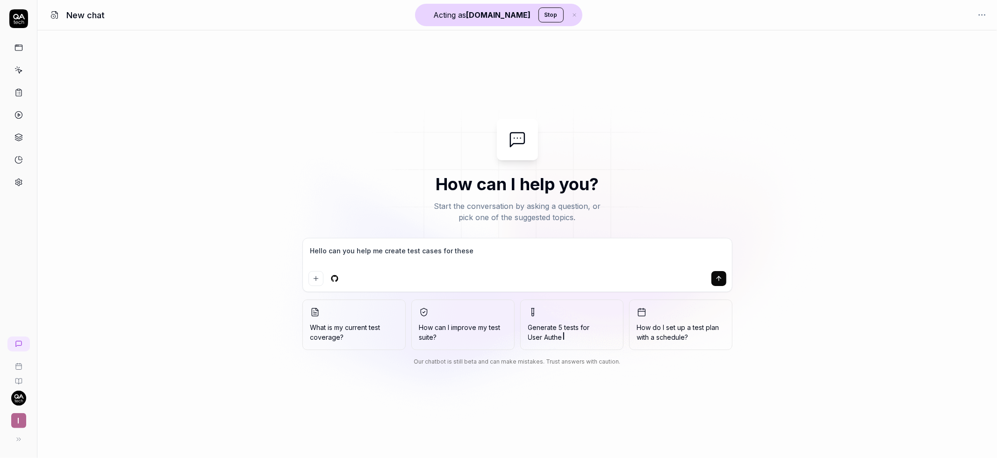
type textarea "Hello can you help me create test cases for these w"
type textarea "*"
type textarea "Hello can you help me create test cases for these"
type textarea "*"
type textarea "Hello can you help me create test cases for these i"
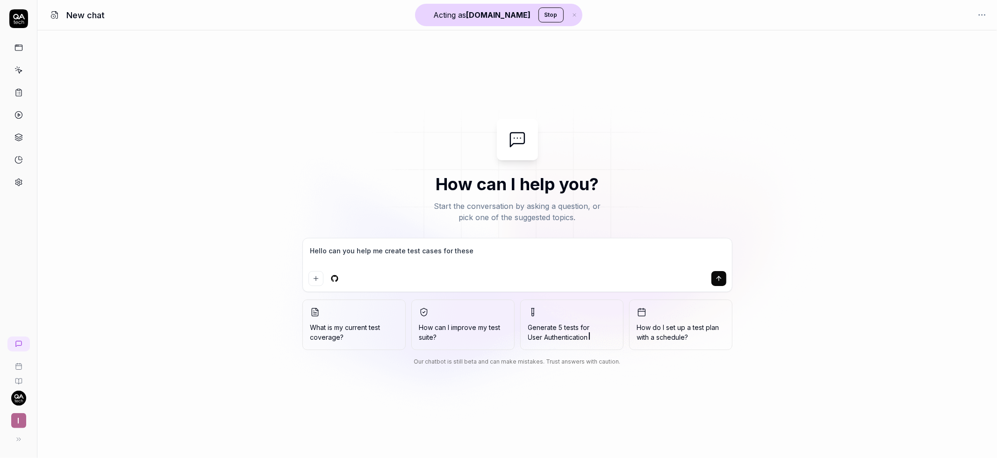
type textarea "*"
type textarea "Hello can you help me create test cases for these is"
type textarea "*"
type textarea "Hello can you help me create test cases for these i"
type textarea "*"
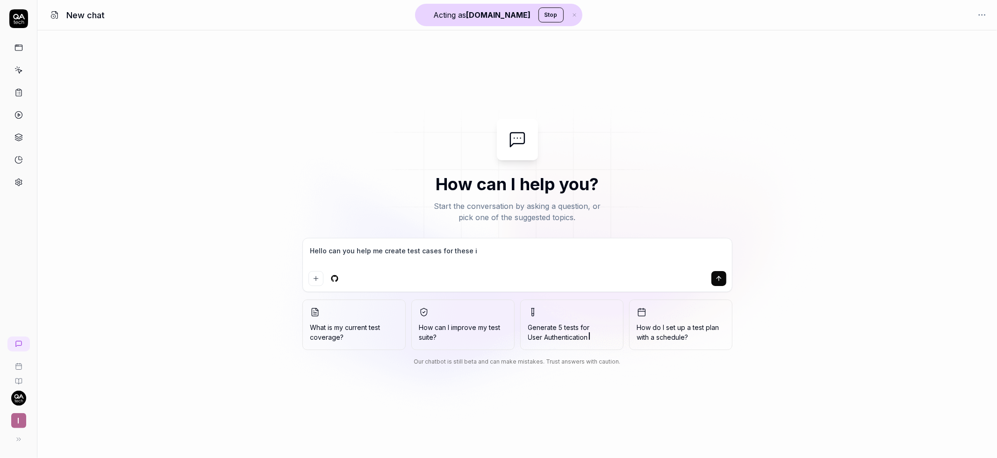
type textarea "Hello can you help me create test cases for these"
type textarea "*"
type textarea "Hello can you help me create test cases for these s"
type textarea "*"
type textarea "Hello can you help me create test cases for these sc"
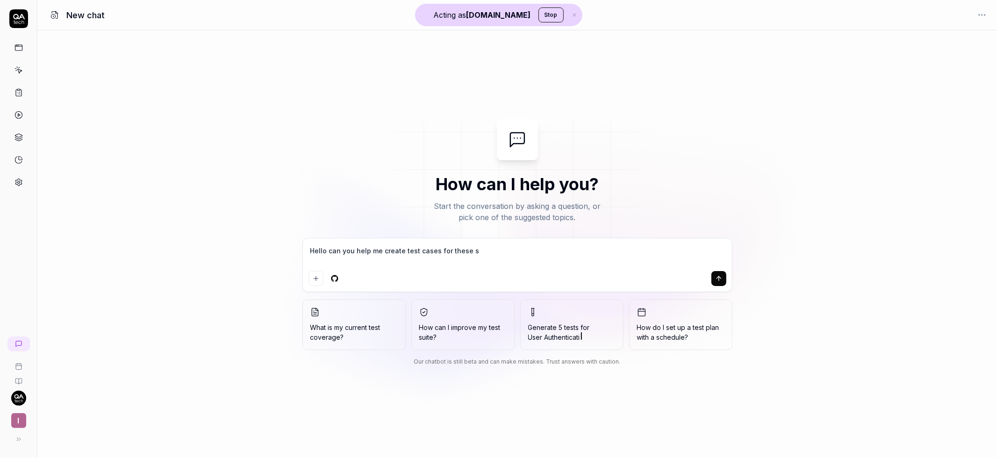
type textarea "*"
type textarea "Hello can you help me create test cases for these sce"
type textarea "*"
type textarea "Hello can you help me create test cases for these scea"
type textarea "*"
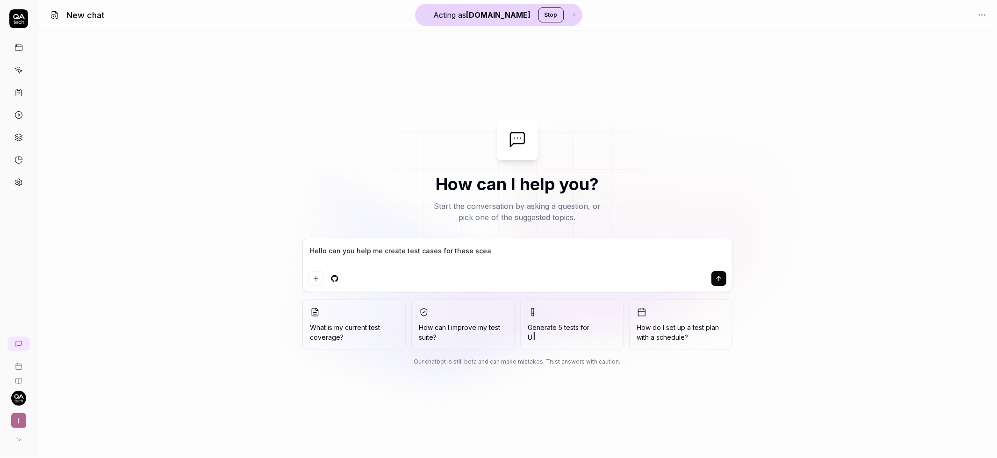
type textarea "Hello can you help me create test cases for these scear"
type textarea "*"
type textarea "Hello can you help me create test cases for these scea"
type textarea "*"
type textarea "Hello can you help me create test cases for these sce"
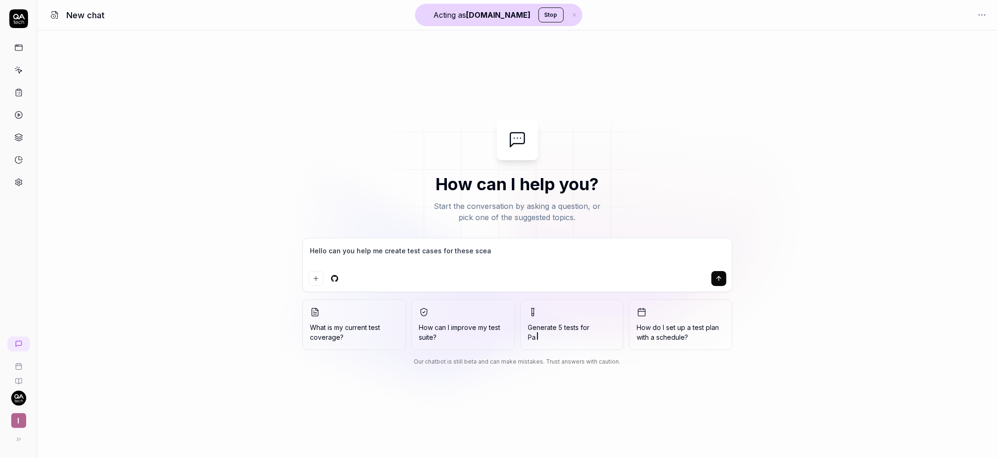
type textarea "*"
type textarea "Hello can you help me create test cases for these scen"
type textarea "*"
type textarea "Hello can you help me create test cases for these scena"
type textarea "*"
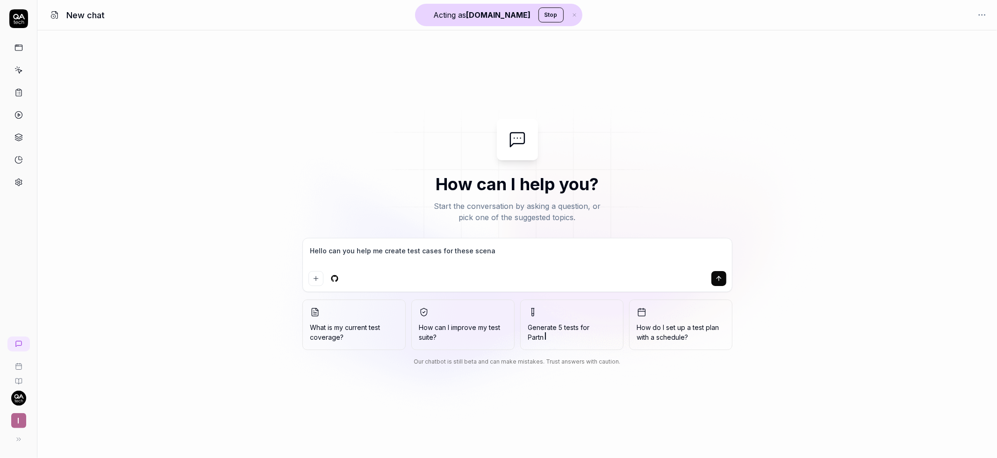
type textarea "Hello can you help me create test cases for these scenar"
type textarea "*"
type textarea "Hello can you help me create test cases for these scenari"
type textarea "*"
type textarea "Hello can you help me create test cases for these scenario"
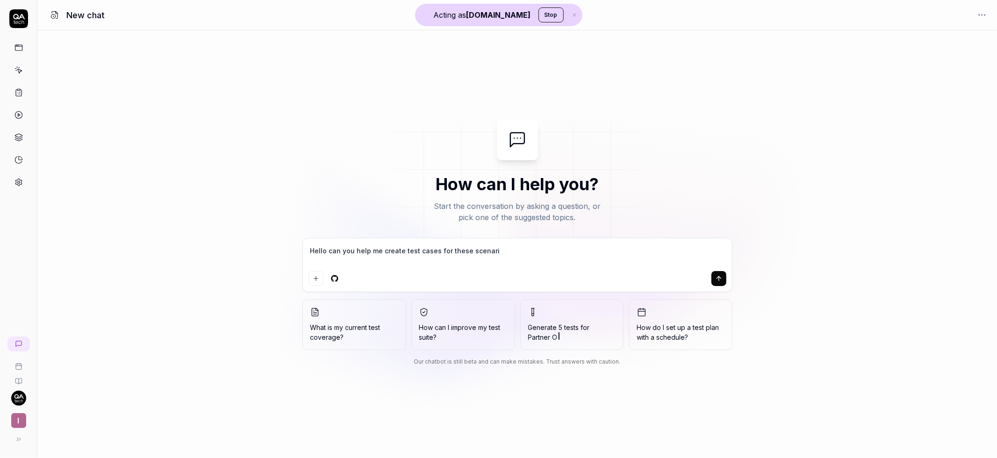
type textarea "*"
type textarea "Hello can you help me create test cases for these scenarios"
type textarea "*"
type textarea "Hello can you help me create test cases for these scenarios?"
type textarea "*"
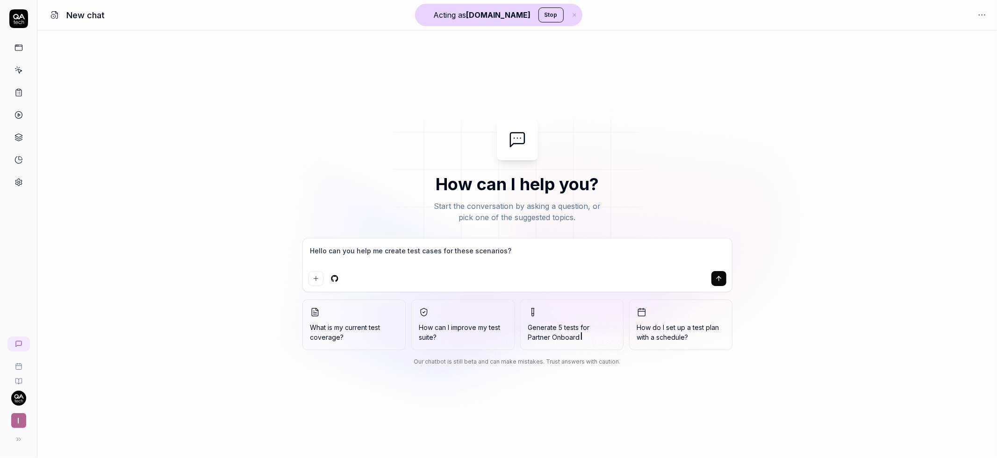
type textarea "Hello can you help me create test cases for these scenarios?"
type textarea "*"
type textarea "Hello can you help me create test cases for these scenarios?"
type textarea "*"
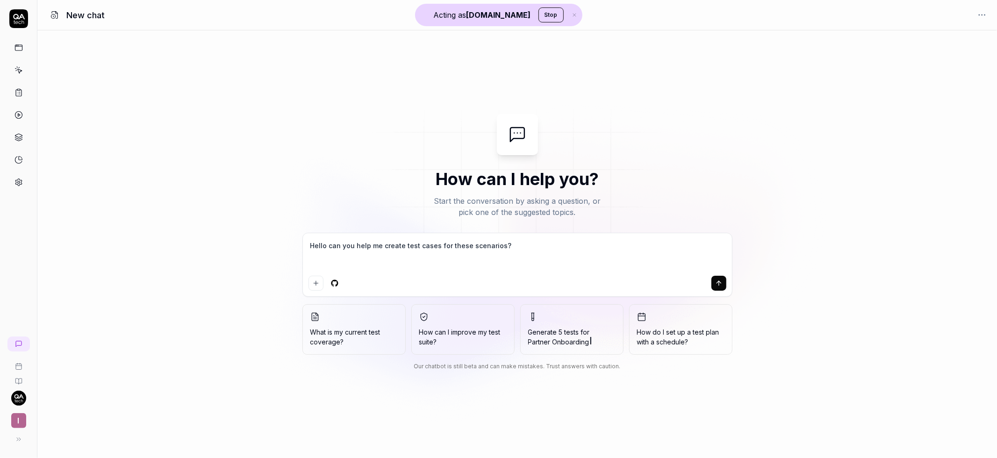
paste textarea "Dashboard: stats consistency (revenue, bookings, reviews – empty vs filled case…"
type textarea "Hello can you help me create test cases for these scenarios? Dashboard: stats c…"
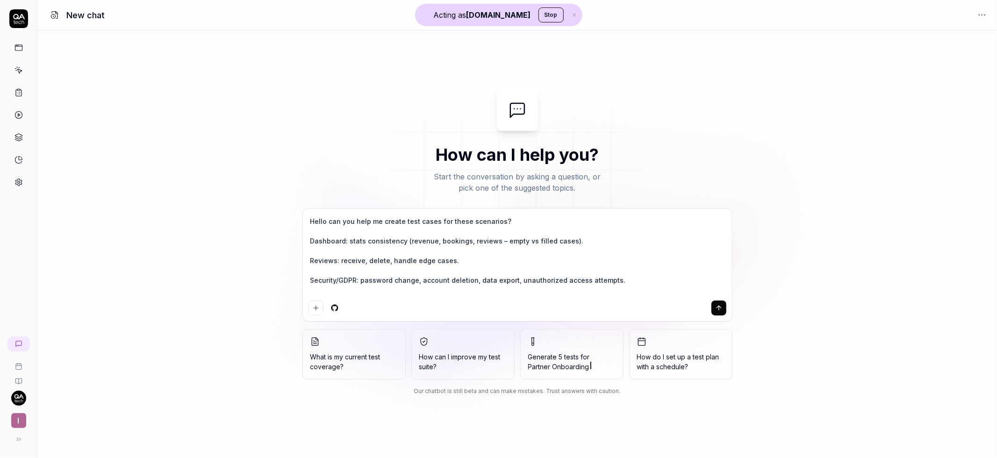
type textarea "*"
type textarea "Hello can you help me create test cases for these scenarios? Dashboard: stats c…"
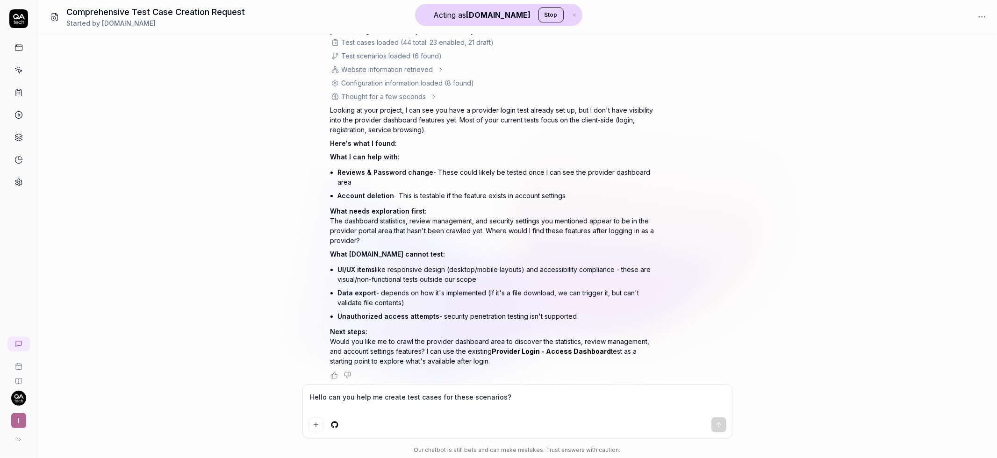
scroll to position [168, 0]
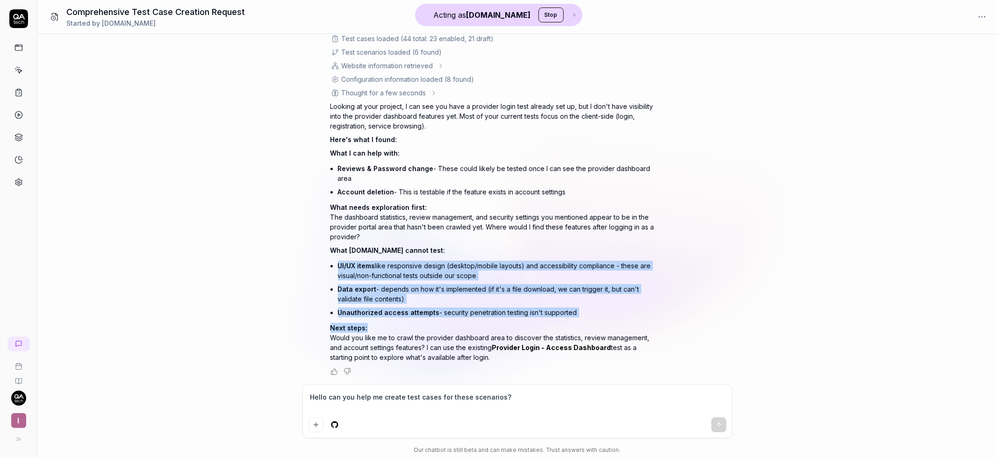
drag, startPoint x: 327, startPoint y: 261, endPoint x: 503, endPoint y: 326, distance: 187.6
click at [503, 326] on div "Hello can you help me create test cases for these scenarios? Dashboard: stats c…" at bounding box center [517, 209] width 960 height 350
type textarea "*"
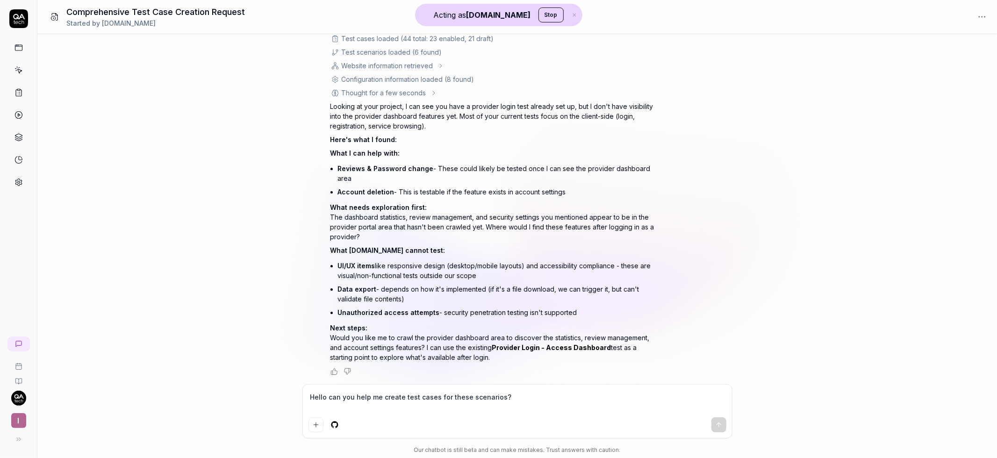
click at [404, 406] on textarea "Hello can you help me create test cases for these scenarios? Dashboard: stats c…" at bounding box center [517, 401] width 418 height 23
type textarea "Y"
type textarea "*"
type textarea "Ye"
type textarea "*"
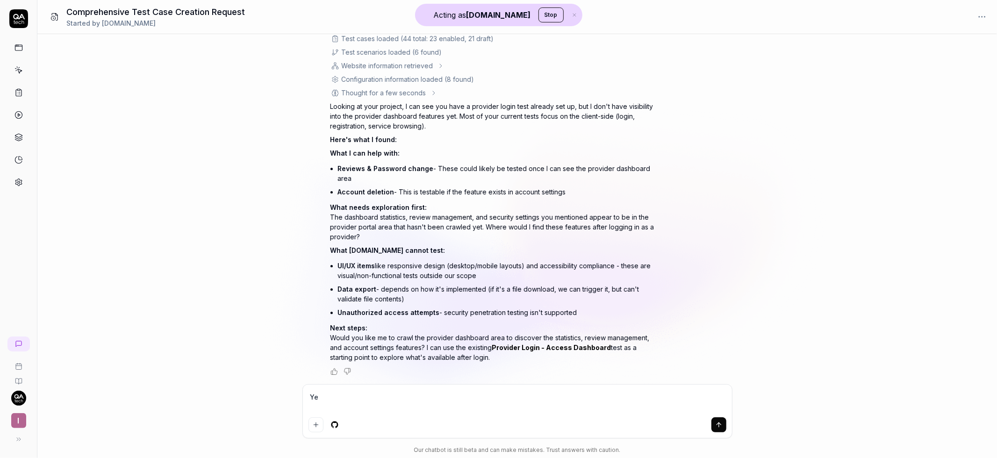
type textarea "Yes"
type textarea "*"
type textarea "Yes"
type textarea "*"
type textarea "Yes o"
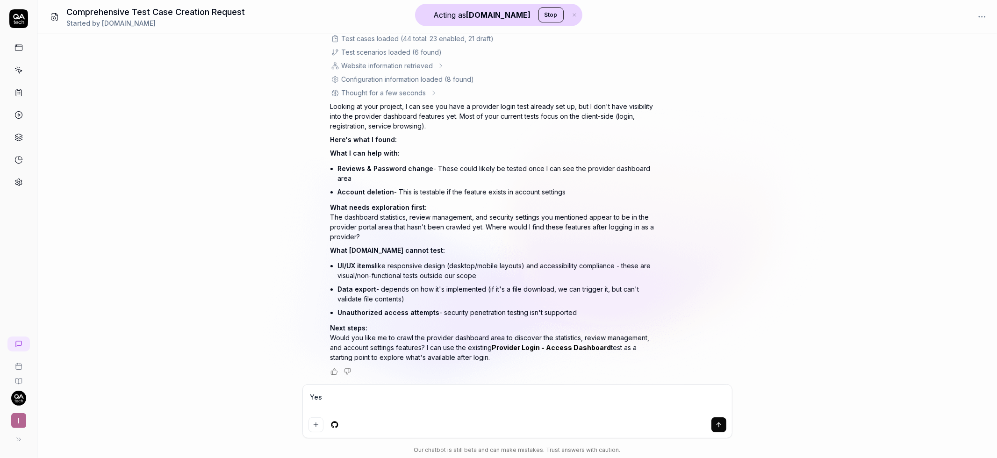
type textarea "*"
type textarea "Yes ok"
type textarea "*"
type textarea "Yes oke"
type textarea "*"
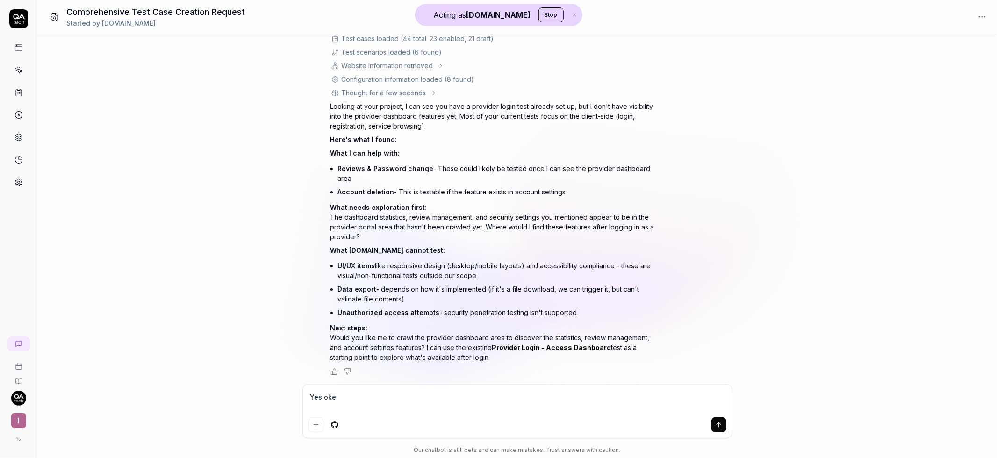
type textarea "Yes ok"
type textarea "*"
type textarea "Yes o"
type textarea "*"
type textarea "Yes"
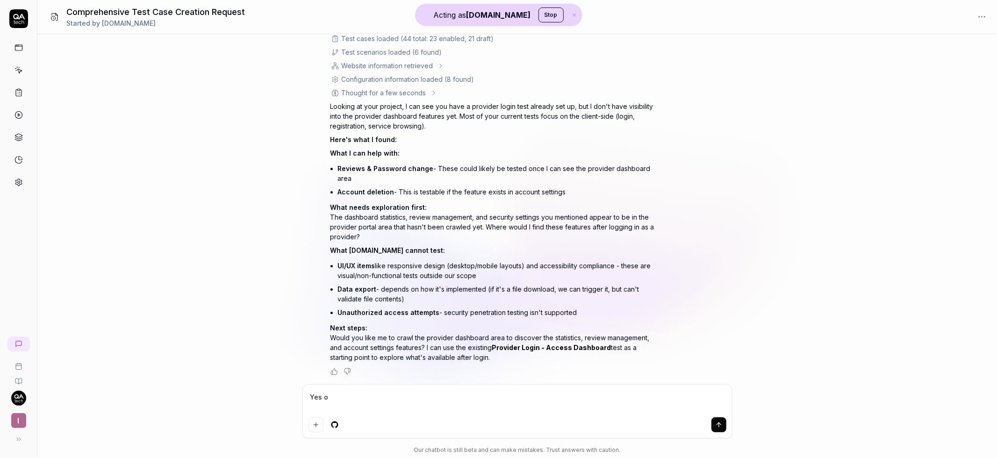
type textarea "*"
type textarea "Yes p"
type textarea "*"
type textarea "Yes pl"
type textarea "*"
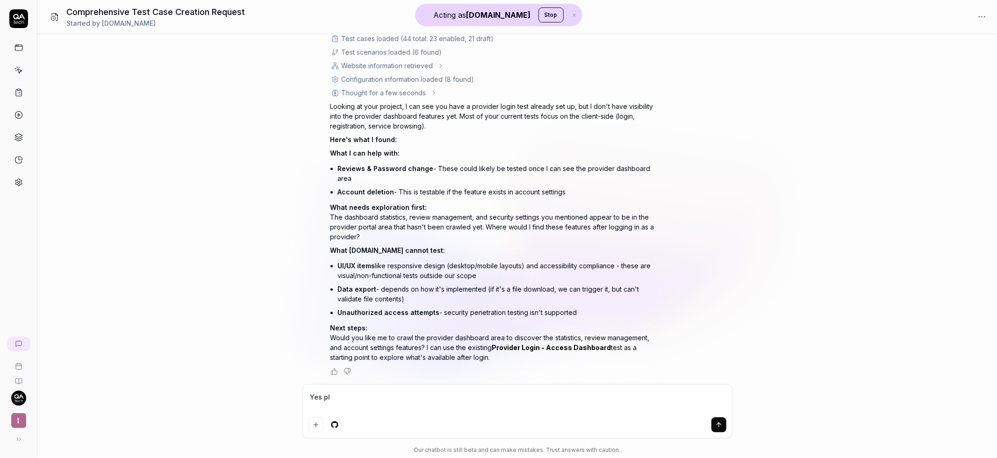
type textarea "Yes ple"
type textarea "*"
type textarea "Yes plea"
type textarea "*"
type textarea "Yes pleas"
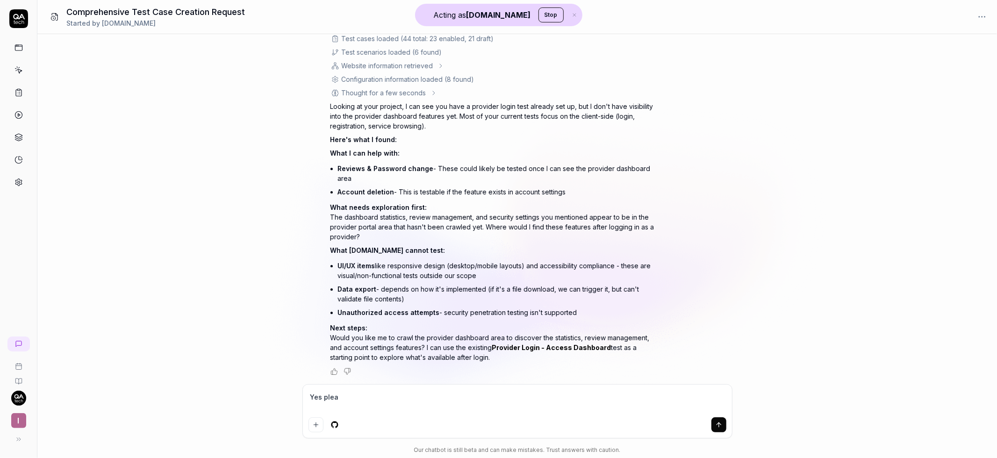
type textarea "*"
type textarea "Yes please"
type textarea "*"
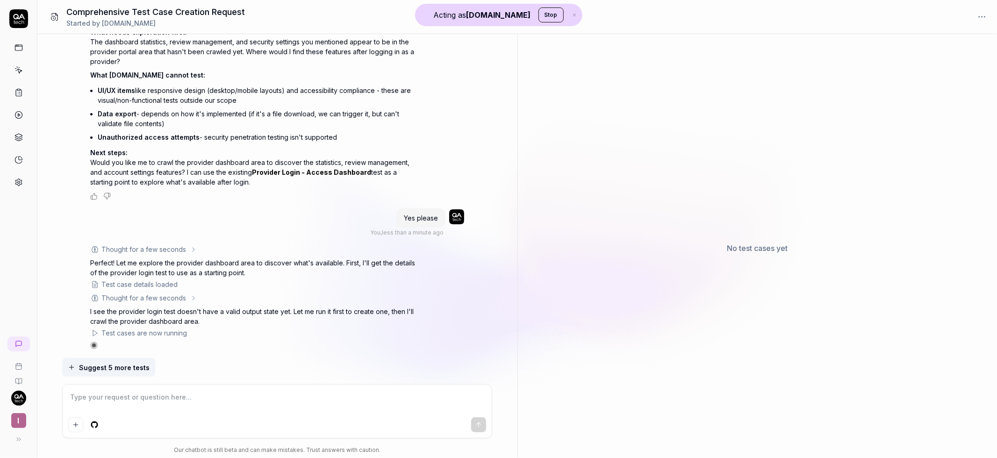
scroll to position [347, 0]
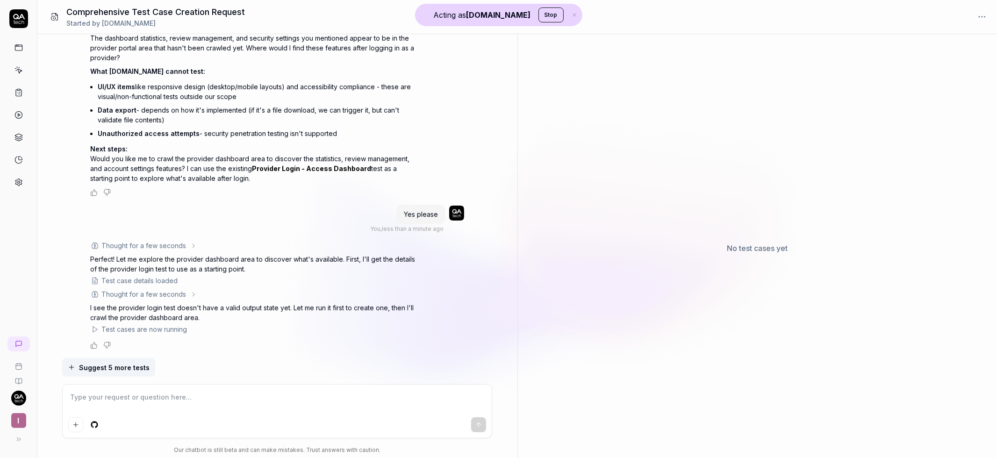
click at [717, 255] on div "No test cases yet" at bounding box center [758, 248] width 480 height 420
click at [142, 365] on span "Suggest 5 more tests" at bounding box center [114, 368] width 71 height 10
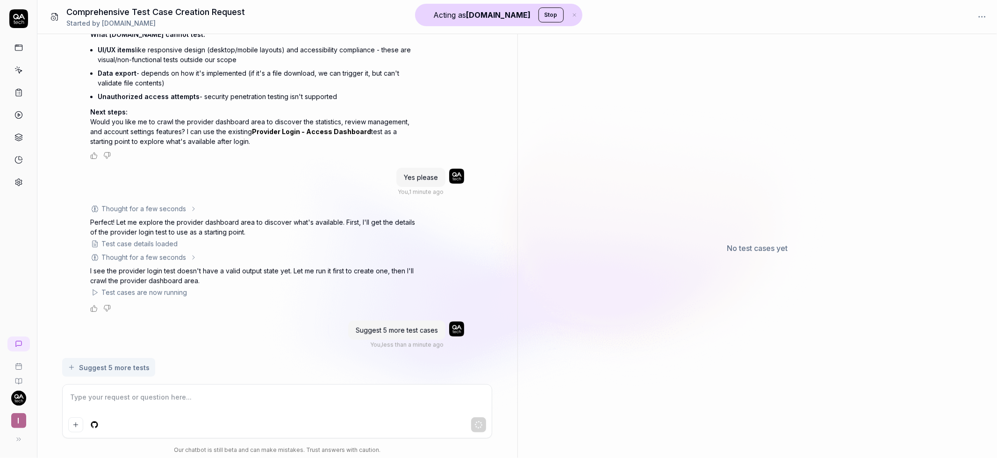
scroll to position [399, 0]
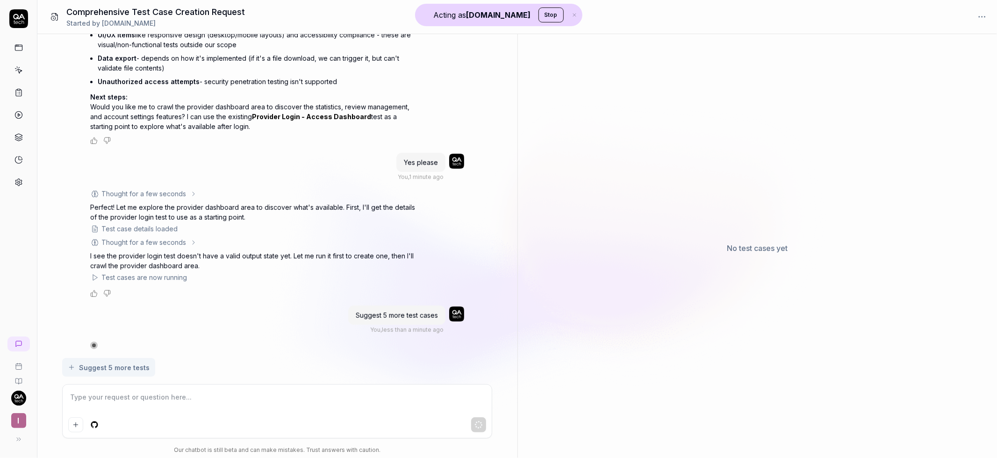
click at [387, 406] on textarea at bounding box center [277, 401] width 418 height 23
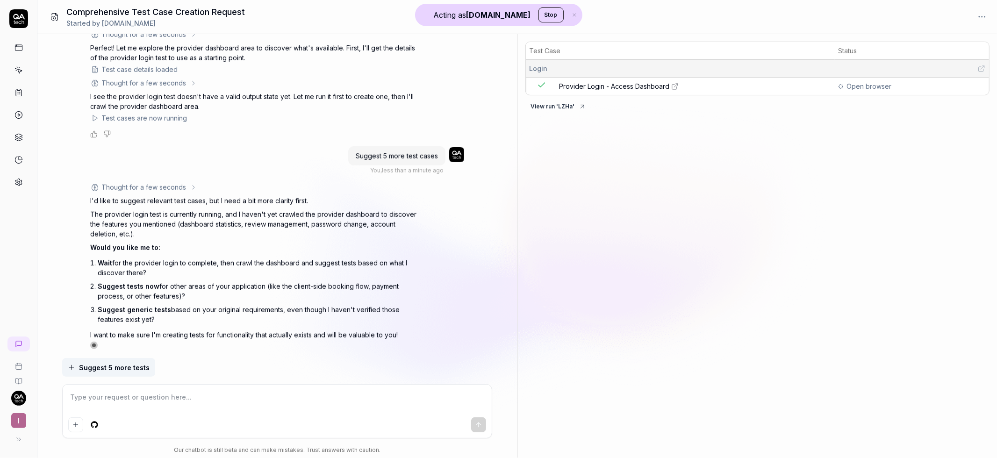
type textarea "*"
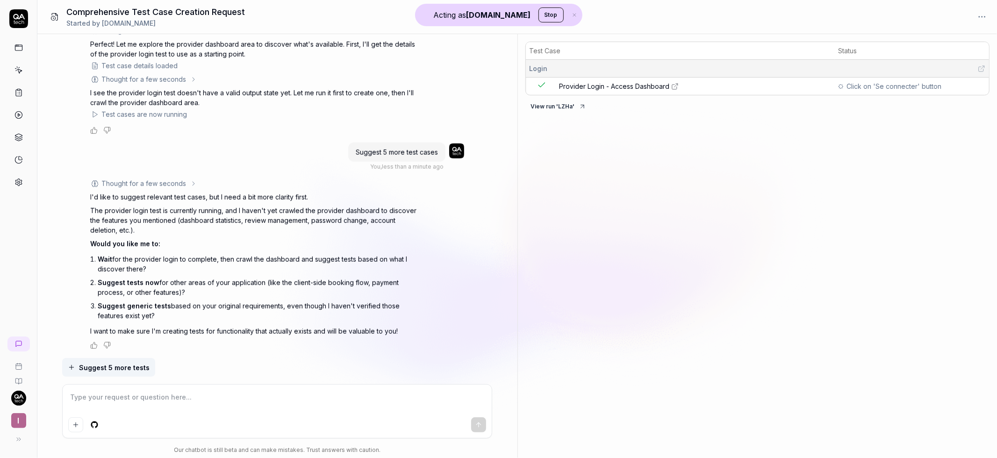
click at [200, 400] on textarea at bounding box center [277, 401] width 418 height 23
type textarea "C"
type textarea "*"
type textarea "Ca"
type textarea "*"
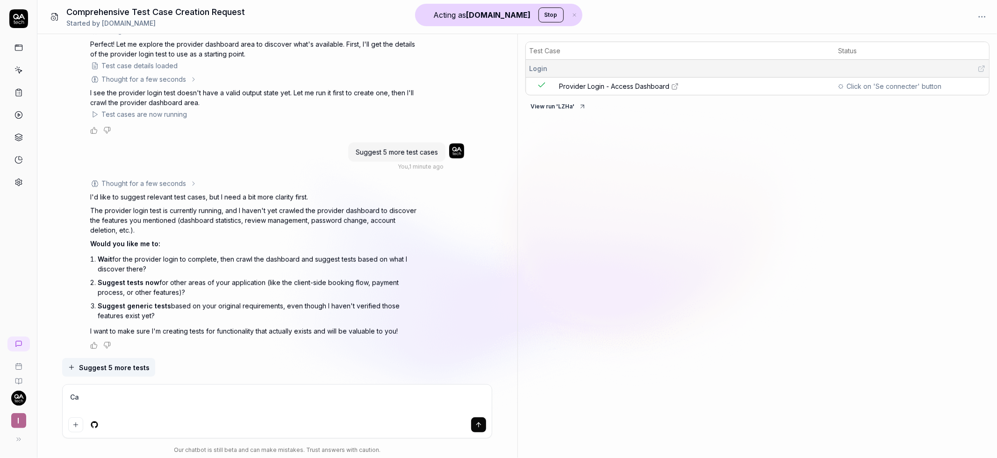
type textarea "Can"
type textarea "*"
type textarea "Can"
type textarea "*"
type textarea "Can w"
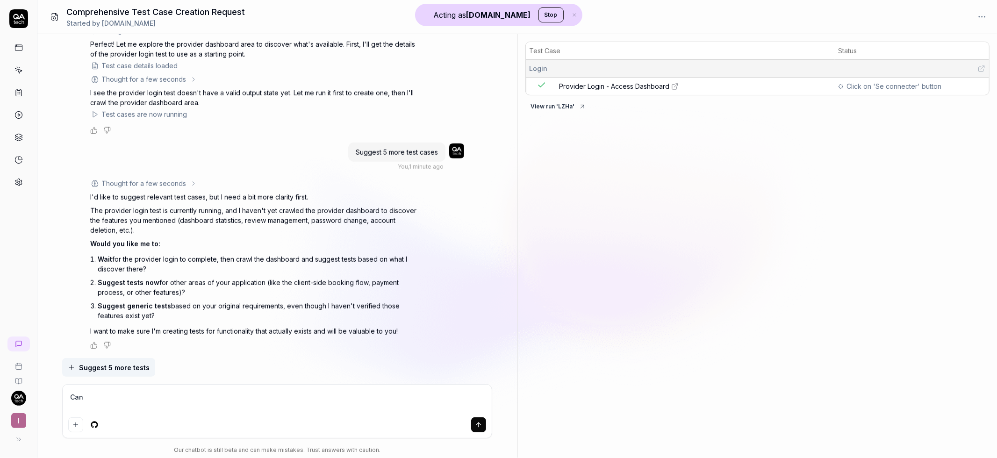
type textarea "*"
type textarea "Can we"
type textarea "*"
type textarea "Can we"
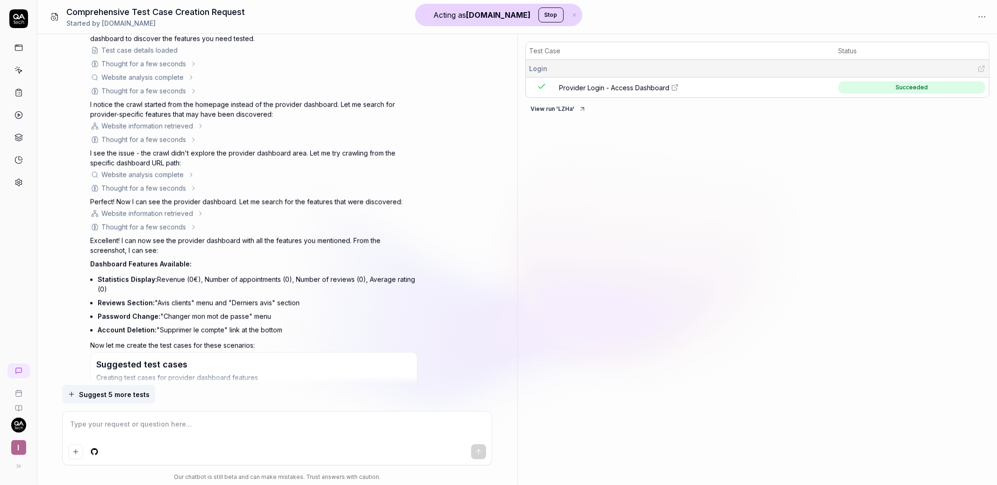
scroll to position [1429, 0]
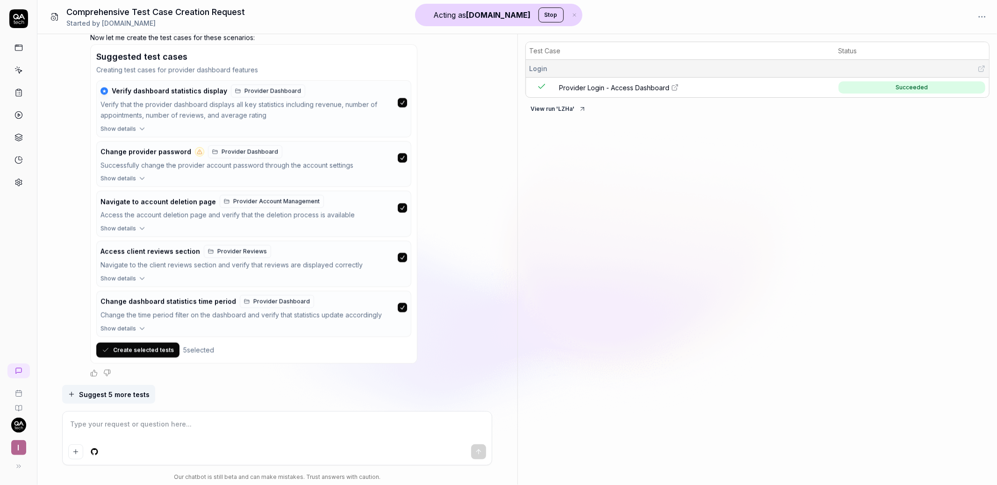
click at [158, 349] on button "Create selected tests" at bounding box center [137, 350] width 83 height 15
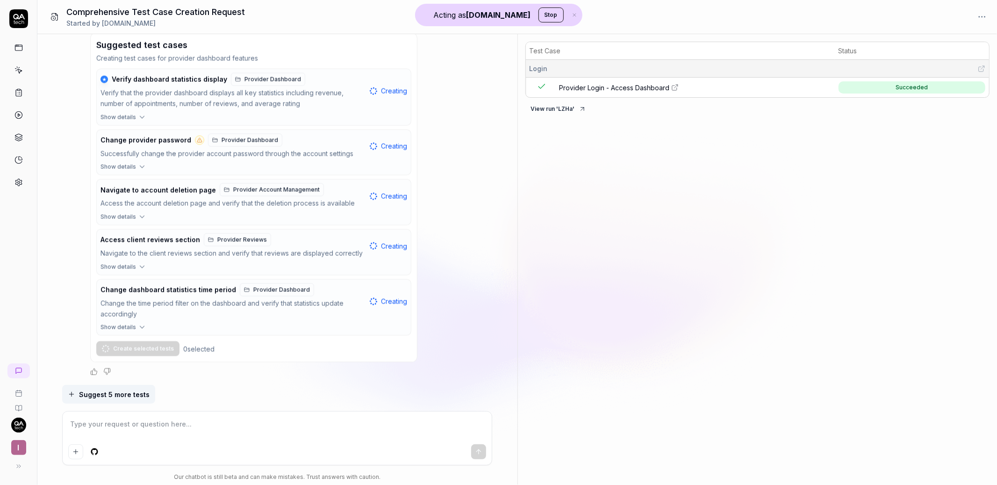
scroll to position [1440, 0]
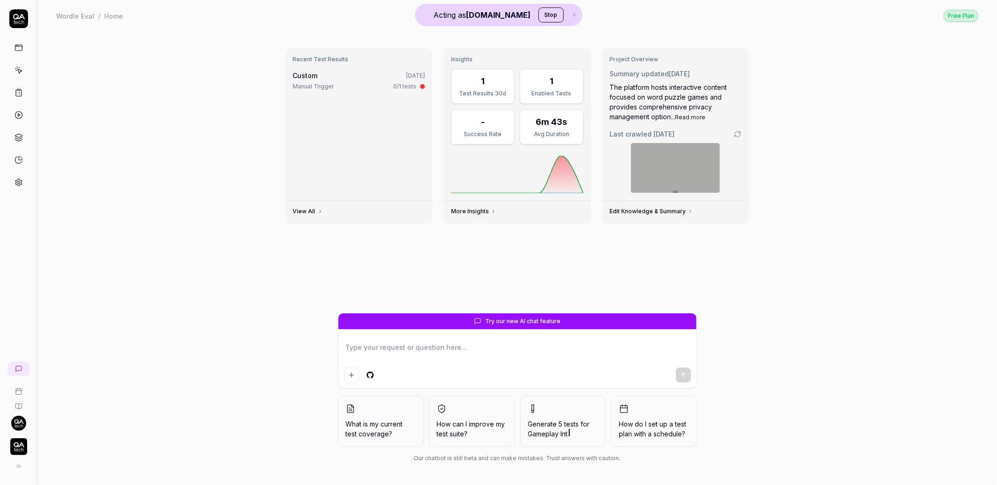
click at [206, 113] on div "Recent Test Results Custom 1 week ago Manual Trigger 0/1 tests View All Insight…" at bounding box center [517, 257] width 960 height 453
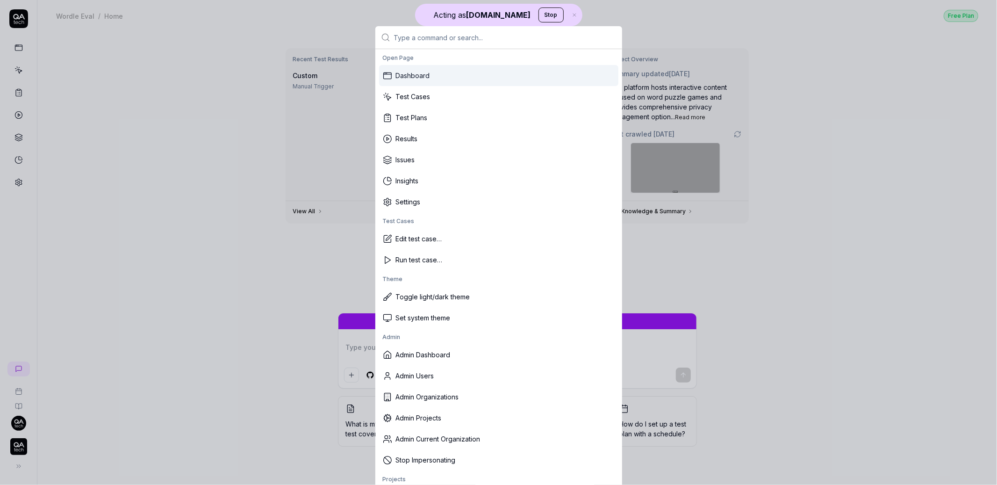
type textarea "*"
click at [441, 376] on div "Admin Users" at bounding box center [498, 375] width 239 height 21
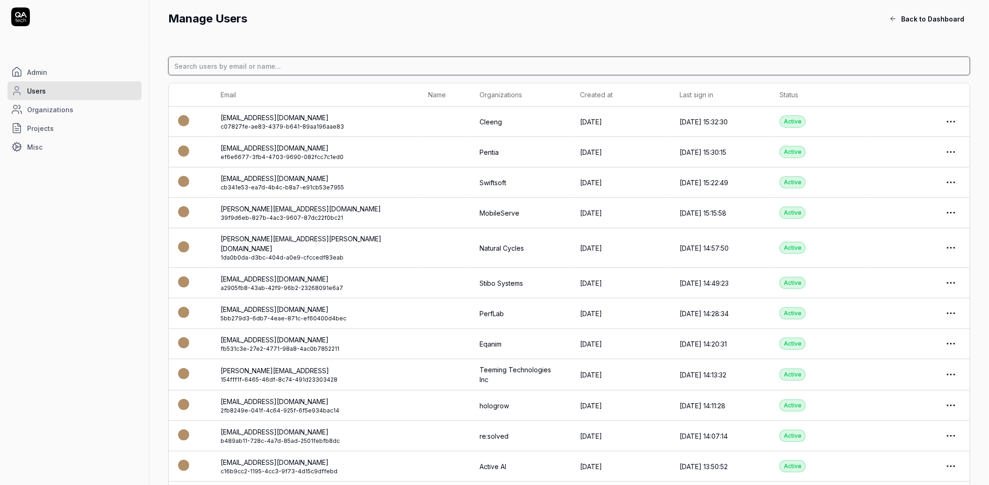
click at [350, 66] on input at bounding box center [569, 66] width 802 height 19
type input "christopher"
click at [234, 70] on input at bounding box center [569, 66] width 802 height 19
click at [242, 72] on input at bounding box center [569, 66] width 802 height 19
type input "christopher.head"
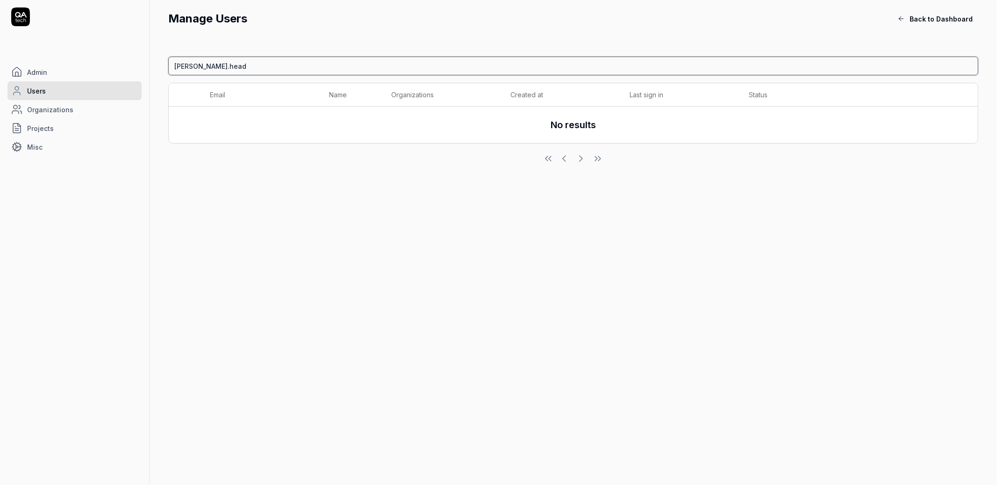
click at [273, 70] on input "christopher.head" at bounding box center [573, 66] width 810 height 19
paste input "@mobileserve.org"
type input "chris@mobileserve.org"
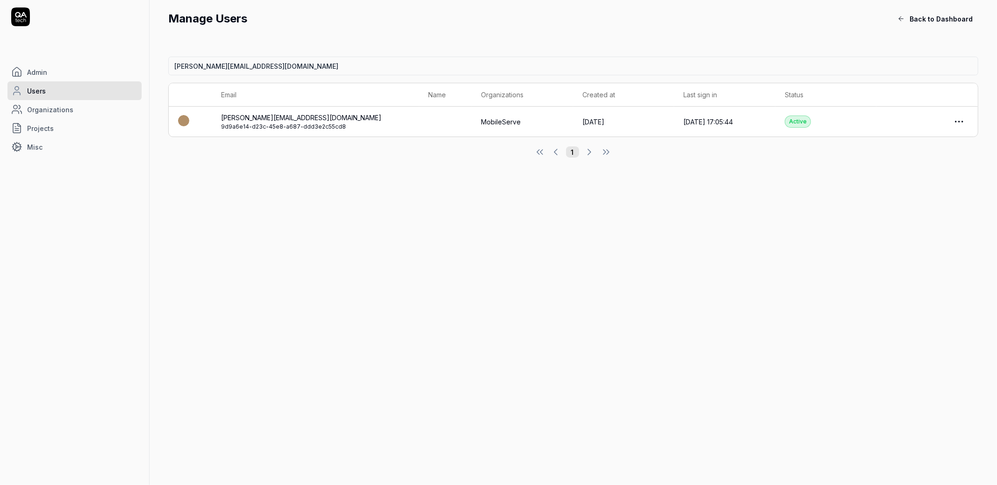
drag, startPoint x: 419, startPoint y: 194, endPoint x: 392, endPoint y: 188, distance: 27.9
click at [415, 194] on div "chris@mobileserve.org Email Name Organizations Created at Last sign in Status c…" at bounding box center [573, 265] width 847 height 437
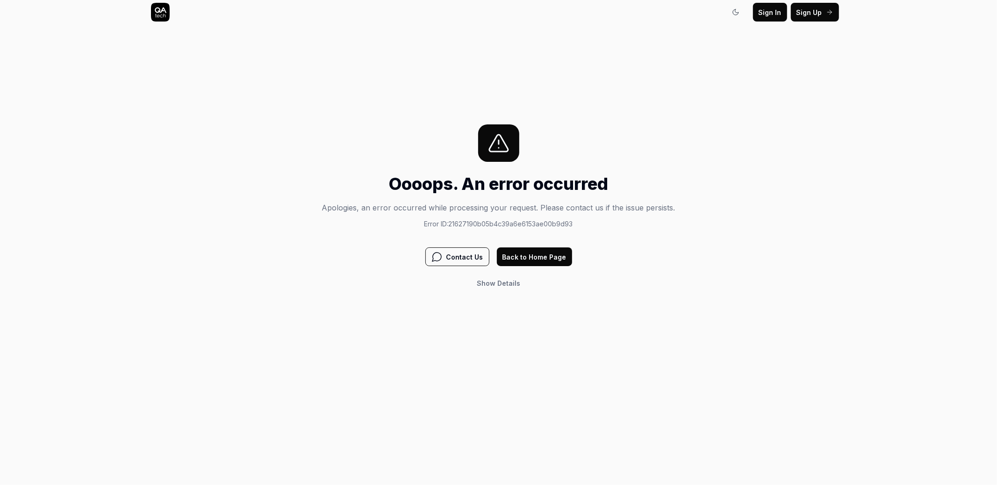
click at [152, 16] on icon at bounding box center [160, 12] width 19 height 19
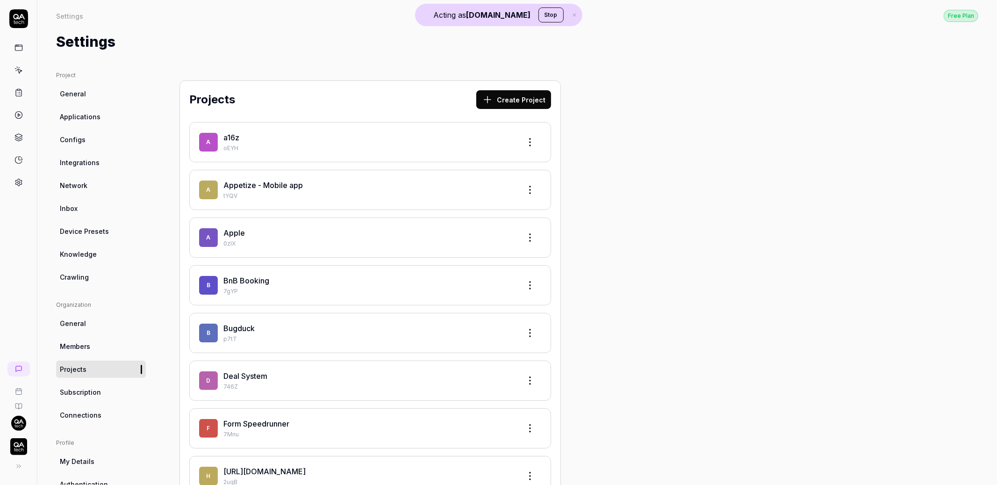
click at [20, 17] on icon at bounding box center [19, 17] width 12 height 6
click at [15, 21] on icon at bounding box center [18, 18] width 19 height 19
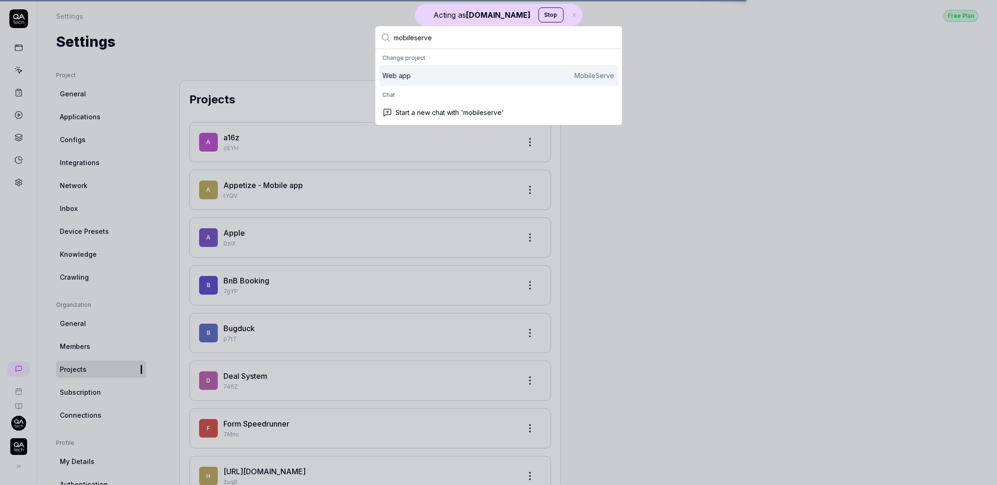
type input "mobileserve"
click at [425, 81] on div "Web app MobileServe" at bounding box center [498, 75] width 239 height 21
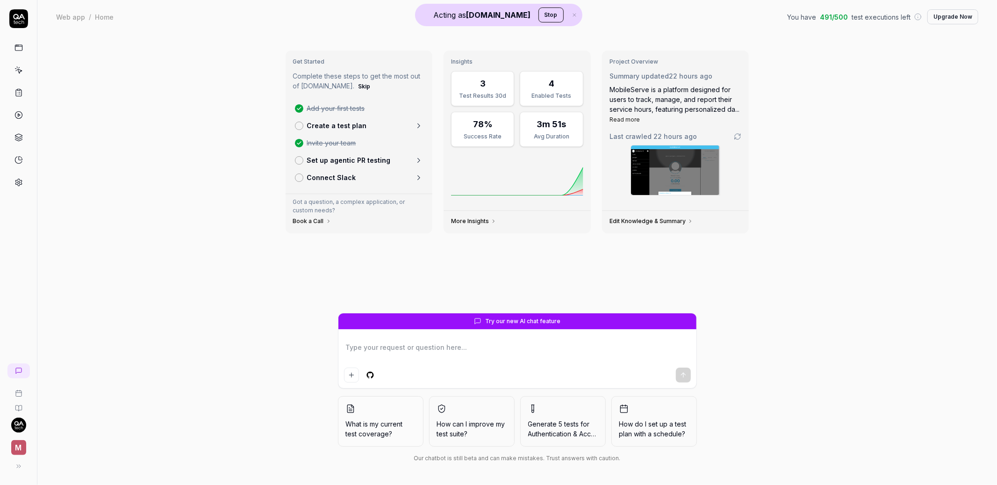
click at [683, 85] on div "MobileServe is a platform designed for users to track, manage, and report their…" at bounding box center [675, 104] width 132 height 39
click at [21, 71] on icon at bounding box center [18, 70] width 8 height 8
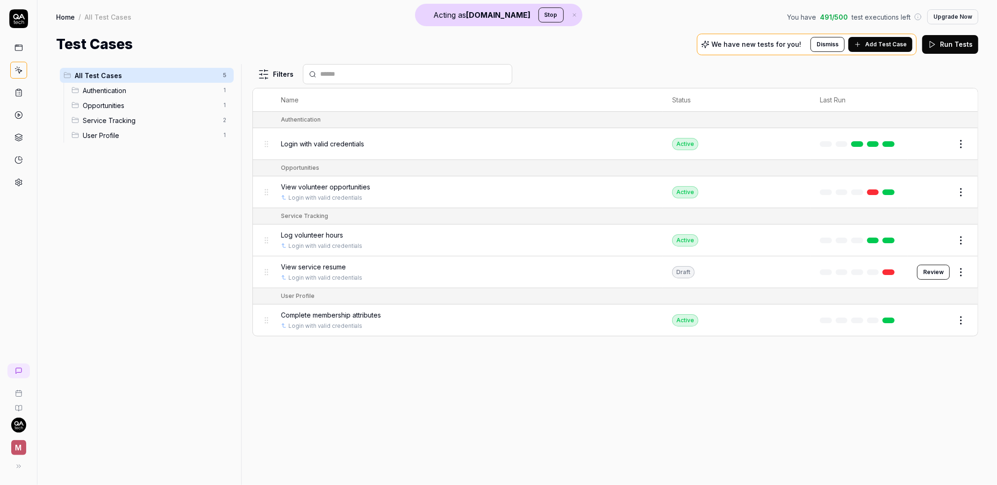
click at [877, 42] on span "Add Test Case" at bounding box center [886, 44] width 42 height 8
click at [816, 150] on td at bounding box center [858, 144] width 97 height 32
click at [938, 145] on button "Edit" at bounding box center [938, 143] width 22 height 15
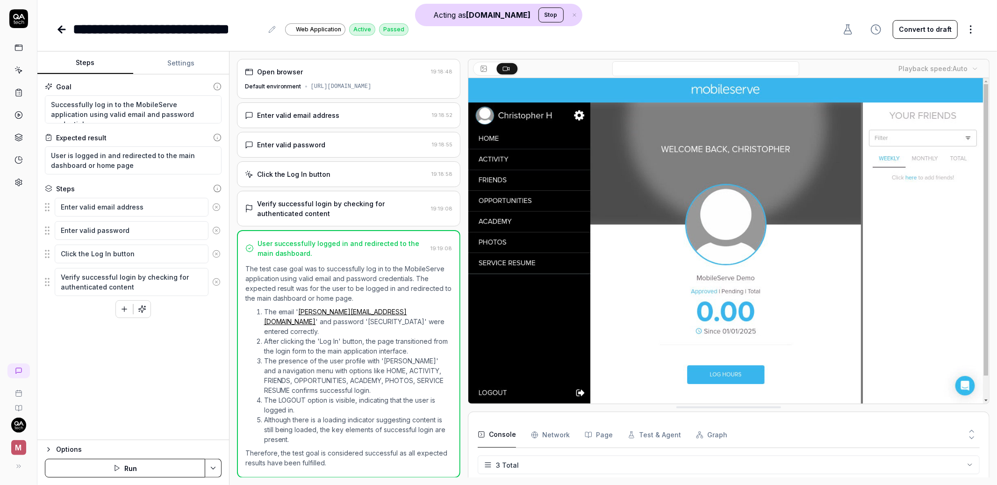
click at [343, 116] on div "Enter valid email address" at bounding box center [336, 115] width 183 height 10
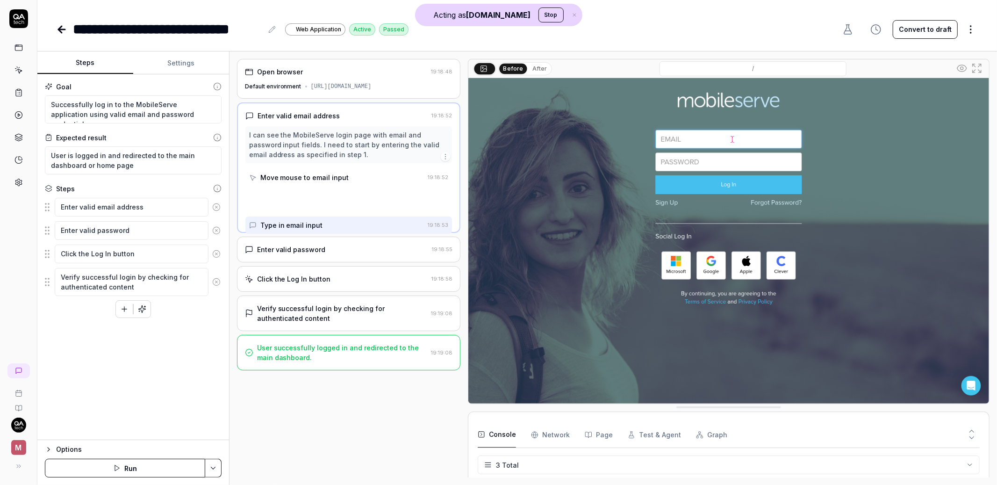
click at [316, 158] on div "I can see the MobileServe login page with email and password input fields. I ne…" at bounding box center [348, 144] width 199 height 29
click at [56, 24] on icon at bounding box center [61, 29] width 11 height 11
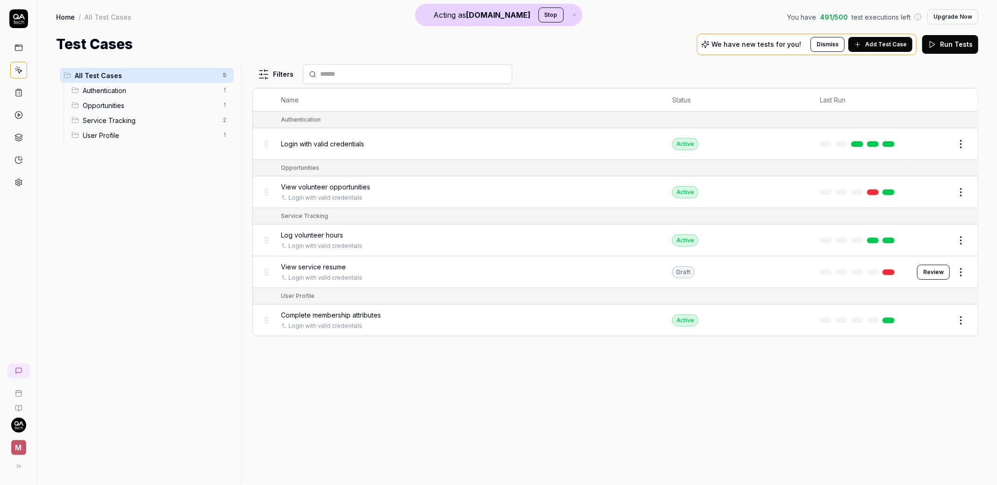
click at [937, 190] on button "Edit" at bounding box center [938, 192] width 22 height 15
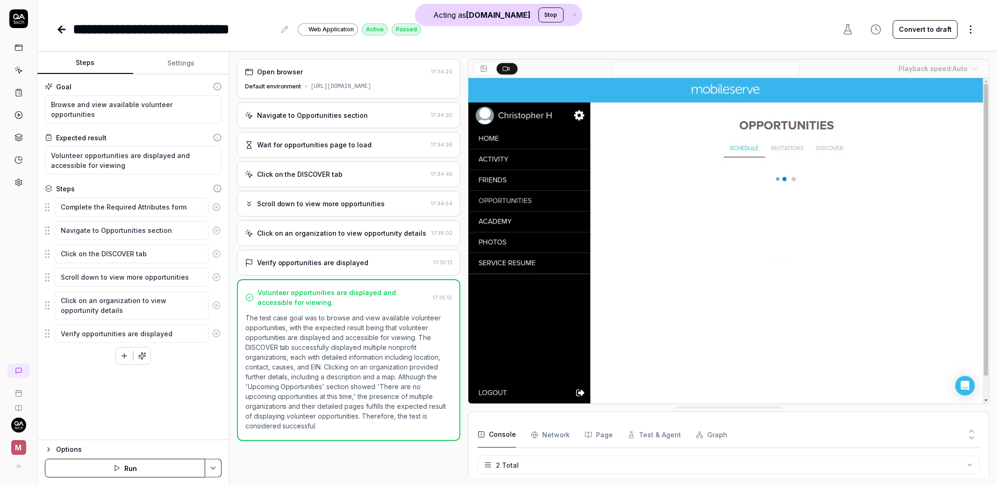
click at [19, 68] on icon at bounding box center [19, 67] width 1 height 0
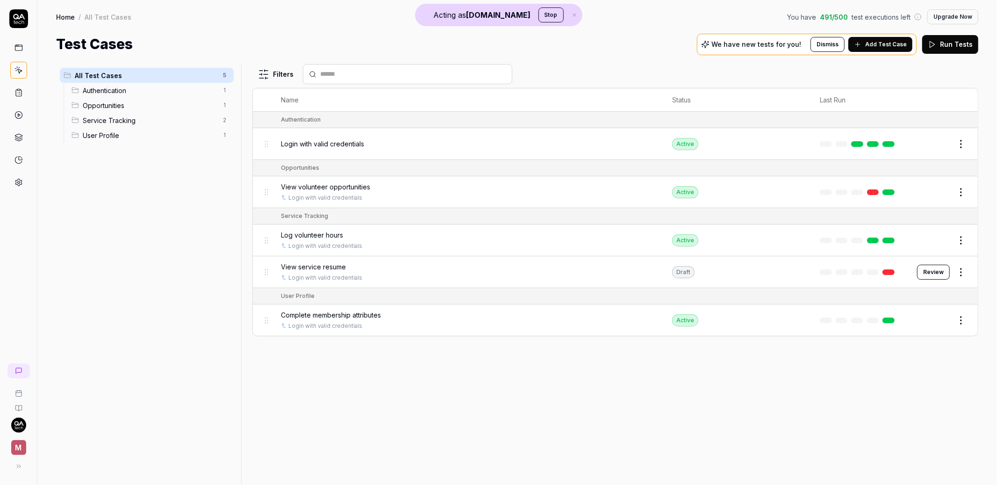
click at [18, 177] on link at bounding box center [18, 182] width 17 height 17
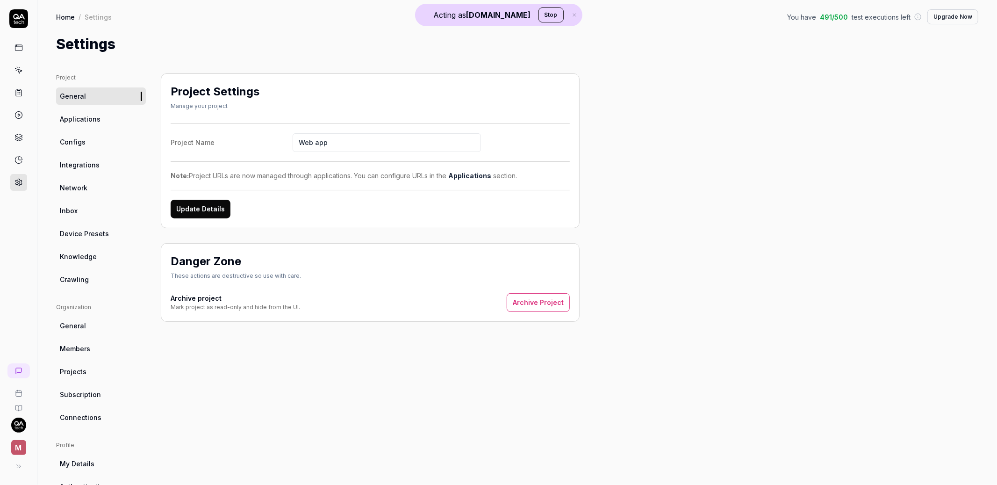
click at [82, 273] on link "Crawling" at bounding box center [101, 279] width 90 height 17
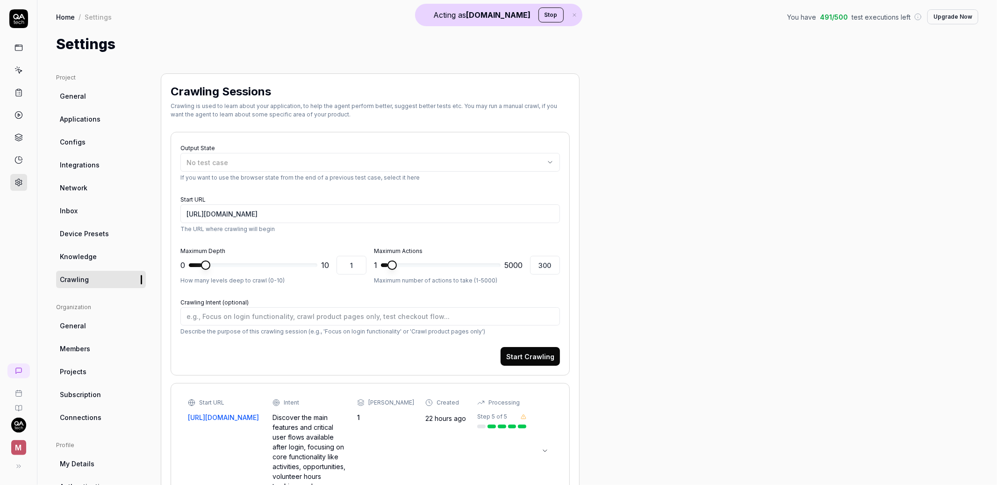
click at [79, 263] on link "Knowledge" at bounding box center [101, 256] width 90 height 17
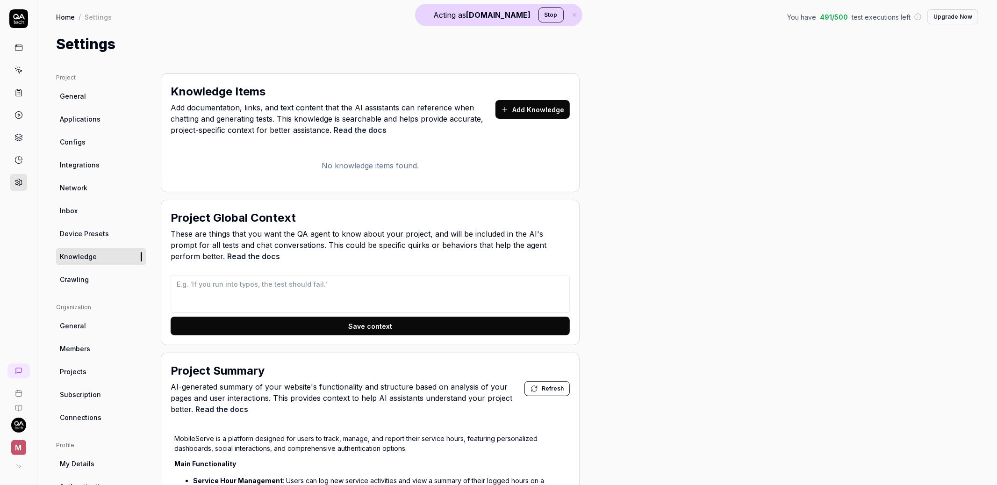
click at [18, 182] on circle at bounding box center [18, 182] width 2 height 2
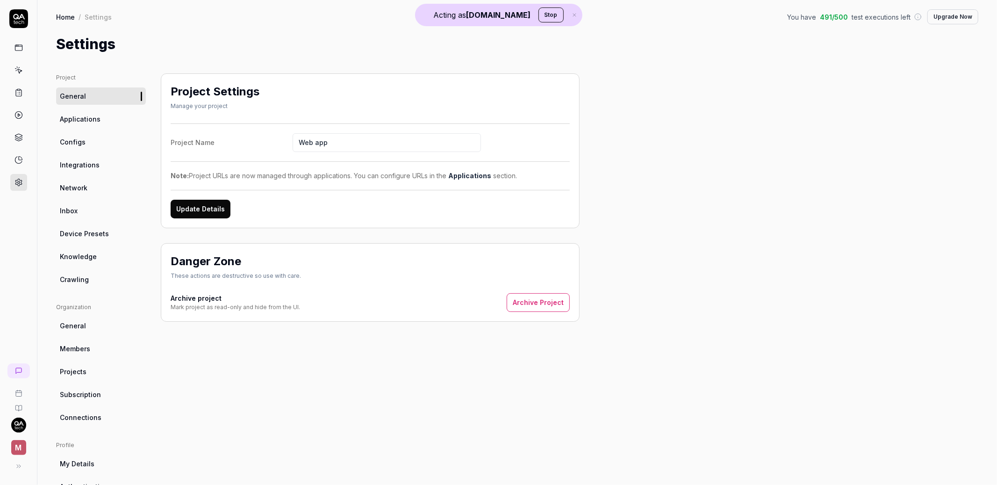
click at [21, 52] on link at bounding box center [18, 47] width 17 height 17
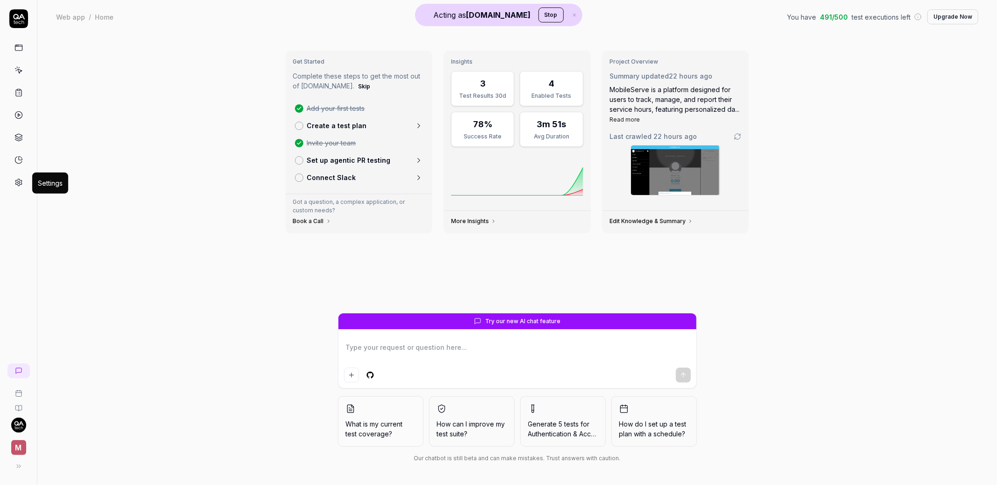
click at [20, 184] on icon at bounding box center [18, 182] width 8 height 8
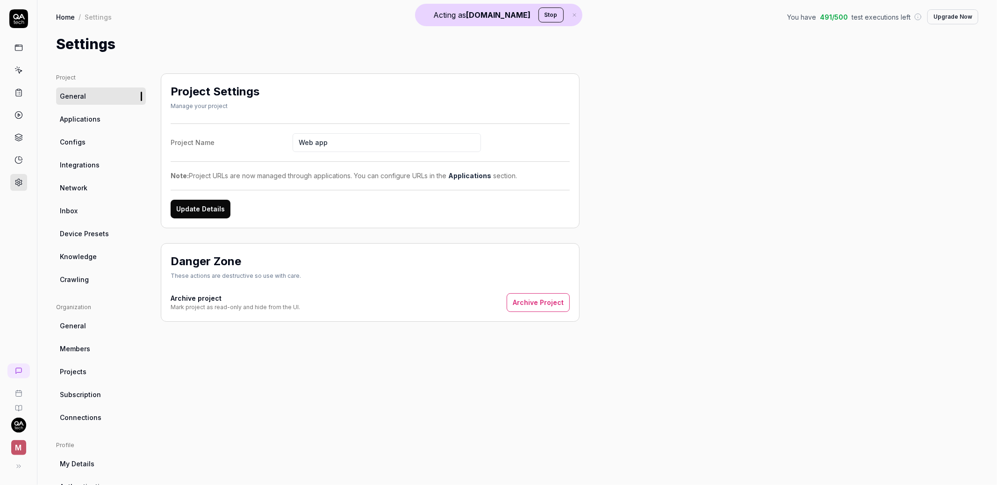
click at [83, 253] on span "Knowledge" at bounding box center [78, 256] width 37 height 10
type textarea "*"
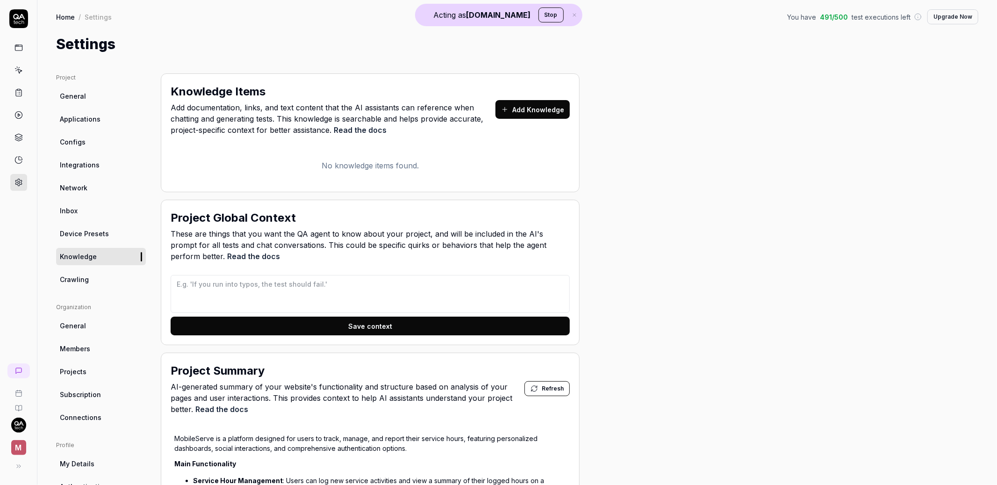
click at [543, 107] on button "Add Knowledge" at bounding box center [532, 109] width 74 height 19
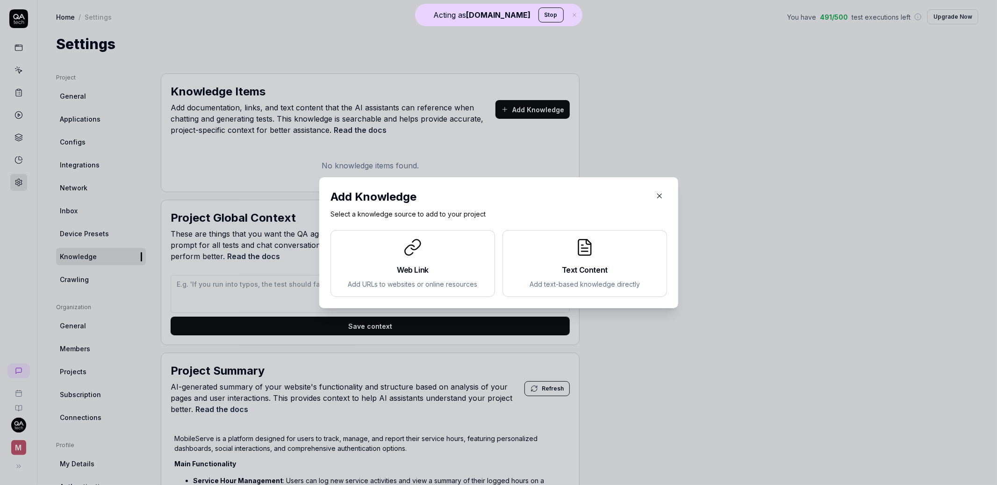
drag, startPoint x: 657, startPoint y: 203, endPoint x: 657, endPoint y: 196, distance: 7.0
click at [657, 202] on div "Add Knowledge Select a knowledge source to add to your project Web Link Add URL…" at bounding box center [498, 242] width 337 height 108
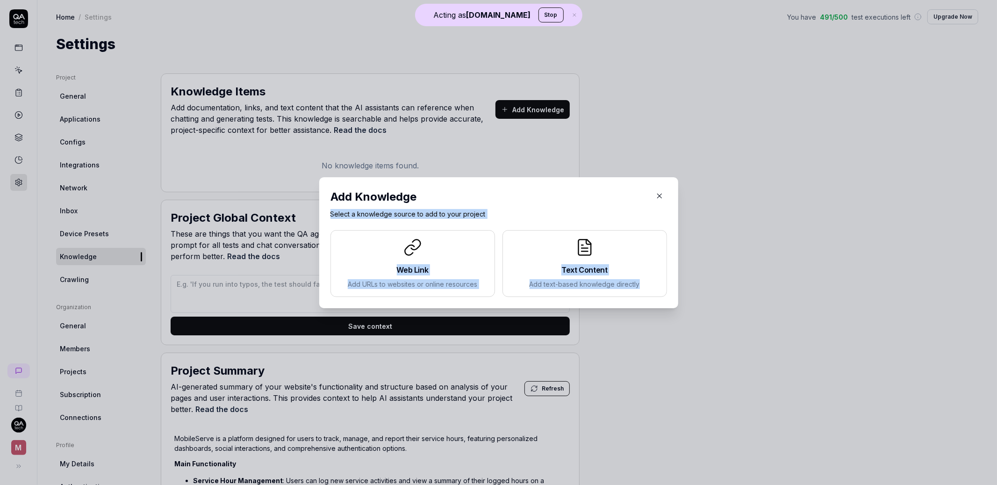
drag, startPoint x: 657, startPoint y: 195, endPoint x: 523, endPoint y: 226, distance: 138.1
click at [655, 195] on icon "button" at bounding box center [659, 196] width 8 height 8
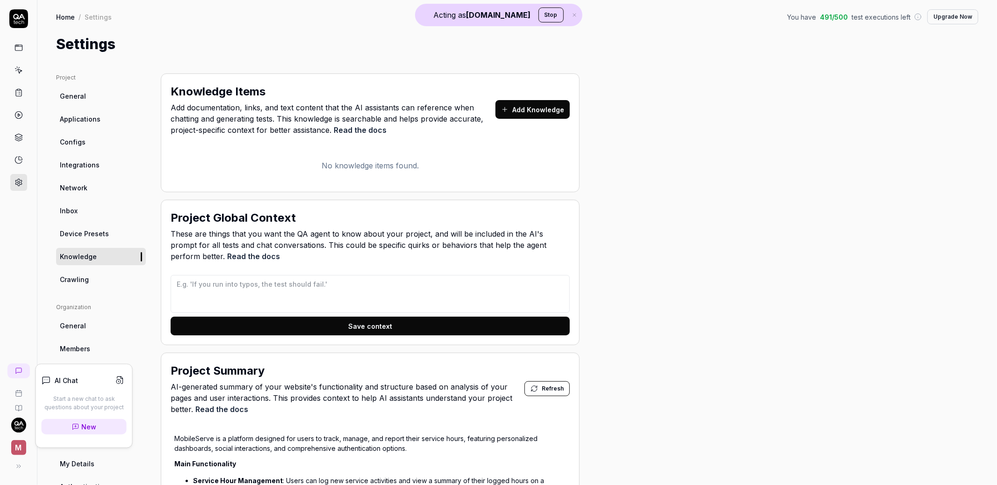
click at [65, 427] on link "New" at bounding box center [84, 426] width 85 height 15
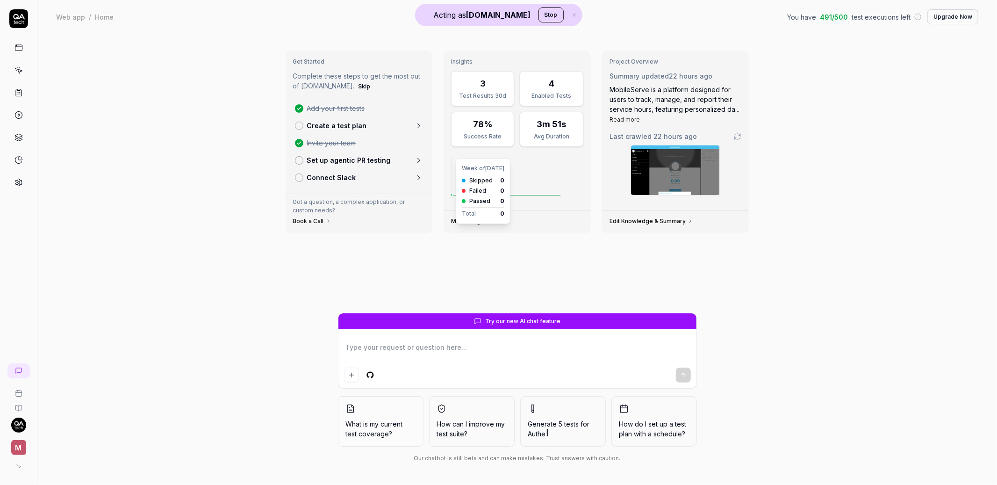
type textarea "*"
click at [20, 64] on link at bounding box center [18, 70] width 17 height 17
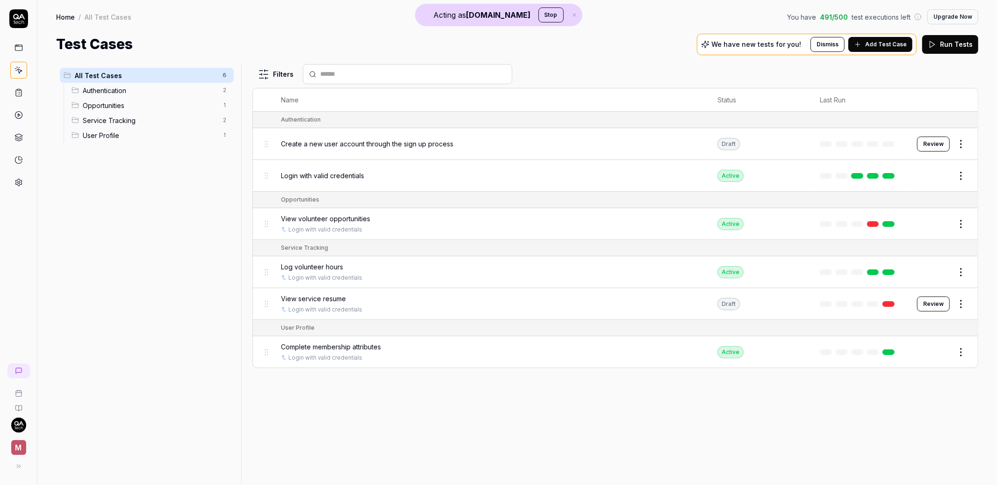
click at [942, 273] on button "Edit" at bounding box center [938, 272] width 22 height 15
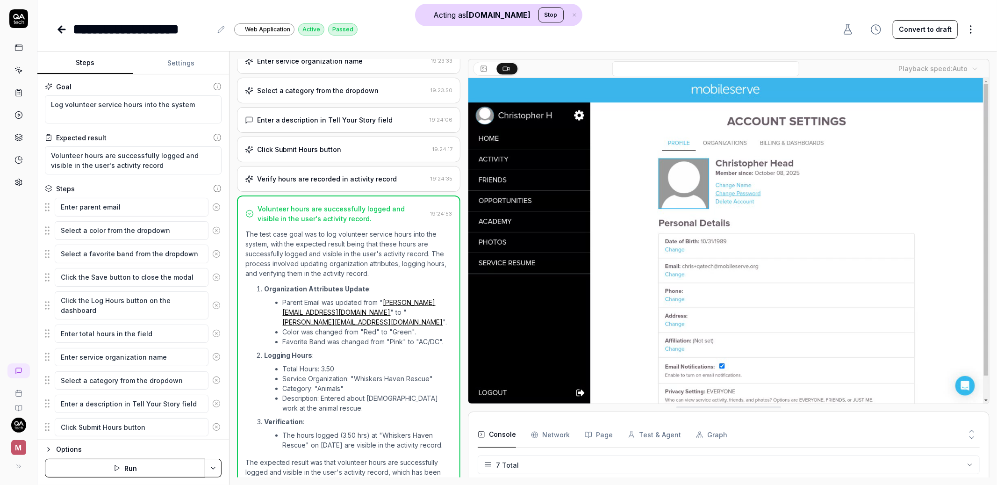
scroll to position [4, 0]
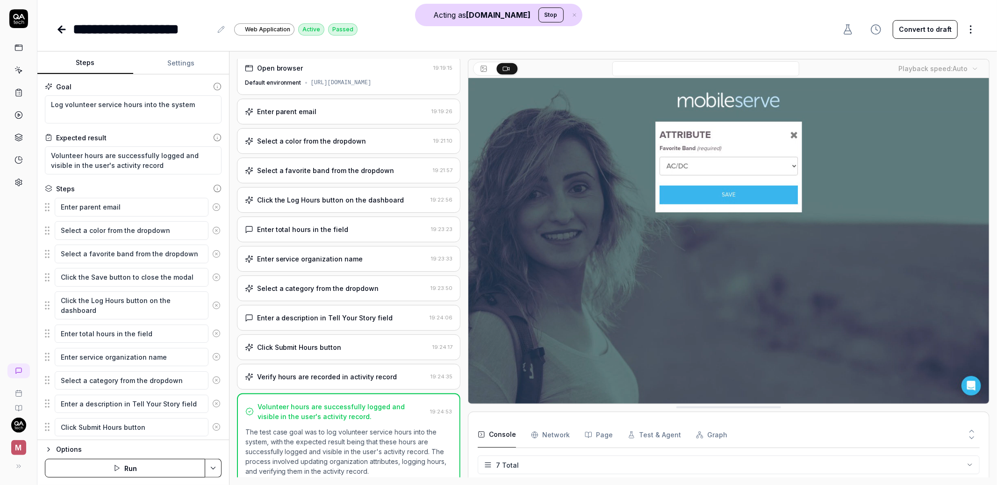
click at [56, 29] on icon at bounding box center [61, 29] width 11 height 11
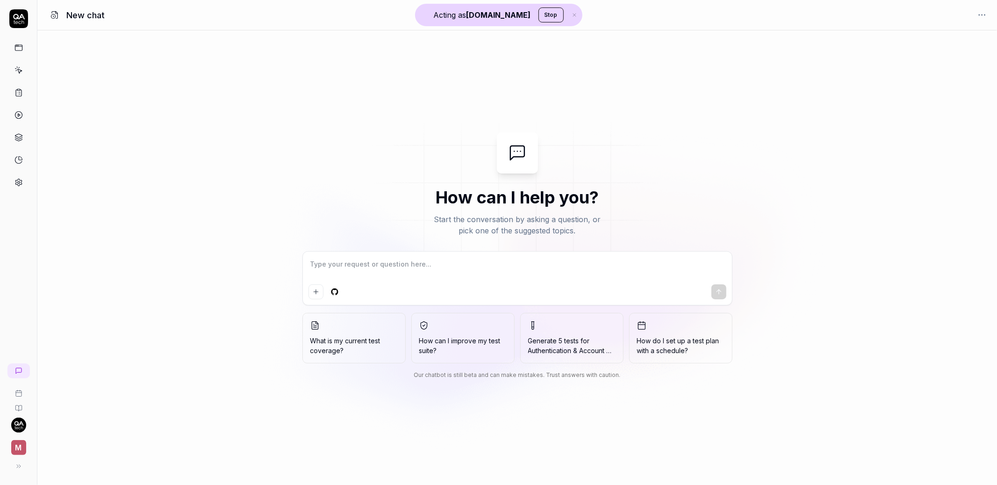
type textarea "*"
type textarea "C"
type textarea "*"
type textarea "Ca"
type textarea "*"
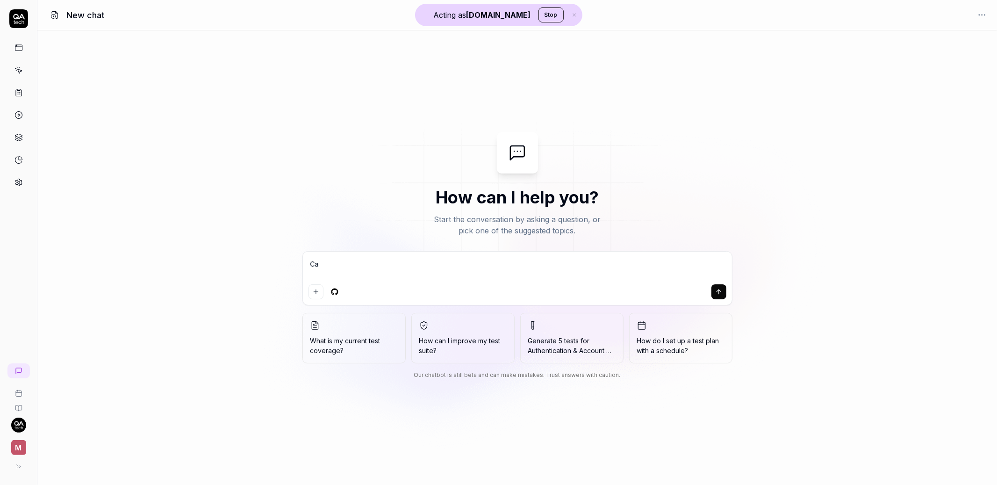
type textarea "Can"
type textarea "*"
type textarea "Can"
type textarea "*"
type textarea "Can y"
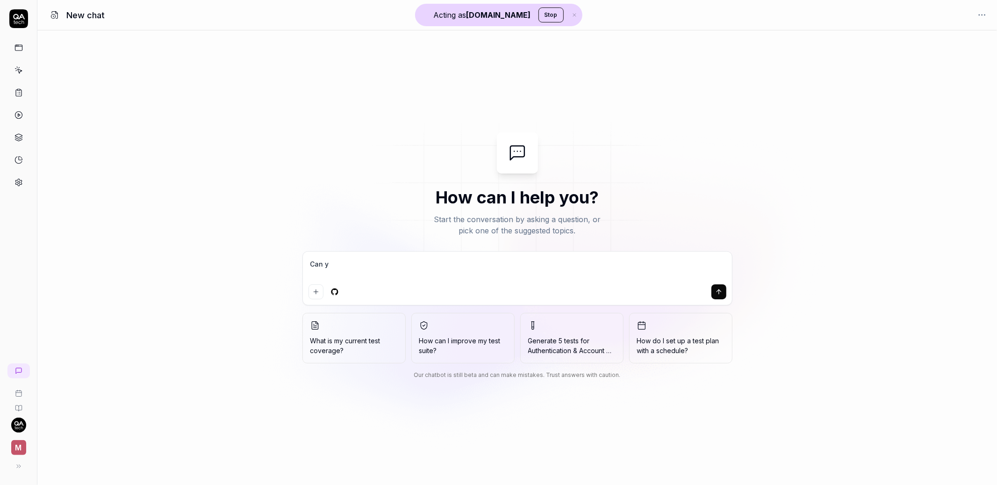
type textarea "*"
type textarea "Can yo"
type textarea "*"
type textarea "Can you"
type textarea "*"
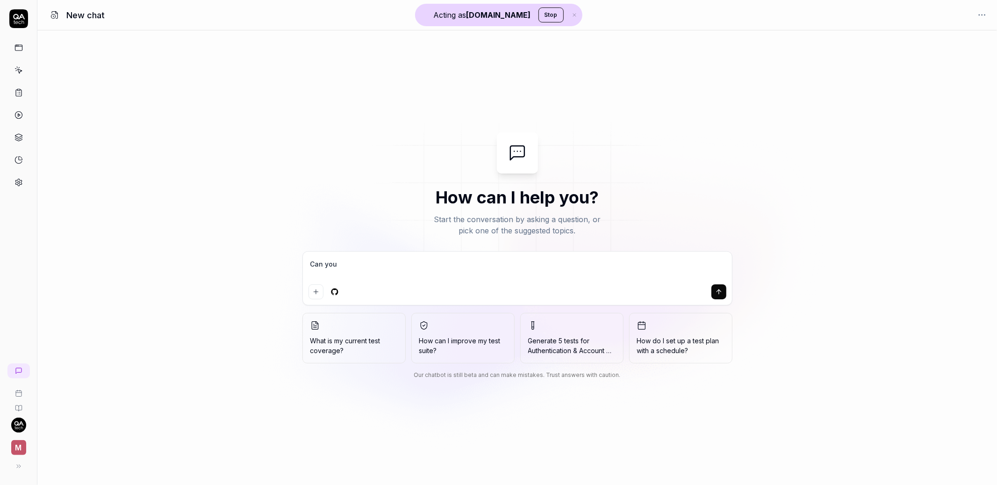
type textarea "Can you"
type textarea "*"
type textarea "Can you h"
type textarea "*"
type textarea "Can you he"
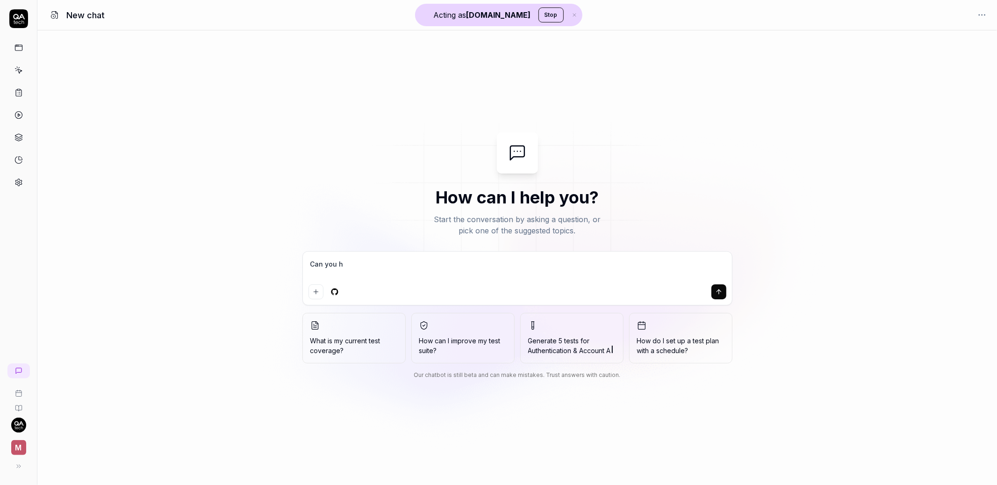
type textarea "*"
type textarea "Can you hel"
type textarea "*"
type textarea "Can you help"
type textarea "*"
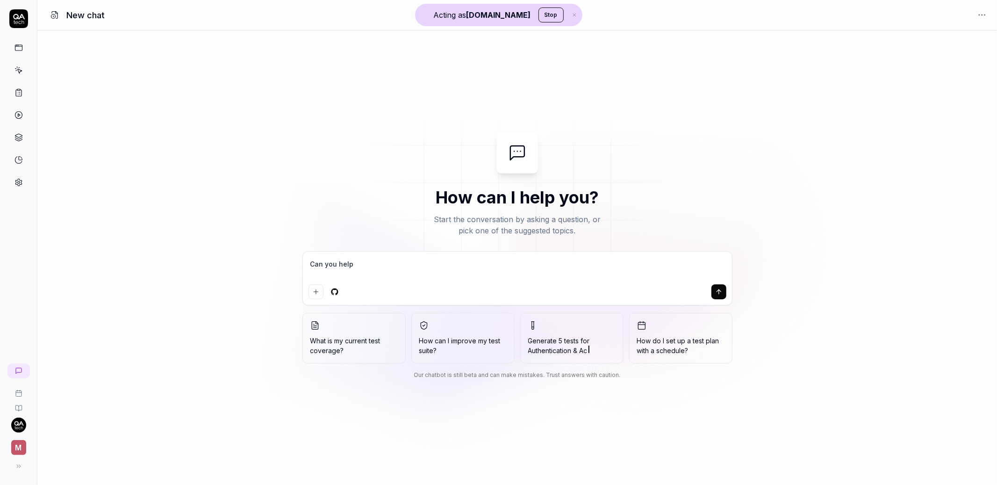
type textarea "Can you help"
type textarea "*"
type textarea "Can you help m"
type textarea "*"
type textarea "Can you help me"
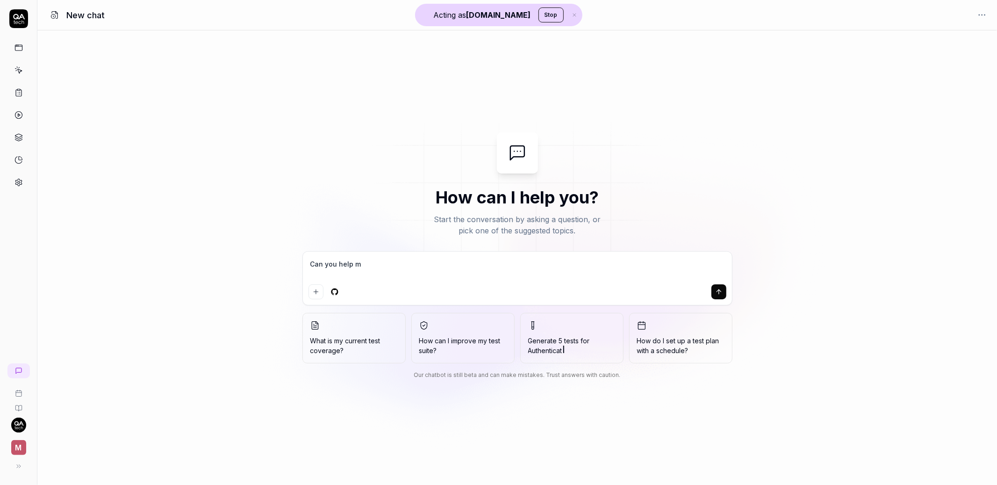
type textarea "*"
type textarea "Can you help me"
type textarea "*"
type textarea "Can you help me c"
type textarea "*"
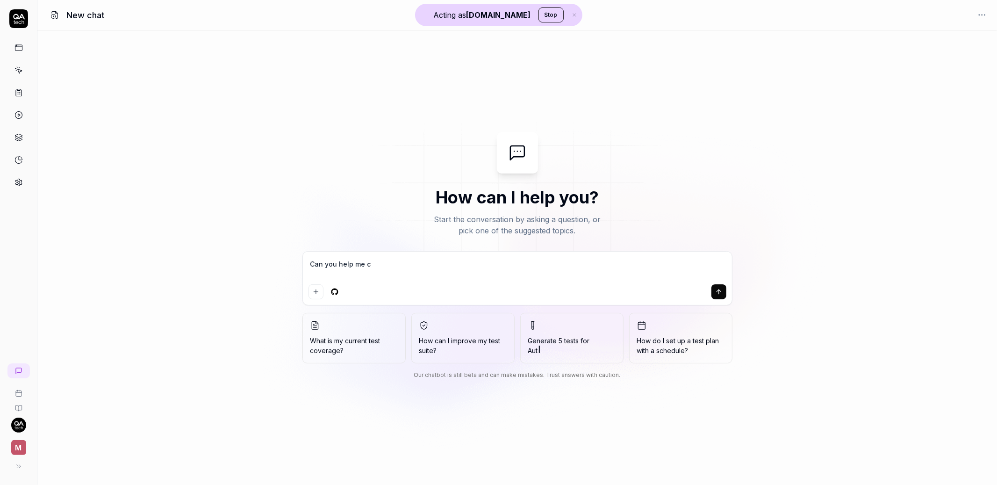
type textarea "Can you help me cr"
type textarea "*"
type textarea "Can you help me cre"
type textarea "*"
type textarea "Can you help me crea"
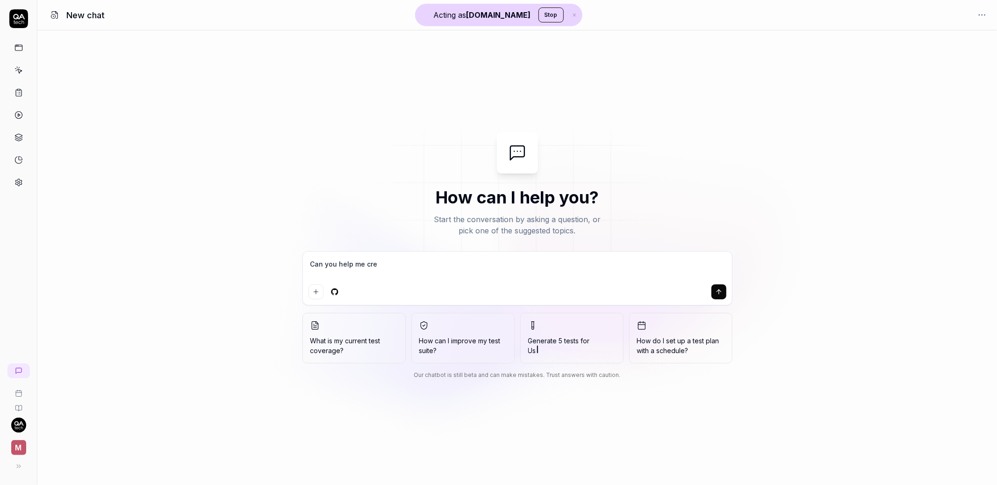
type textarea "*"
type textarea "Can you help me creat"
type textarea "*"
type textarea "Can you help me create"
type textarea "*"
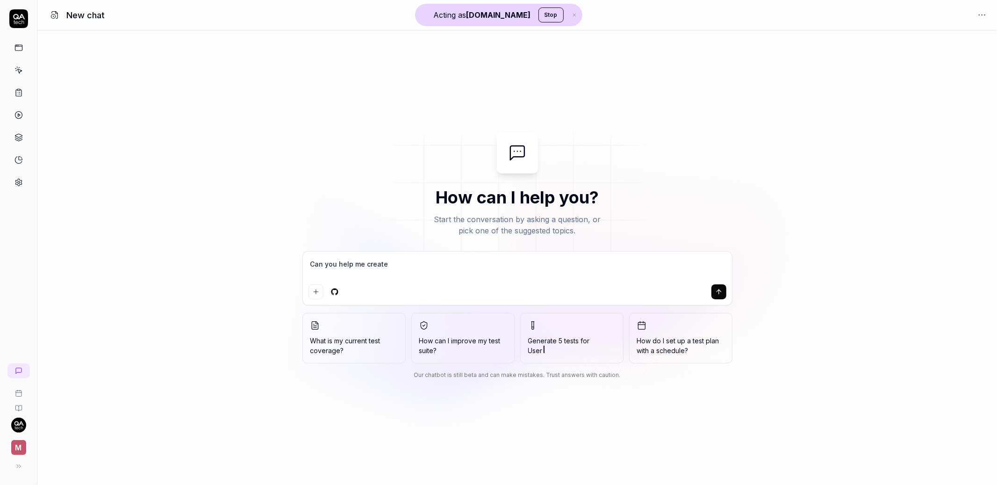
type textarea "Can you help me create"
type textarea "*"
type textarea "Can you help me create s"
type textarea "*"
type textarea "Can you help me create su"
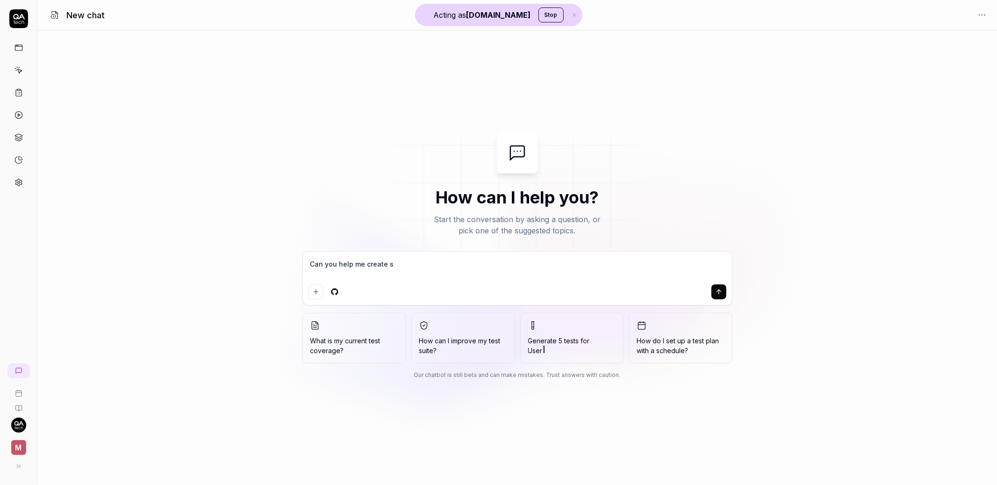
type textarea "*"
type textarea "Can you help me create sup"
type textarea "*"
type textarea "Can you help me create supp"
type textarea "*"
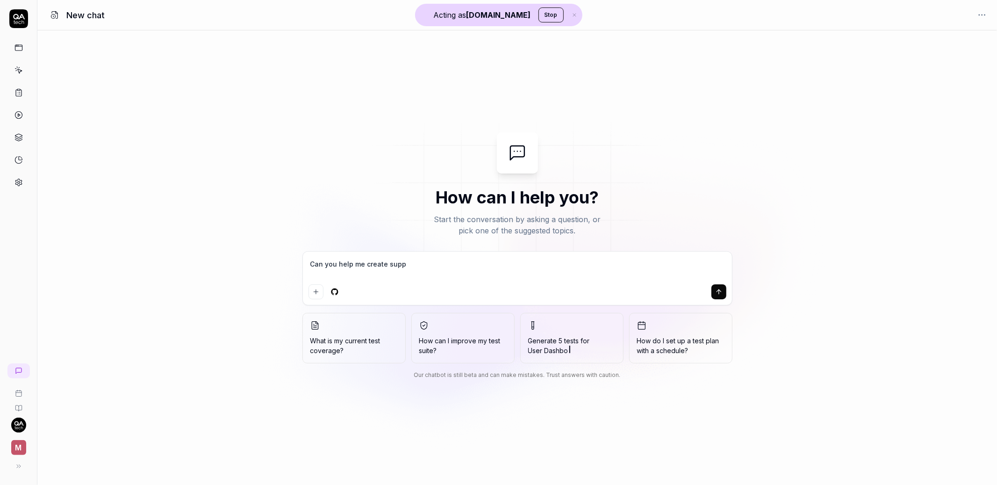
type textarea "Can you help me create suppo"
type textarea "*"
type textarea "Can you help me create suppor"
type textarea "*"
type textarea "Can you help me create support"
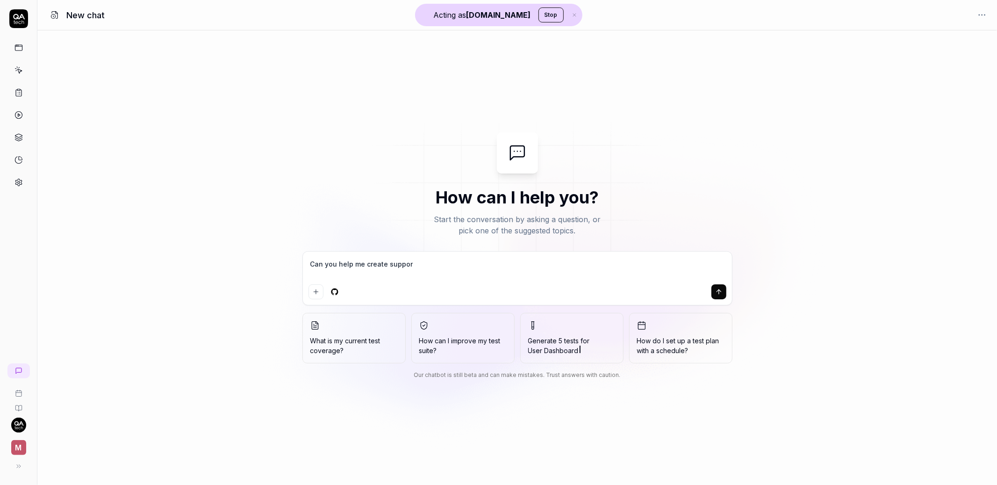
type textarea "*"
type textarea "Can you help me create support"
type textarea "*"
type textarea "Can you help me create support d"
type textarea "*"
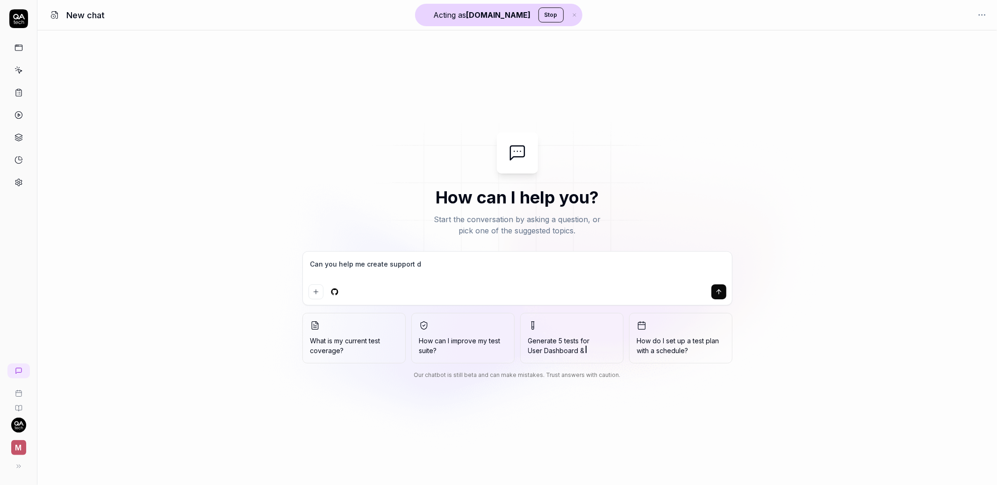
type textarea "Can you help me create support do"
type textarea "*"
type textarea "Can you help me create support doc"
type textarea "*"
type textarea "Can you help me create support docu"
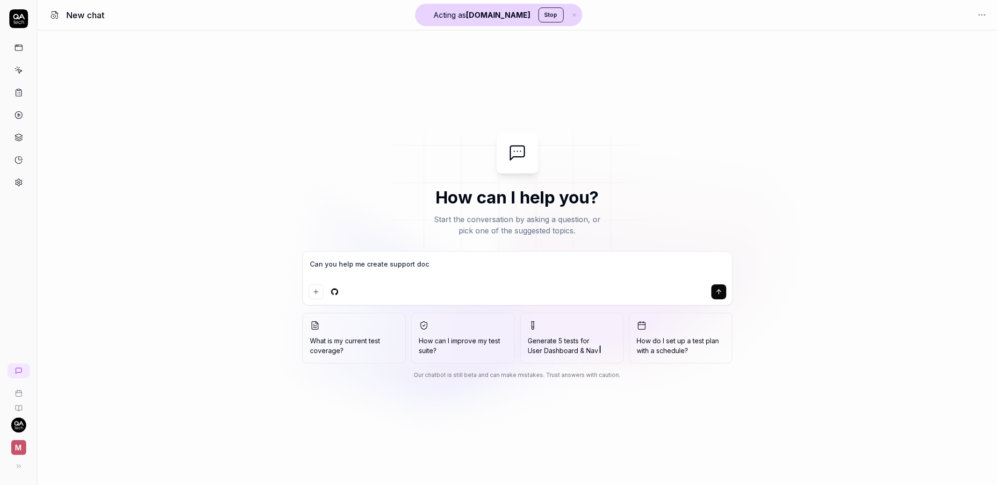
type textarea "*"
type textarea "Can you help me create support docum"
type textarea "*"
type textarea "Can you help me create support docume"
type textarea "*"
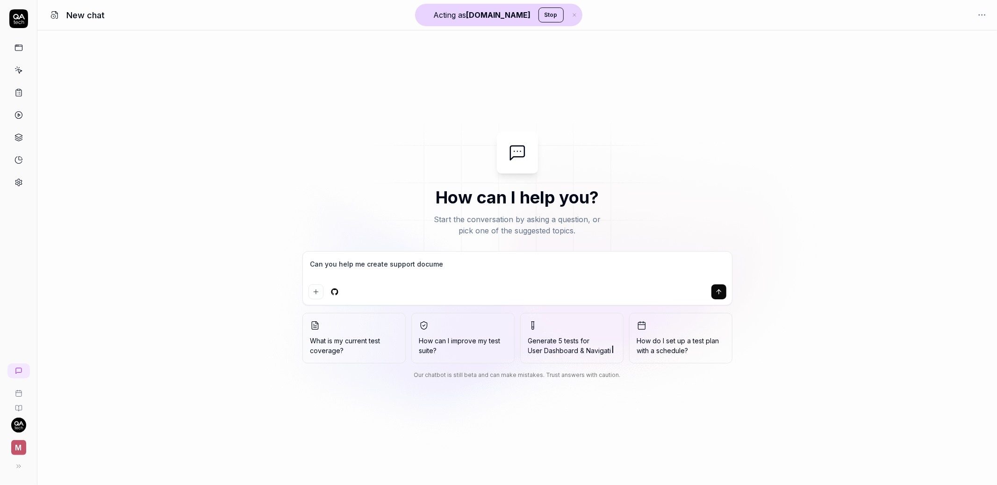
type textarea "Can you help me create support documen"
type textarea "*"
type textarea "Can you help me create support document"
type textarea "*"
type textarea "Can you help me create support documenta"
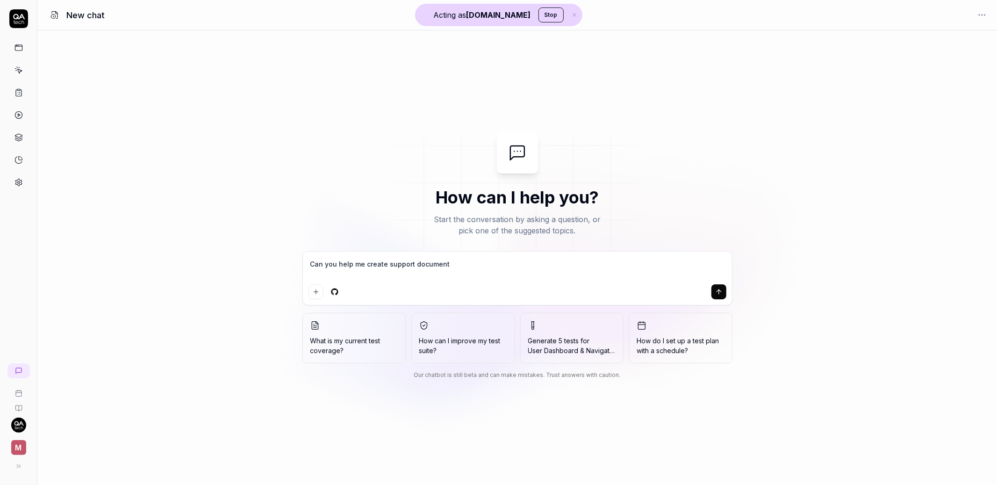
type textarea "*"
type textarea "Can you help me create support documentat"
type textarea "*"
type textarea "Can you help me create support documentati"
type textarea "*"
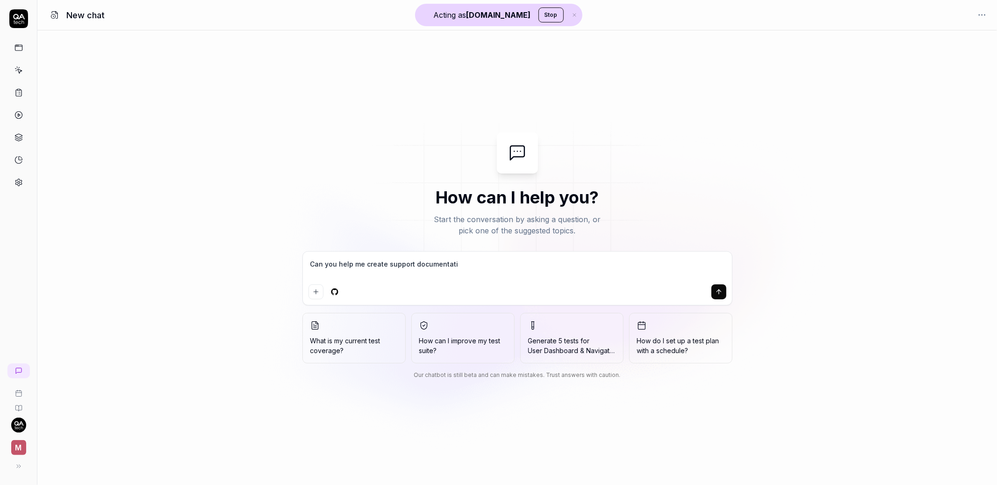
type textarea "Can you help me create support documentatio"
type textarea "*"
type textarea "Can you help me create support documentation"
type textarea "*"
type textarea "Can you help me create support documentation"
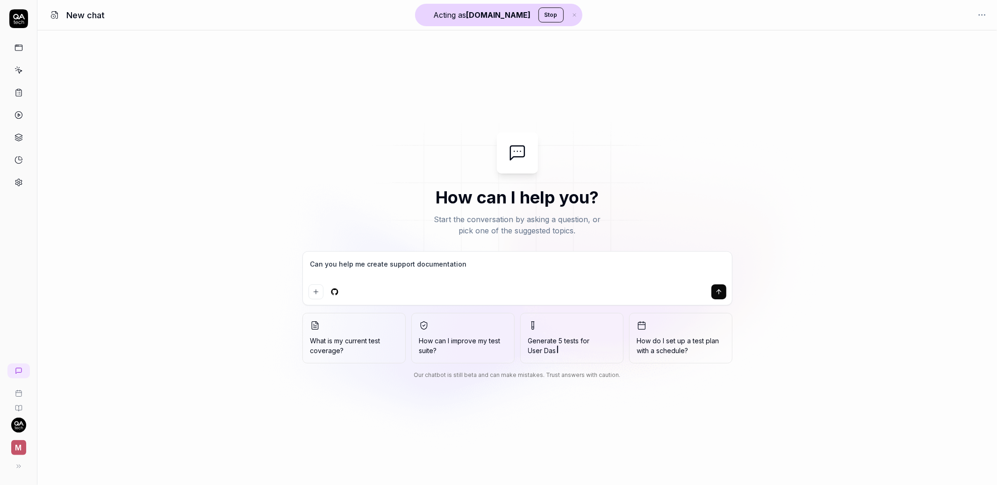
type textarea "*"
type textarea "Can you help me create support documentation f"
type textarea "*"
type textarea "Can you help me create support documentation fo"
type textarea "*"
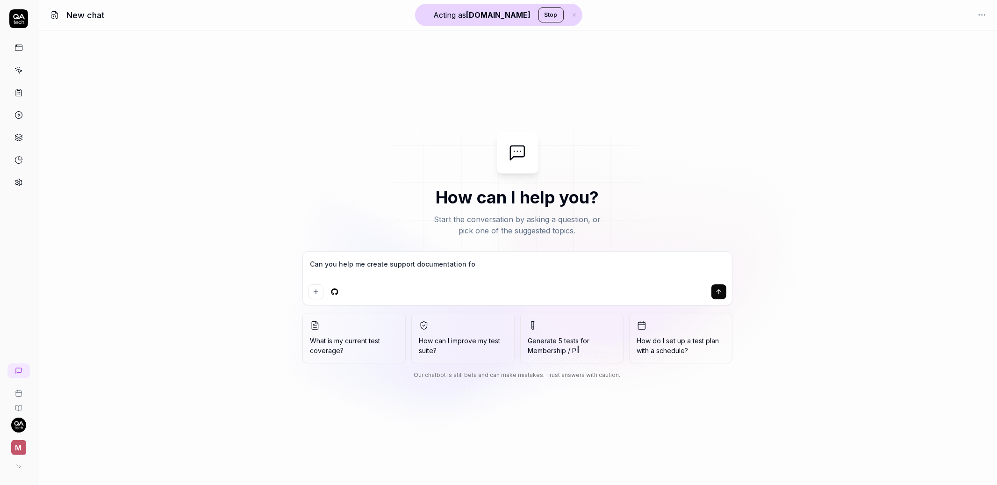
type textarea "Can you help me create support documentation for"
type textarea "*"
type textarea "Can you help me create support documentation for"
type textarea "*"
type textarea "Can you help me create support documentation for s"
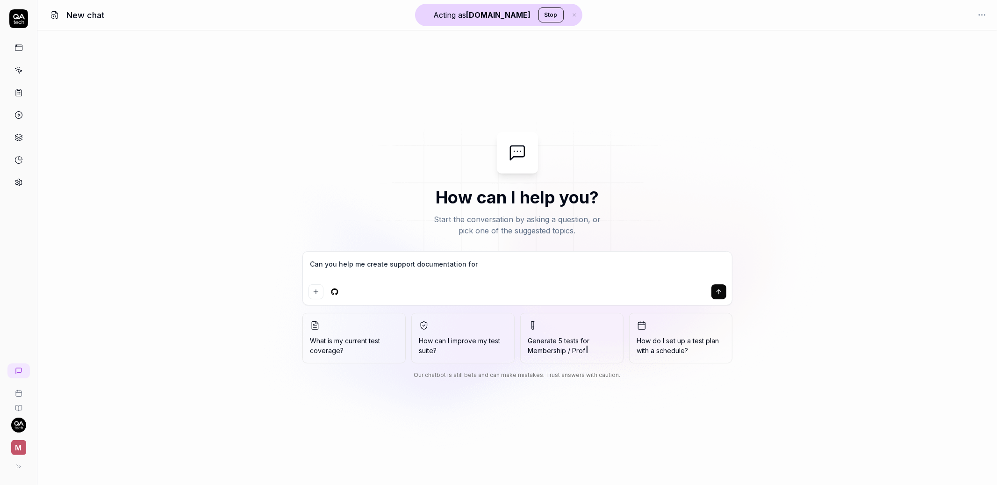
type textarea "*"
type textarea "Can you help me create support documentation for so"
type textarea "*"
type textarea "Can you help me create support documentation for som"
type textarea "*"
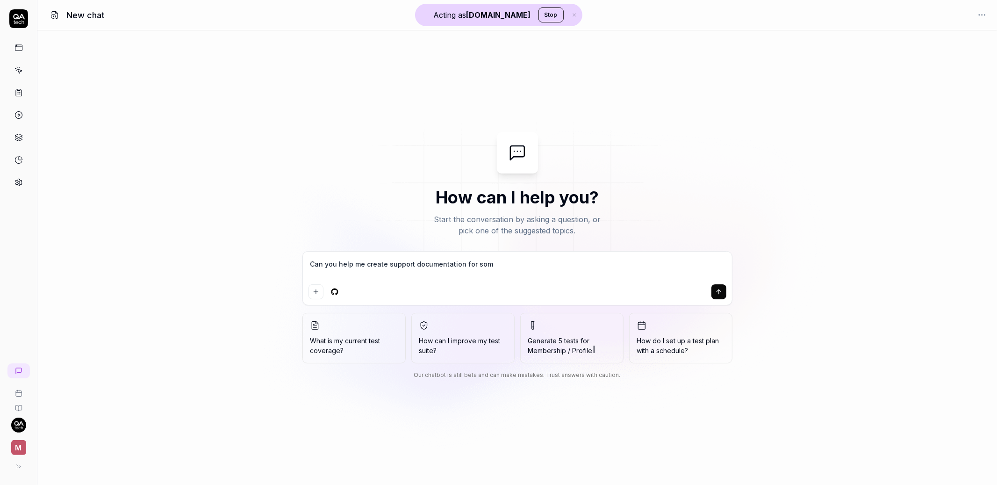
type textarea "Can you help me create support documentation for some"
type textarea "*"
type textarea "Can you help me create support documentation for some"
type textarea "*"
type textarea "Can you help me create support documentation for some o"
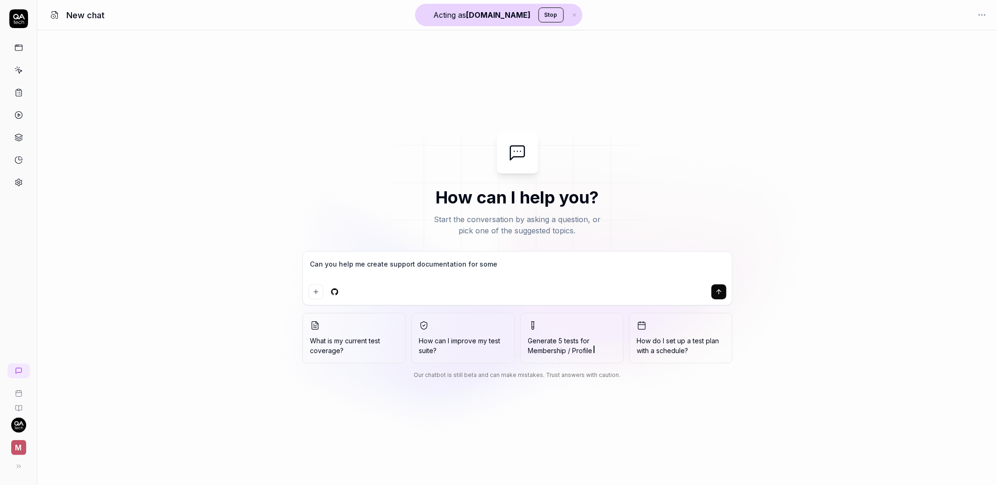
type textarea "*"
type textarea "Can you help me create support documentation for some of"
type textarea "*"
type textarea "Can you help me create support documentation for some of"
type textarea "*"
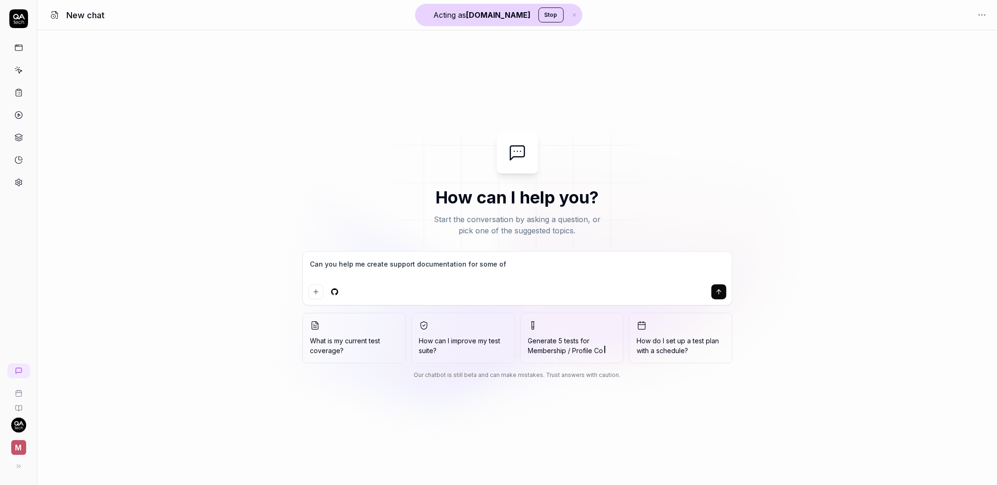
type textarea "Can you help me create support documentation for some of o"
type textarea "*"
type textarea "Can you help me create support documentation for some of ou"
type textarea "*"
type textarea "Can you help me create support documentation for some of our"
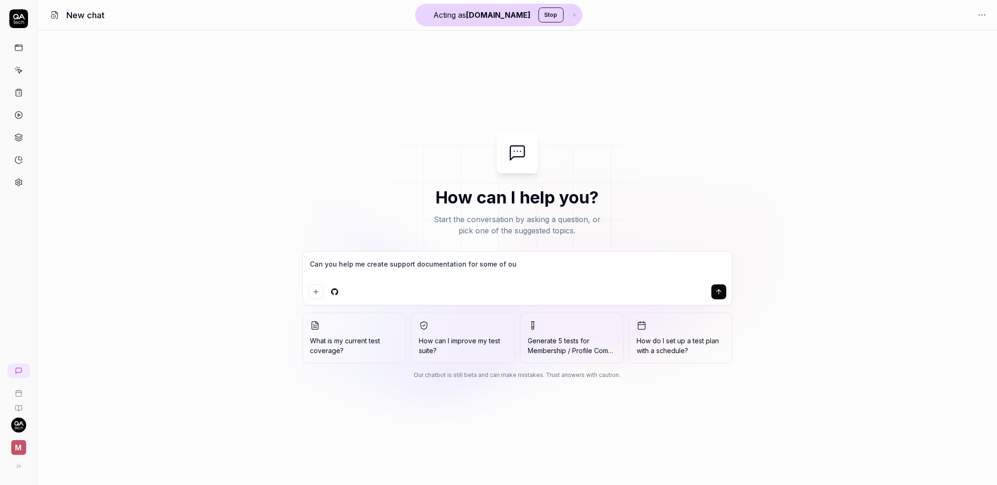
type textarea "*"
type textarea "Can you help me create support documentation for some of our"
type textarea "*"
type textarea "Can you help me create support documentation for some of our f"
type textarea "*"
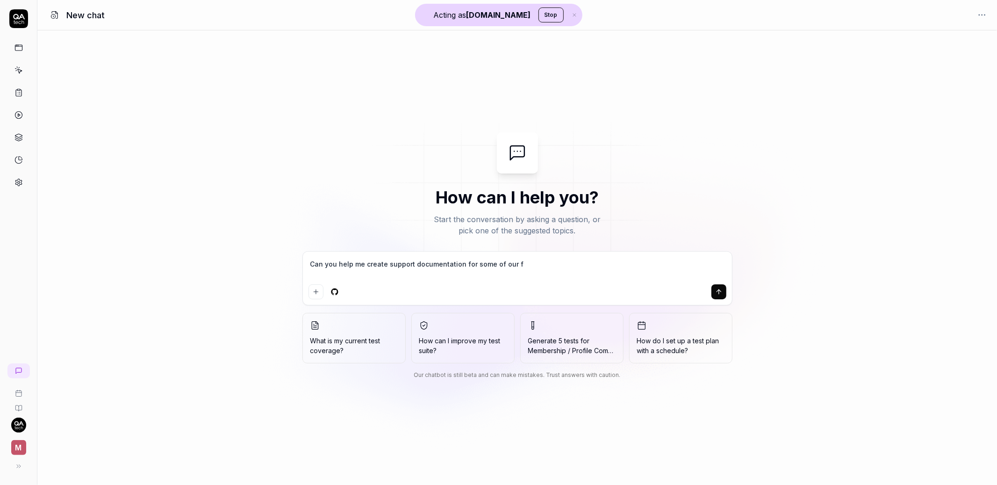
type textarea "Can you help me create support documentation for some of our fe"
type textarea "*"
type textarea "Can you help me create support documentation for some of our fea"
type textarea "*"
type textarea "Can you help me create support documentation for some of our feat"
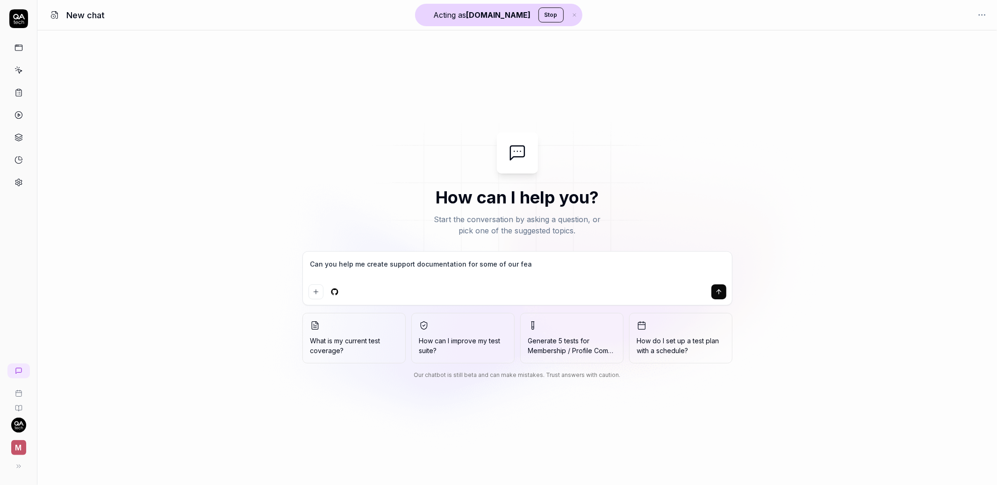
type textarea "*"
type textarea "Can you help me create support documentation for some of our featu"
type textarea "*"
type textarea "Can you help me create support documentation for some of our featur"
type textarea "*"
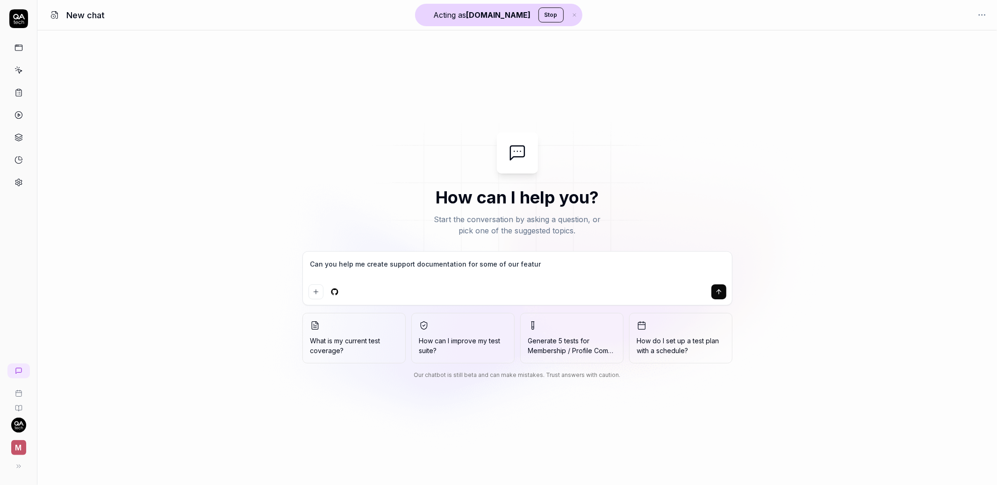
type textarea "Can you help me create support documentation for some of our feature"
type textarea "*"
type textarea "Can you help me create support documentation for some of our features"
type textarea "*"
type textarea "Can you help me create support documentation for some of our features?"
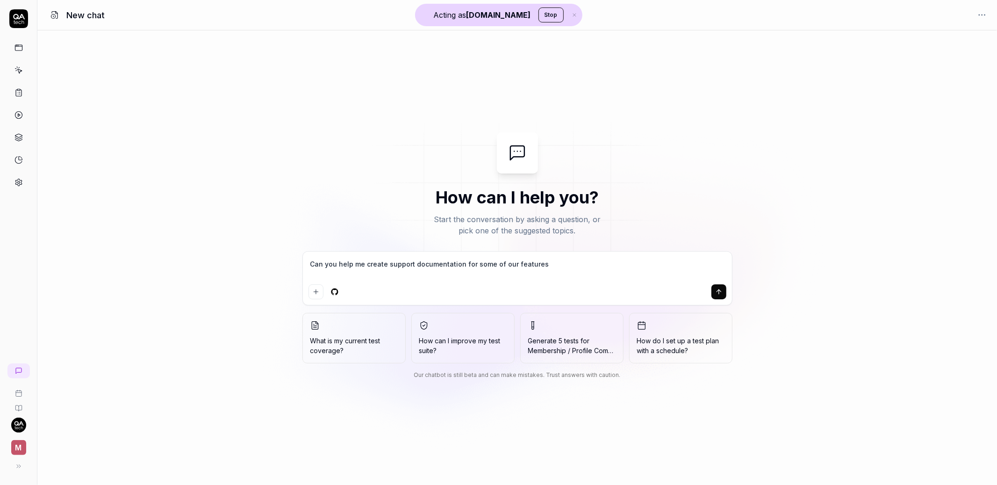
type textarea "*"
type textarea "Can you help me create support documentation for some of our features?"
type textarea "*"
type textarea "Can you help me create support documentation for some of our features?"
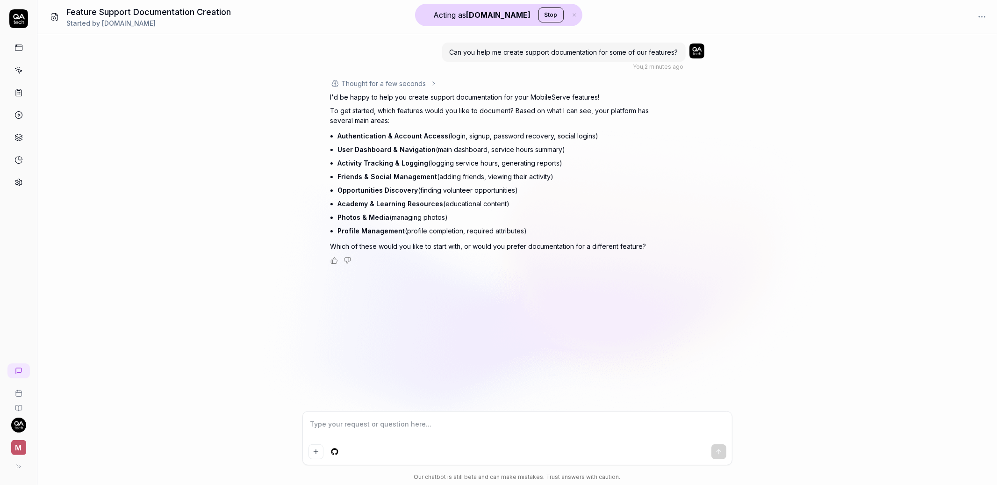
click at [17, 47] on icon at bounding box center [18, 47] width 8 height 8
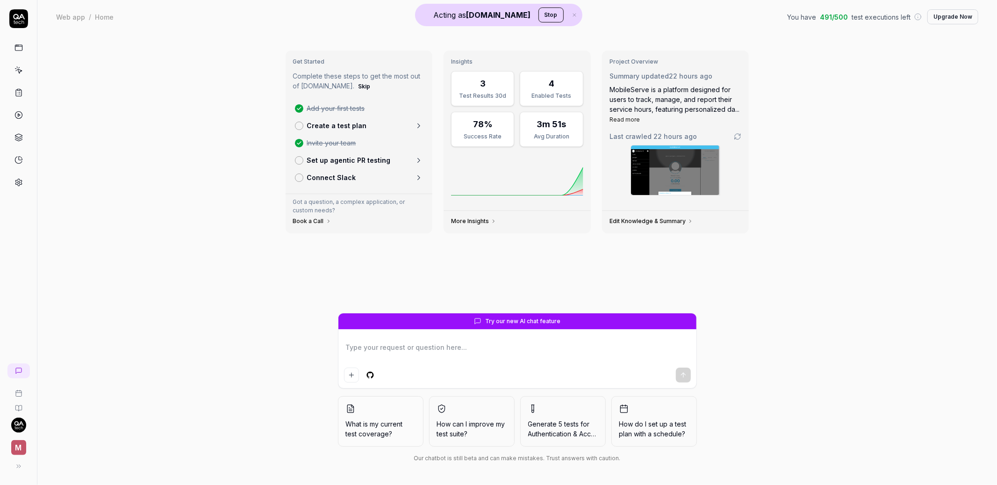
click at [16, 75] on link at bounding box center [18, 70] width 17 height 17
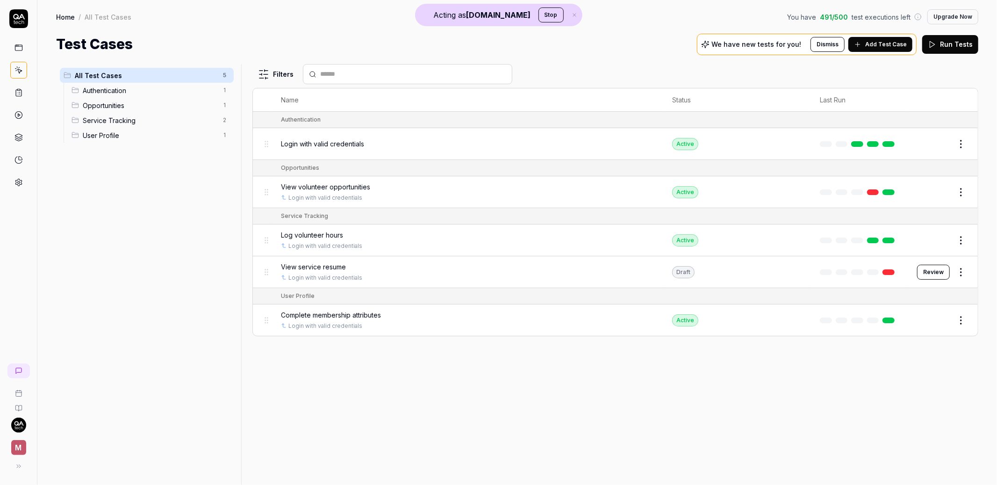
click at [895, 48] on span "Add Test Case" at bounding box center [886, 44] width 42 height 8
click at [965, 143] on html "Acting as QA.tech Stop M Home / All Test Cases You have 491 / 500 test executio…" at bounding box center [498, 242] width 997 height 485
click at [900, 227] on div "Edit" at bounding box center [922, 225] width 89 height 21
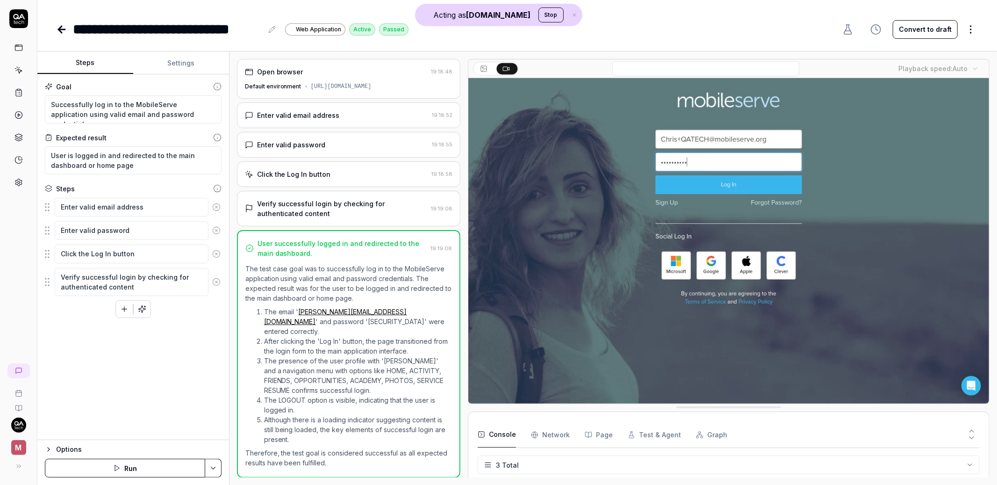
click at [18, 69] on icon at bounding box center [19, 71] width 4 height 4
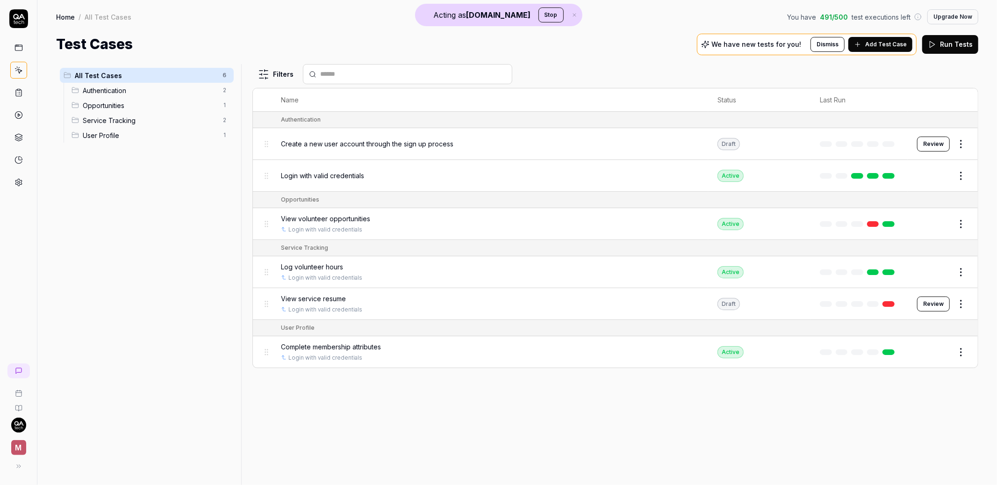
click at [944, 273] on button "Edit" at bounding box center [938, 272] width 22 height 15
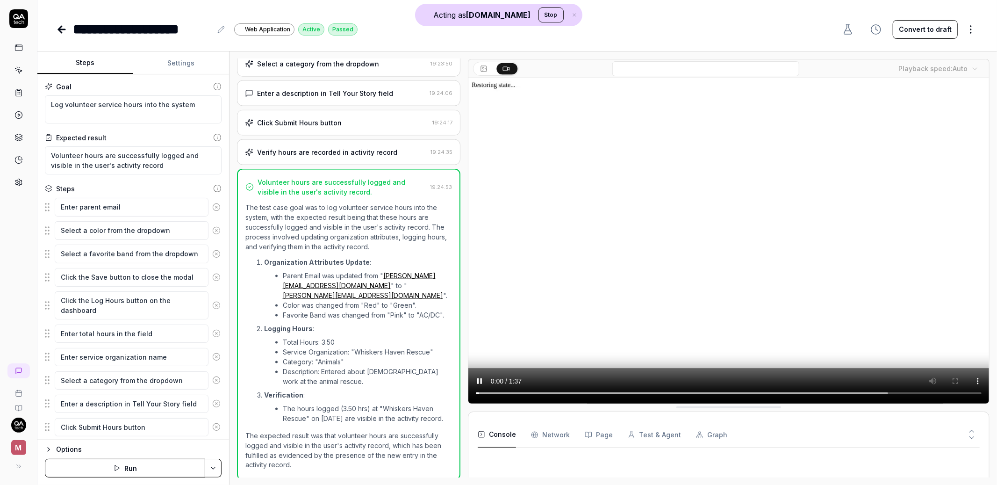
scroll to position [230, 0]
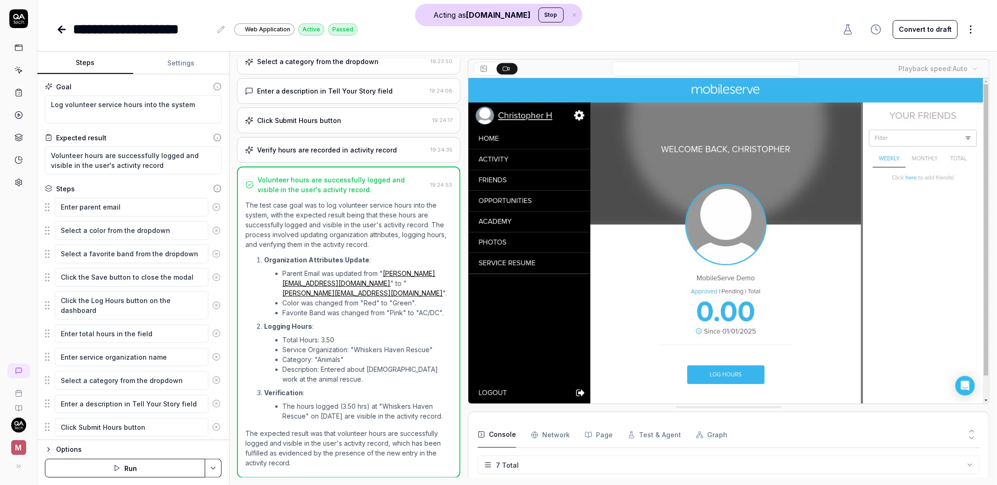
scroll to position [103, 0]
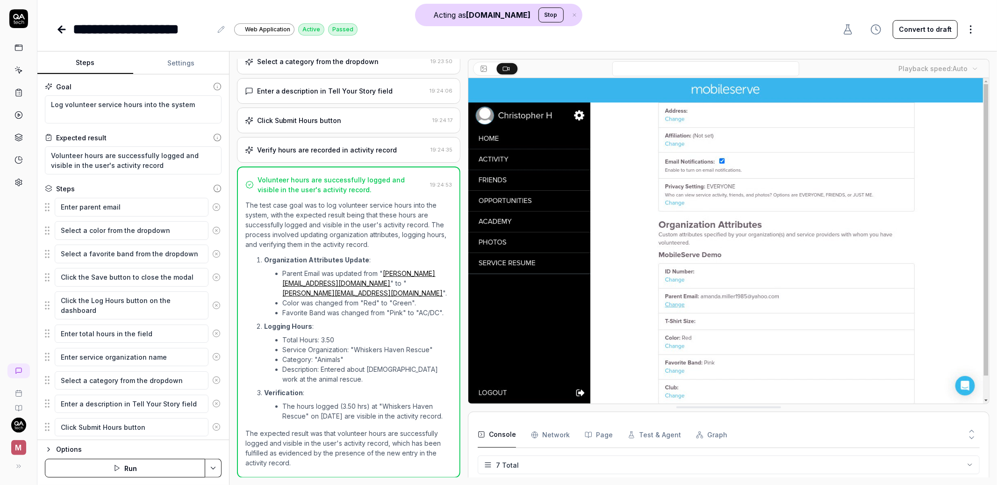
click at [25, 46] on link at bounding box center [18, 47] width 17 height 17
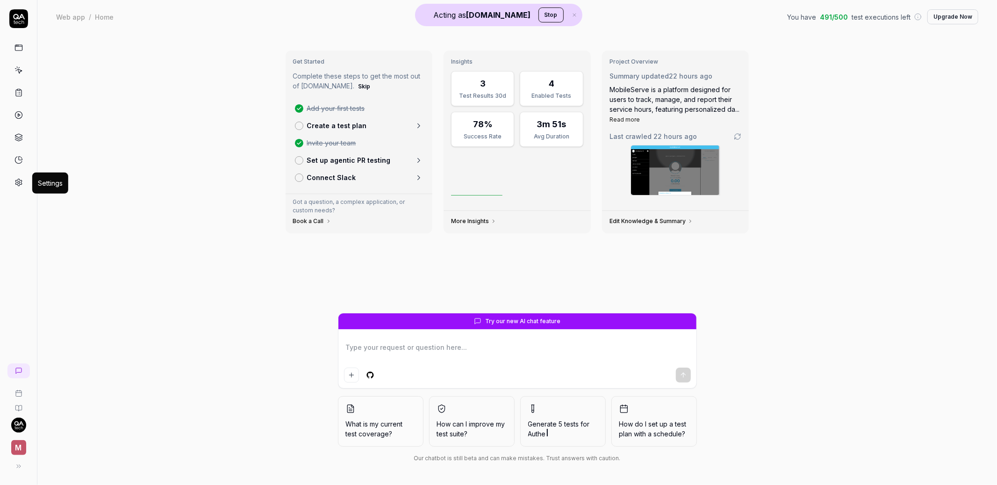
type textarea "*"
click at [15, 185] on icon at bounding box center [18, 182] width 8 height 8
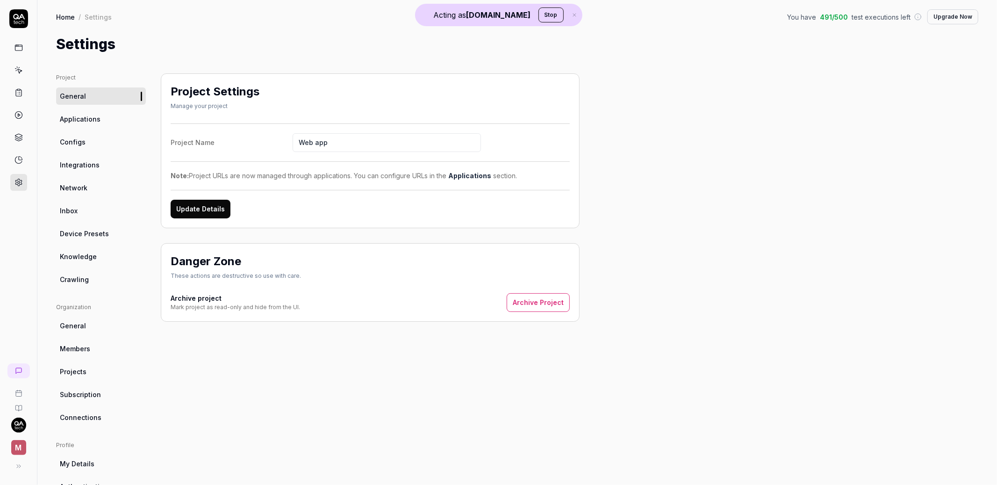
click at [98, 123] on span "Applications" at bounding box center [80, 119] width 41 height 10
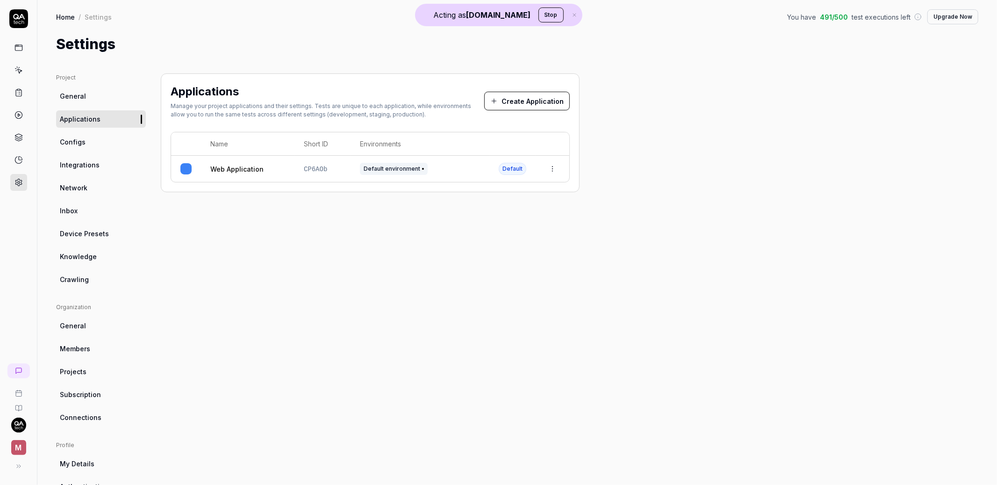
click at [526, 99] on button "Create Application" at bounding box center [527, 101] width 86 height 19
click at [390, 184] on div "Applications Manage your project applications and their settings. Tests are uni…" at bounding box center [370, 132] width 419 height 119
click at [302, 175] on td "CP6AOb" at bounding box center [322, 169] width 56 height 26
click at [551, 172] on html "Acting as QA.tech Stop M Home / Settings You have 491 / 500 test executions lef…" at bounding box center [498, 242] width 997 height 485
click at [498, 231] on div "Edit" at bounding box center [508, 230] width 109 height 21
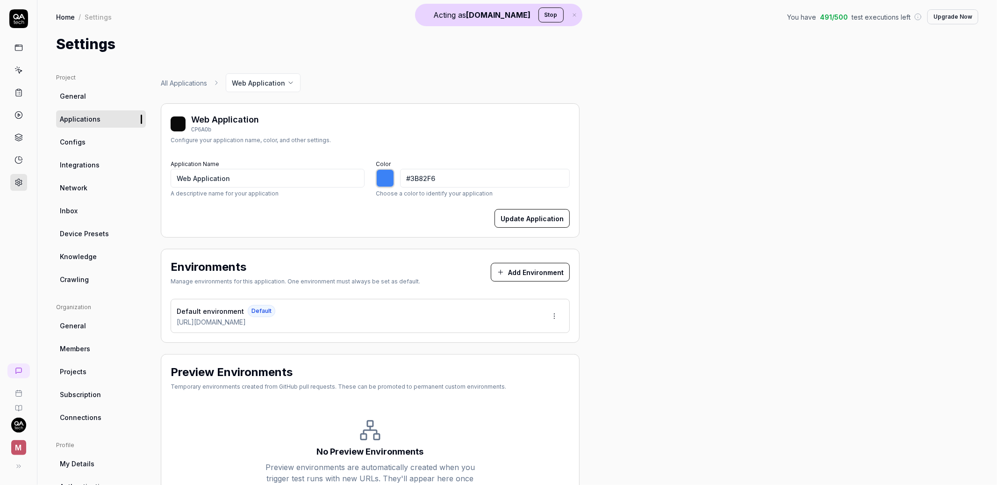
type input "*******"
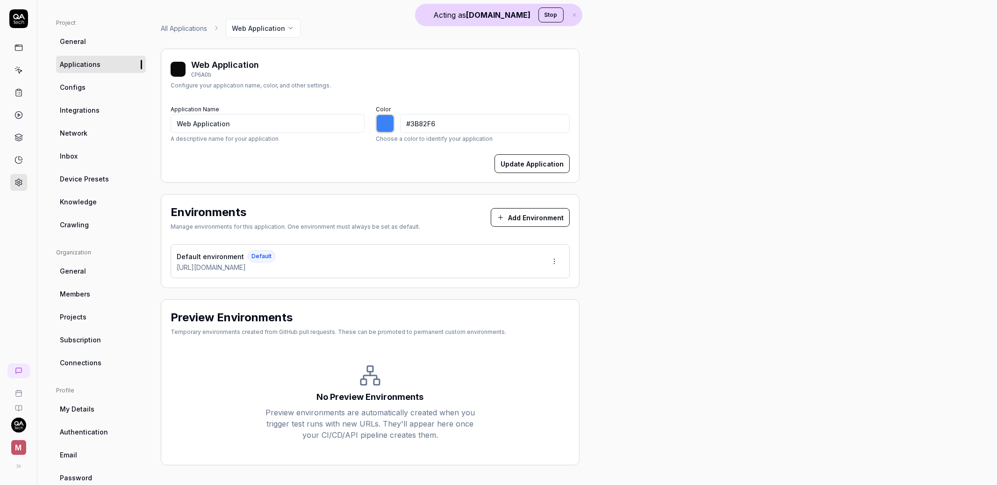
scroll to position [74, 0]
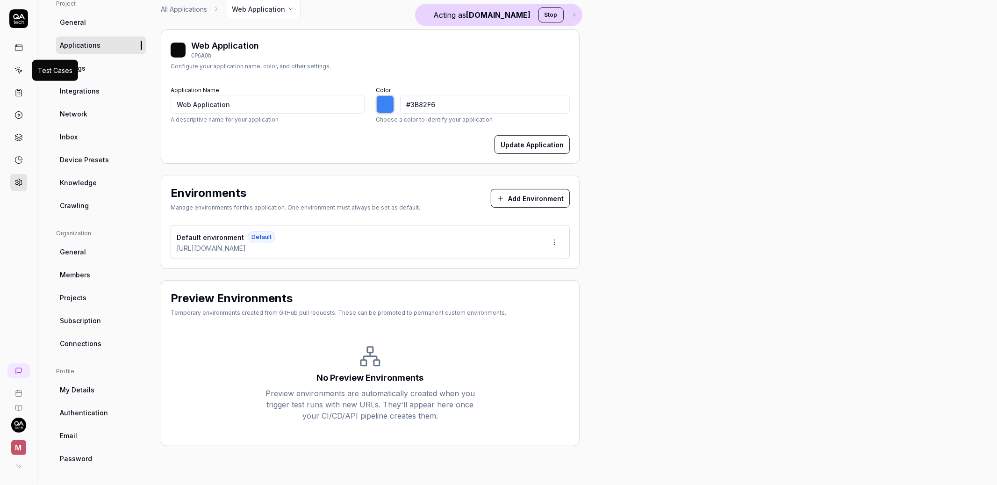
click at [20, 73] on icon at bounding box center [18, 70] width 8 height 8
